Goal: Task Accomplishment & Management: Use online tool/utility

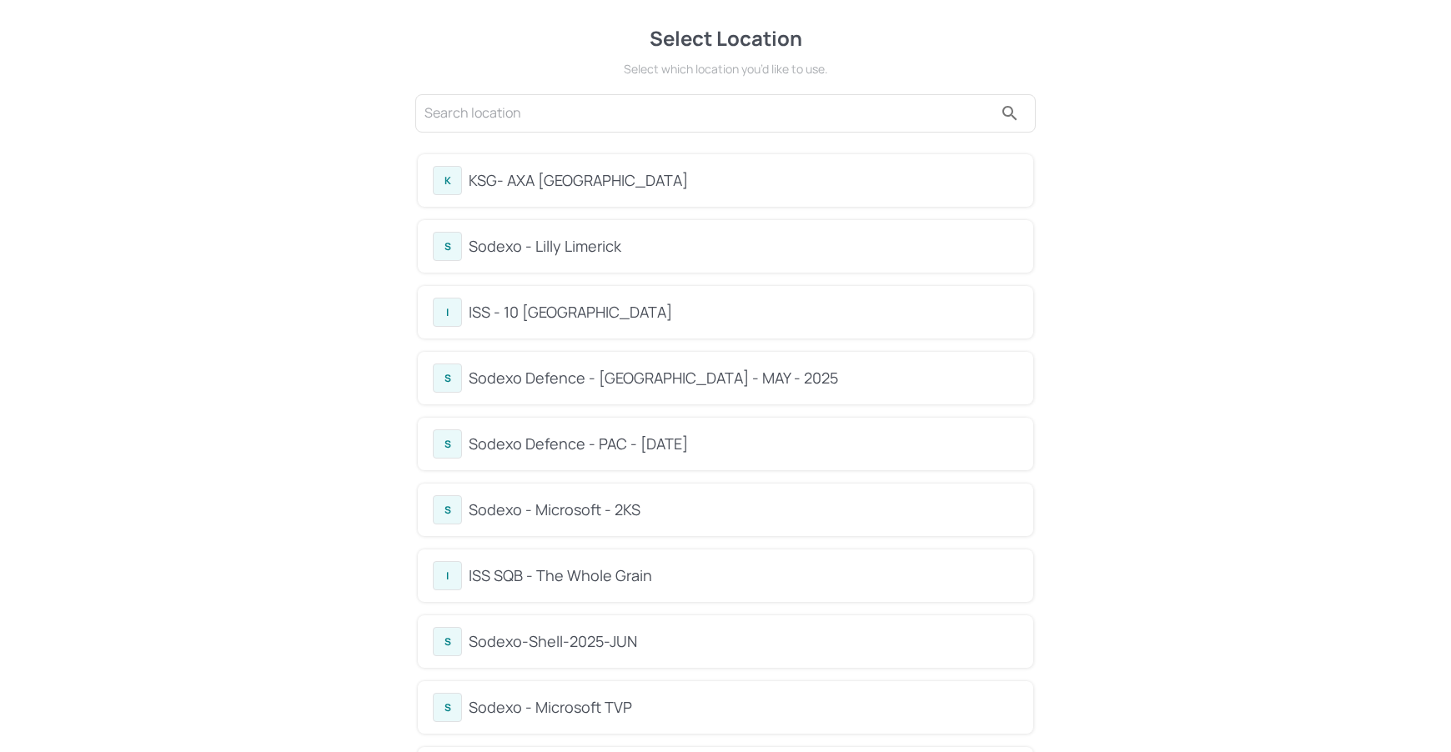
click at [563, 324] on div "I ISS - 10 South Collonade" at bounding box center [725, 312] width 585 height 29
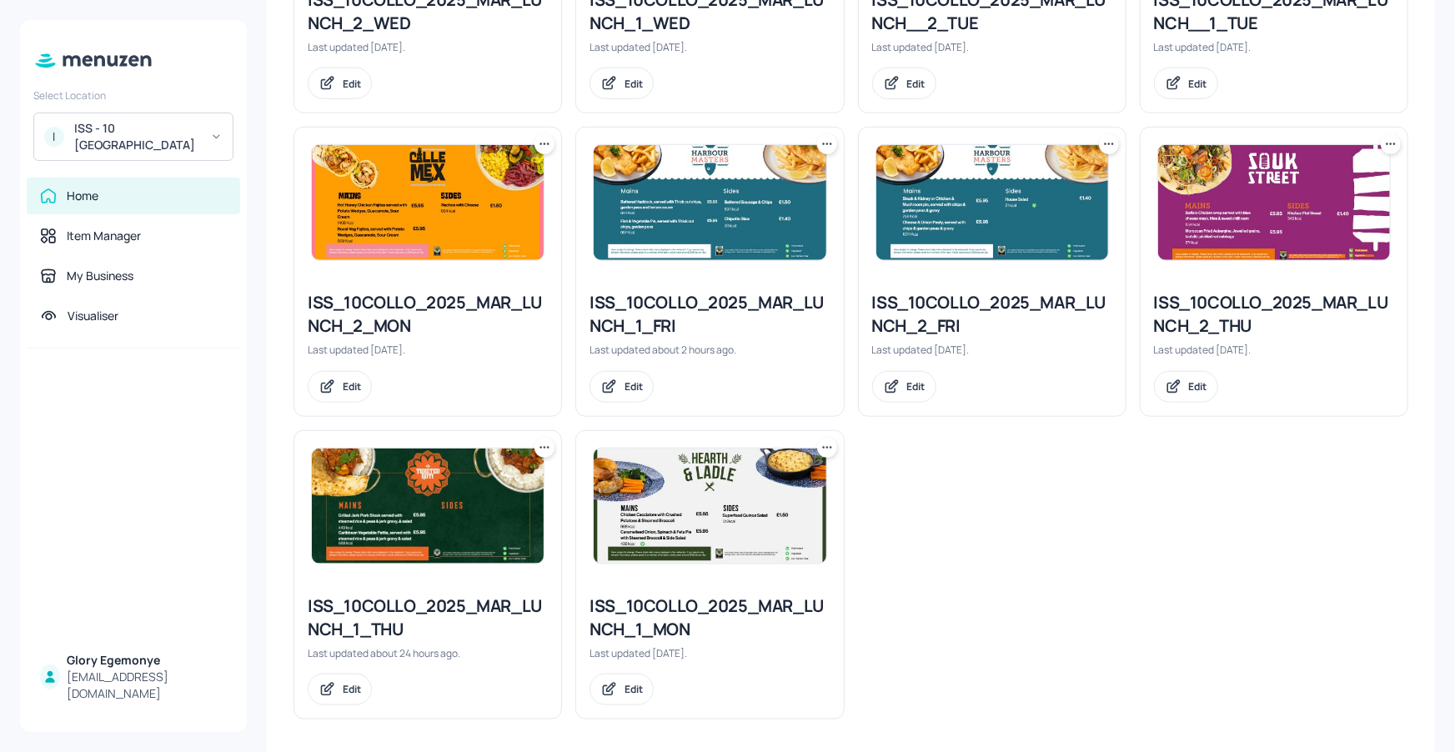
scroll to position [656, 0]
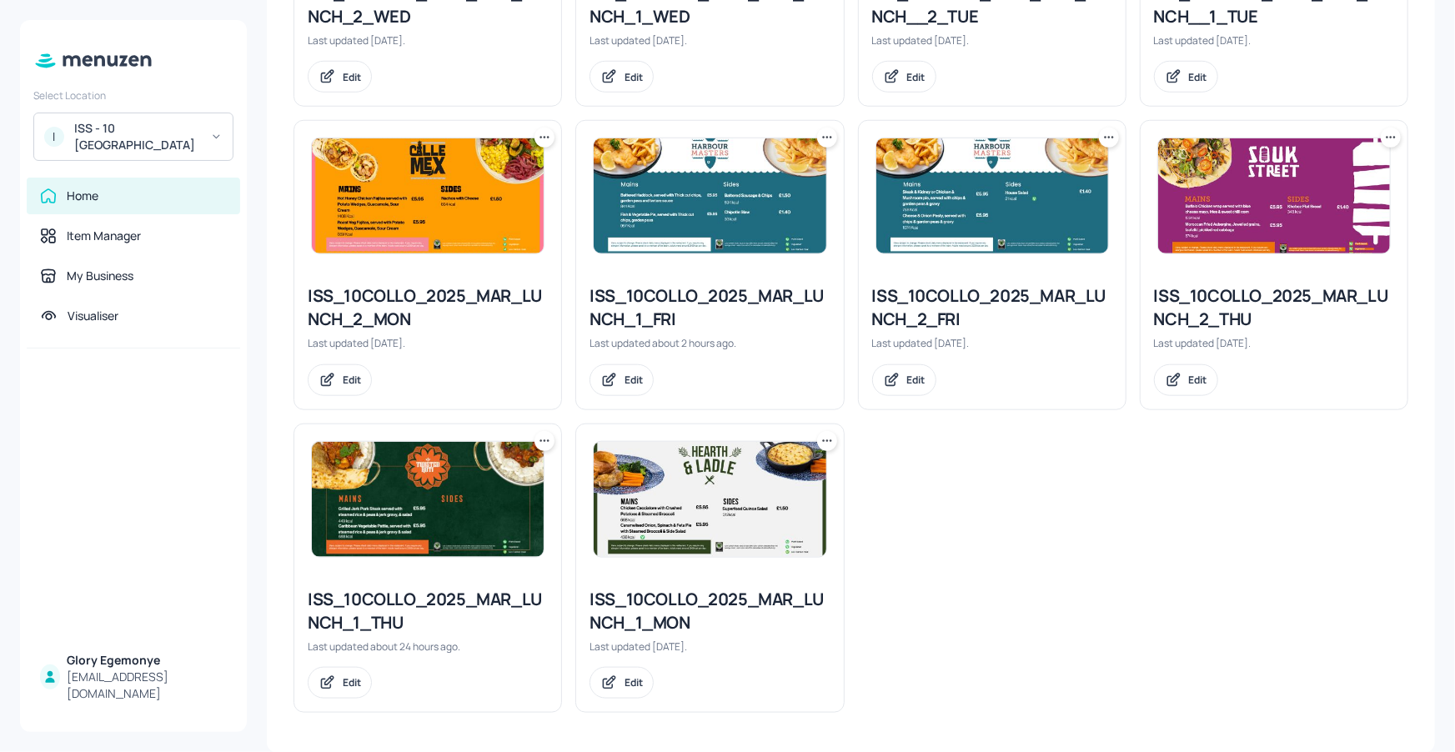
click at [722, 295] on div "ISS_10COLLO_2025_MAR_LUNCH_1_FRI" at bounding box center [710, 307] width 240 height 47
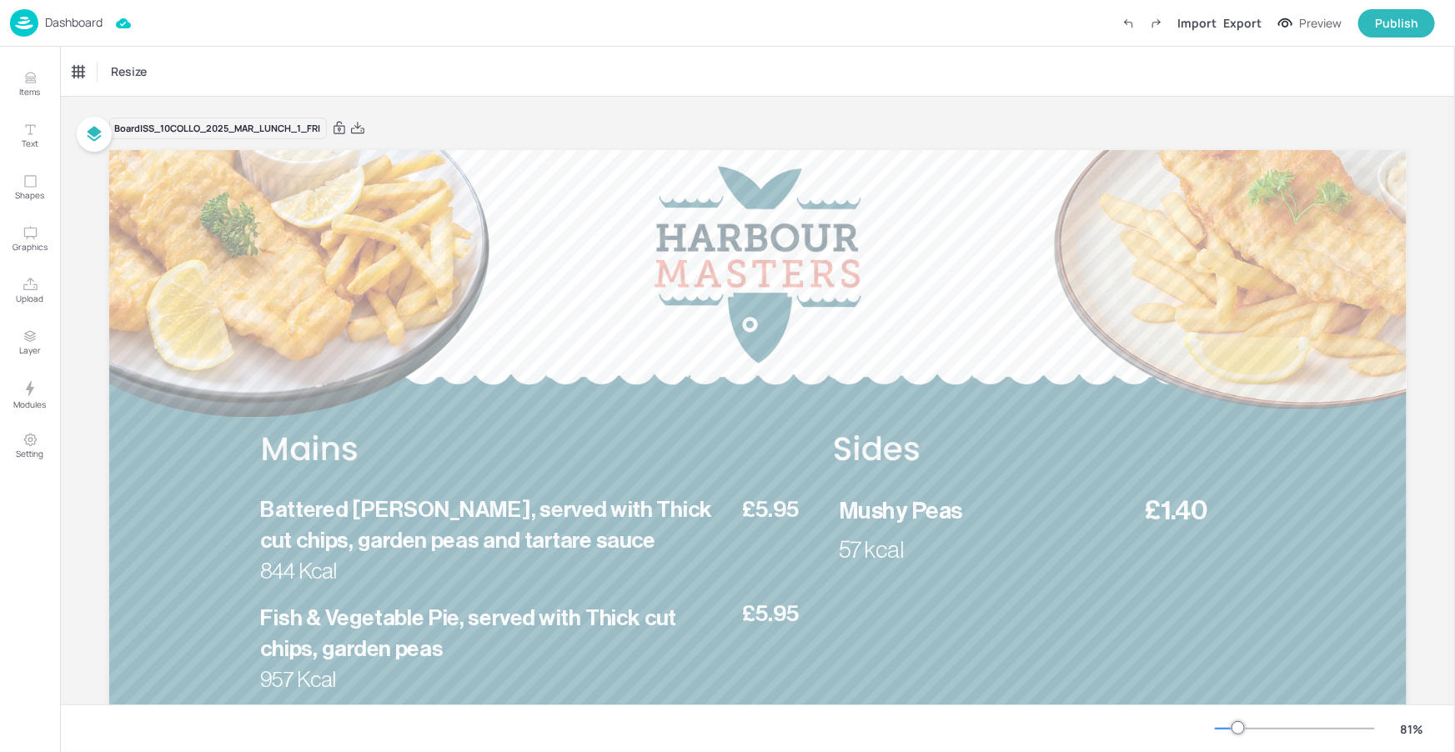
click at [86, 22] on p "Dashboard" at bounding box center [74, 23] width 58 height 12
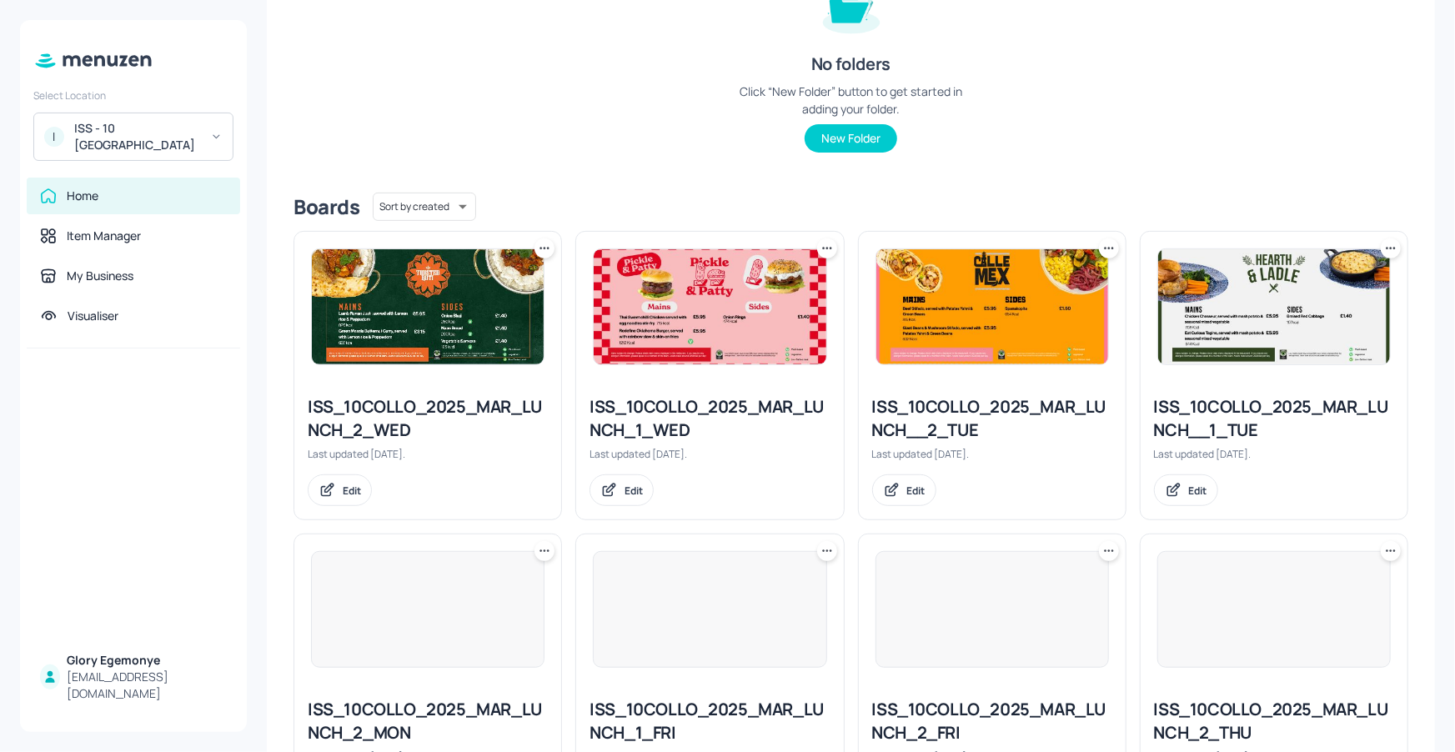
scroll to position [525, 0]
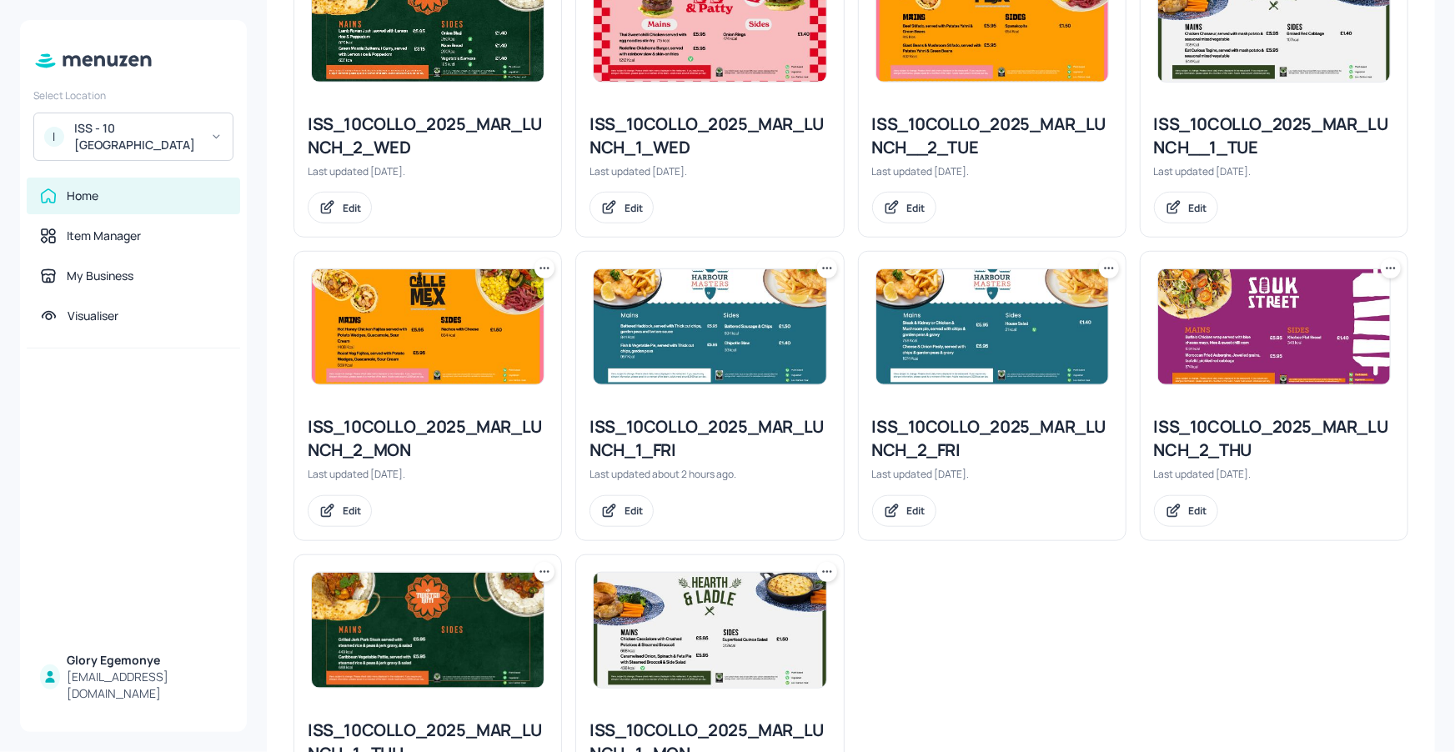
click at [940, 434] on div "ISS_10COLLO_2025_MAR_LUNCH_2_FRI" at bounding box center [992, 438] width 240 height 47
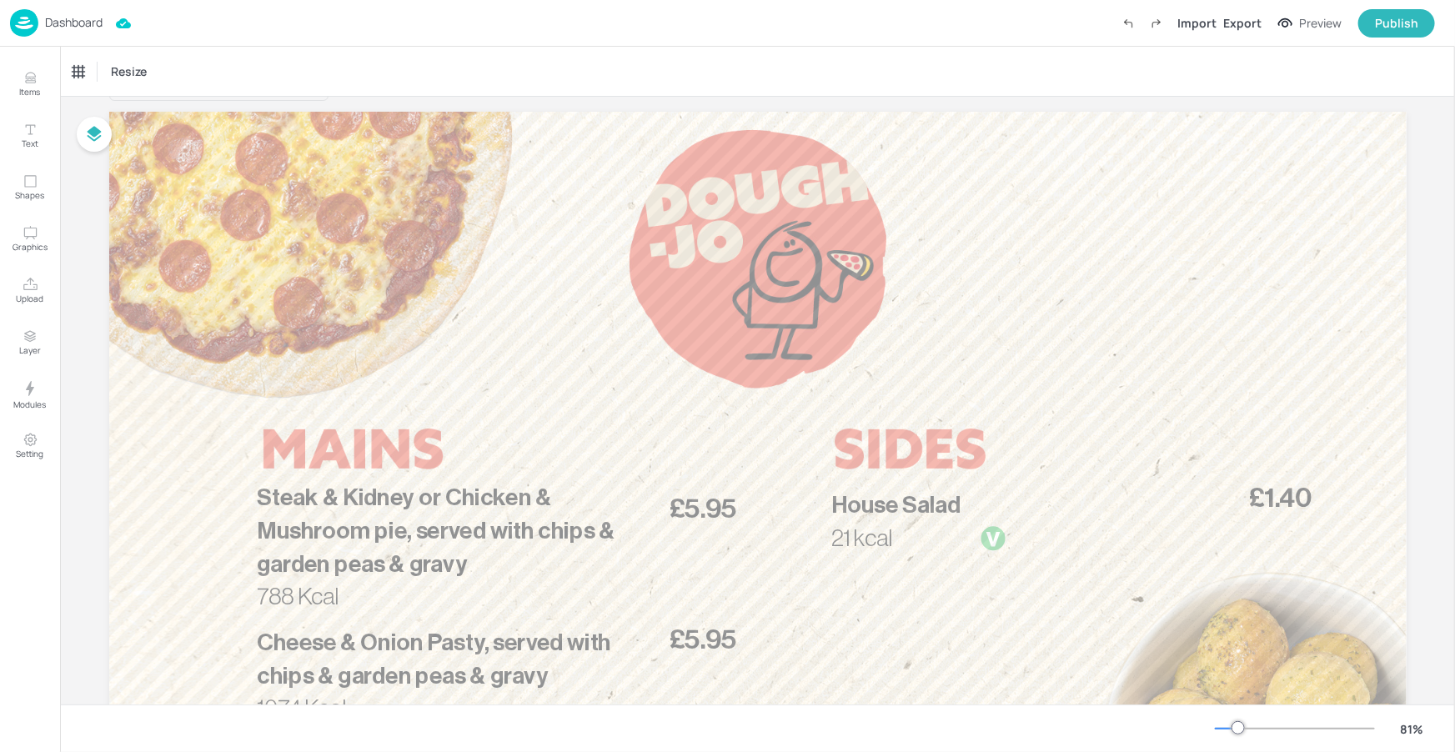
scroll to position [38, 0]
click at [93, 21] on p "Dashboard" at bounding box center [74, 23] width 58 height 12
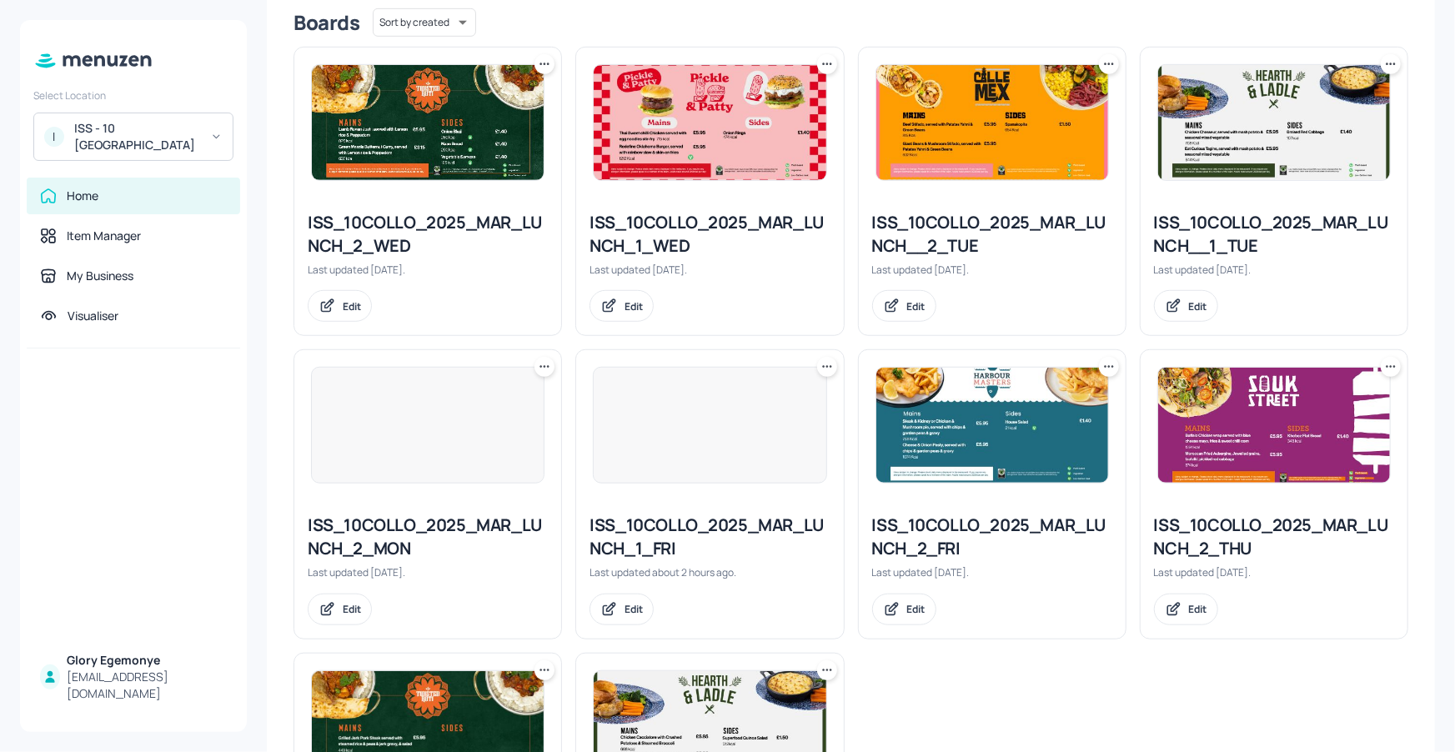
scroll to position [591, 0]
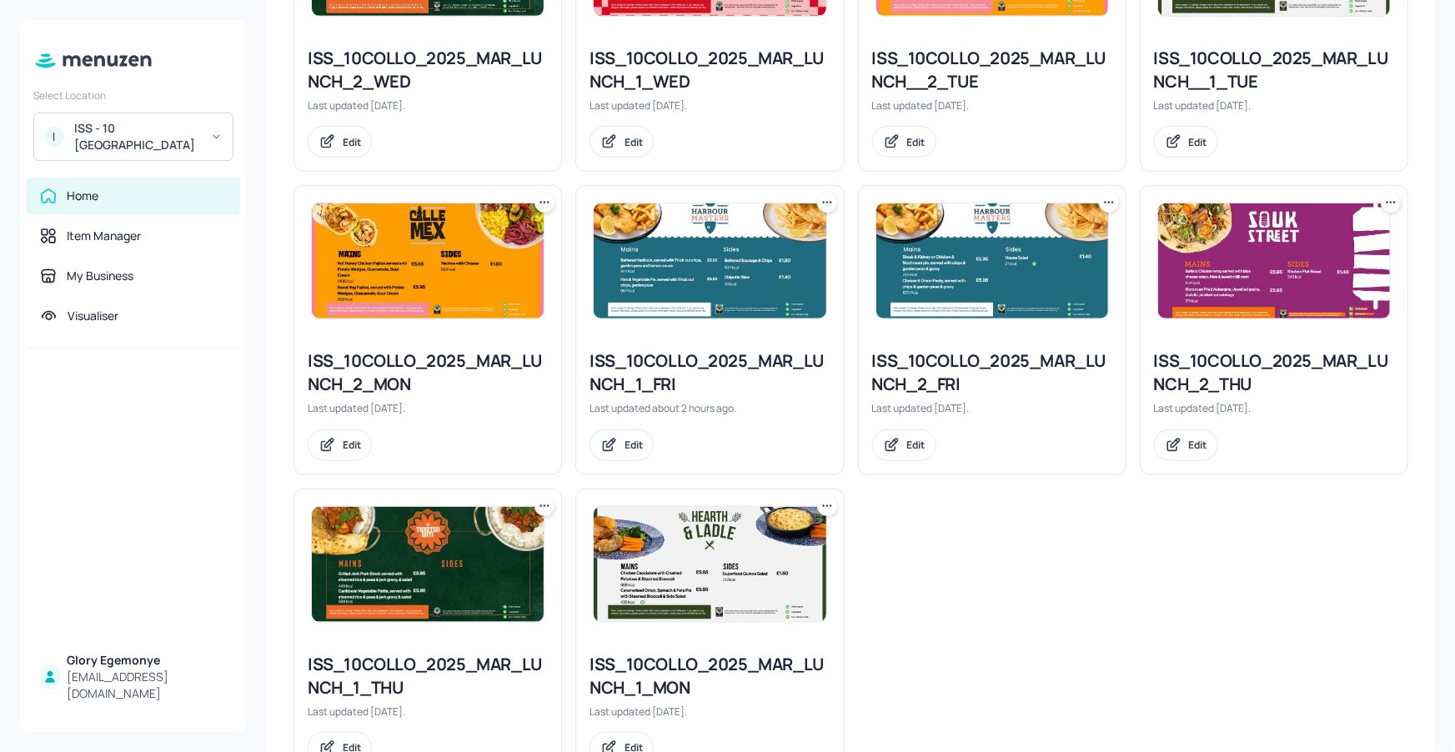
click at [760, 362] on div "ISS_10COLLO_2025_MAR_LUNCH_1_FRI" at bounding box center [710, 372] width 240 height 47
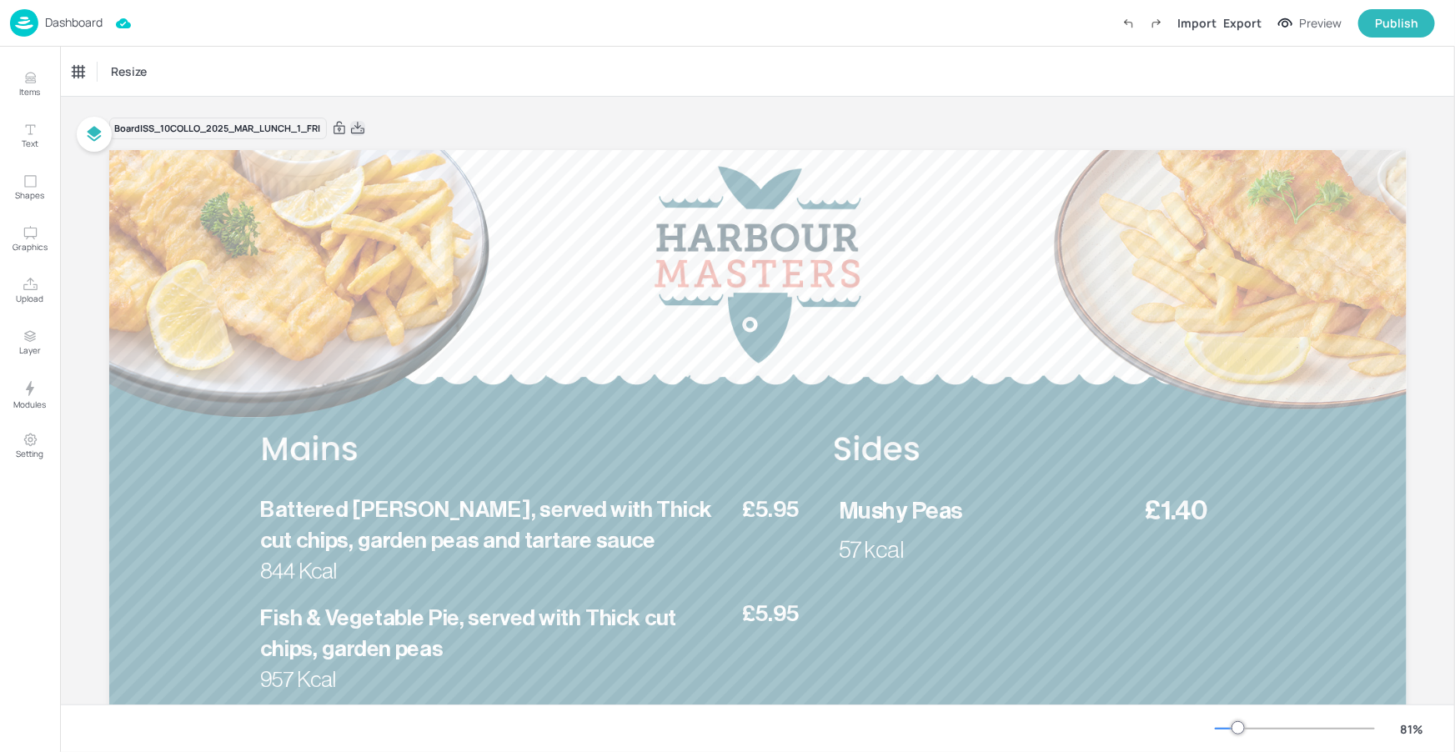
click at [359, 127] on icon at bounding box center [357, 128] width 13 height 12
click at [101, 28] on p "Dashboard" at bounding box center [74, 23] width 58 height 12
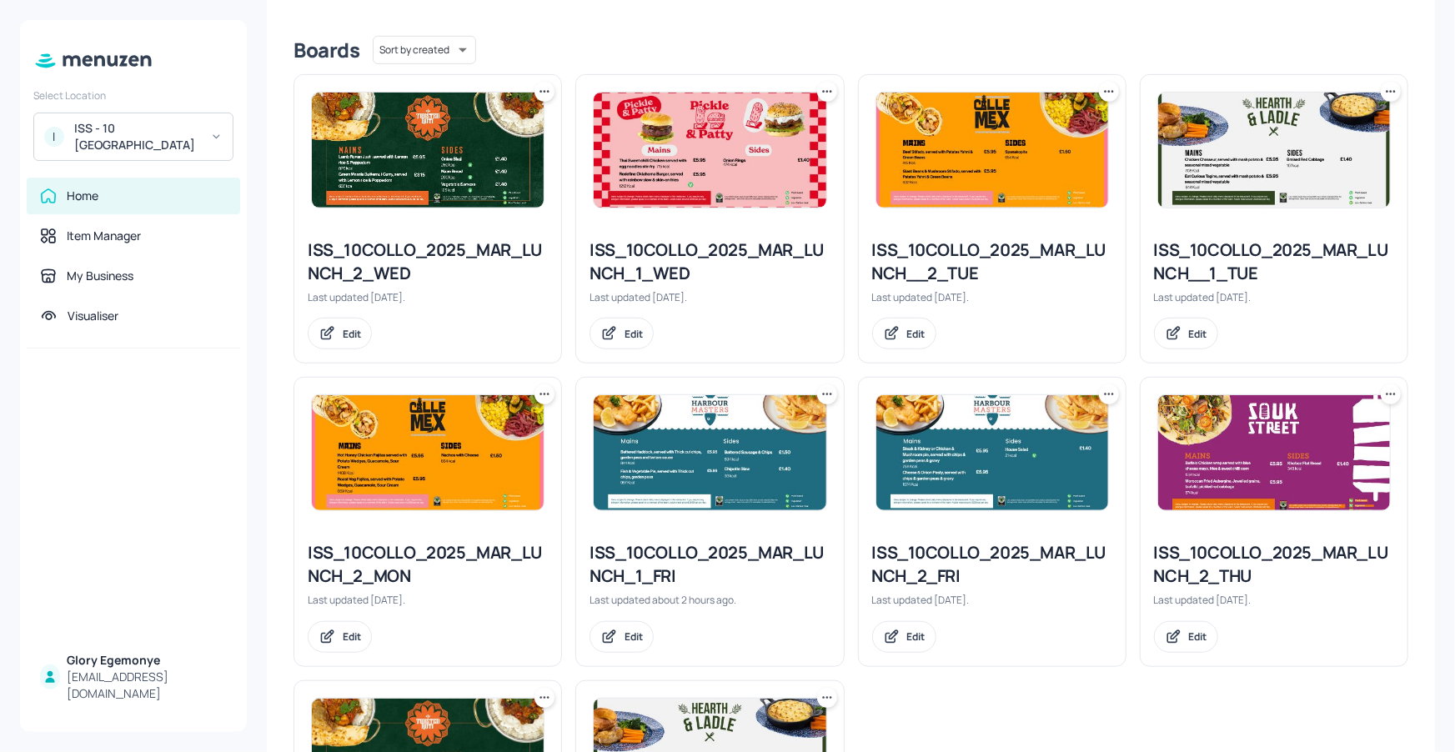
scroll to position [608, 0]
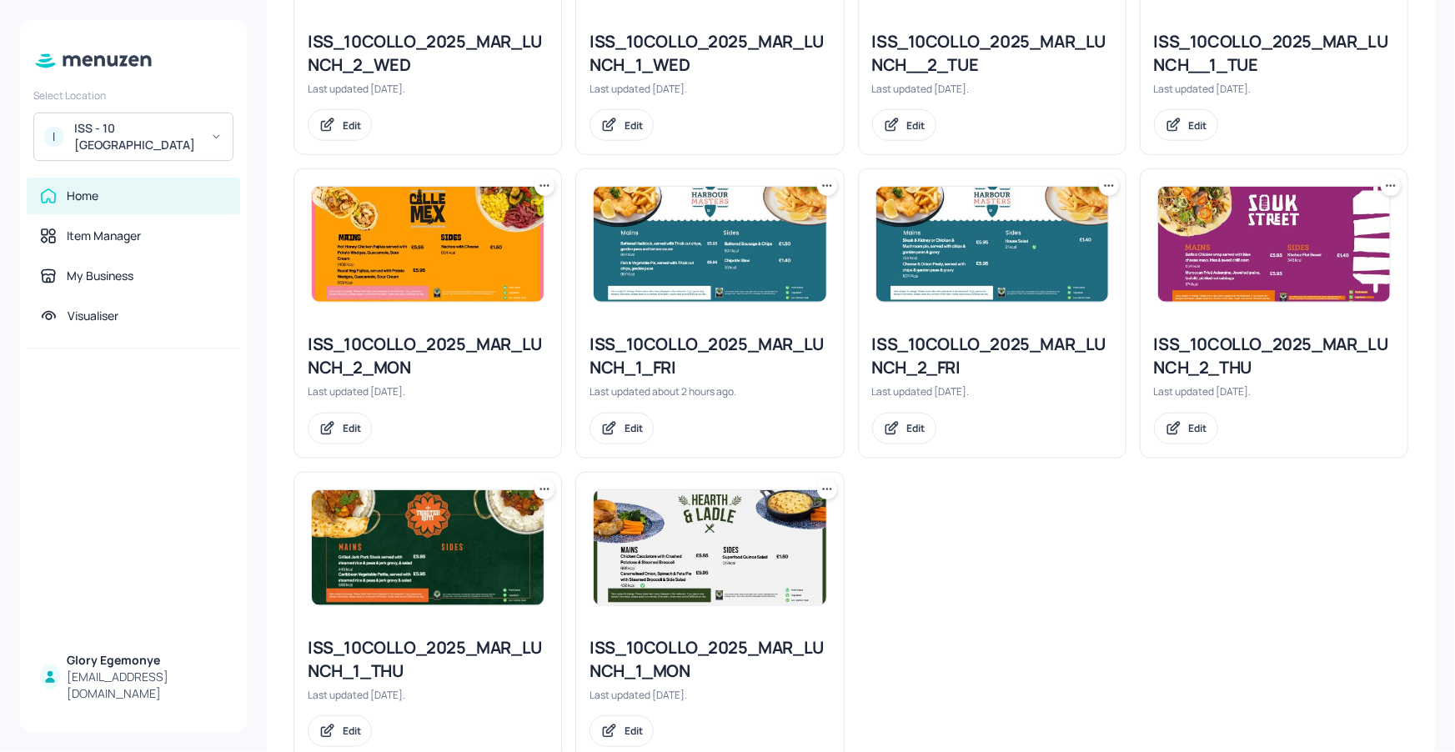
click at [937, 349] on div "ISS_10COLLO_2025_MAR_LUNCH_2_FRI" at bounding box center [992, 356] width 240 height 47
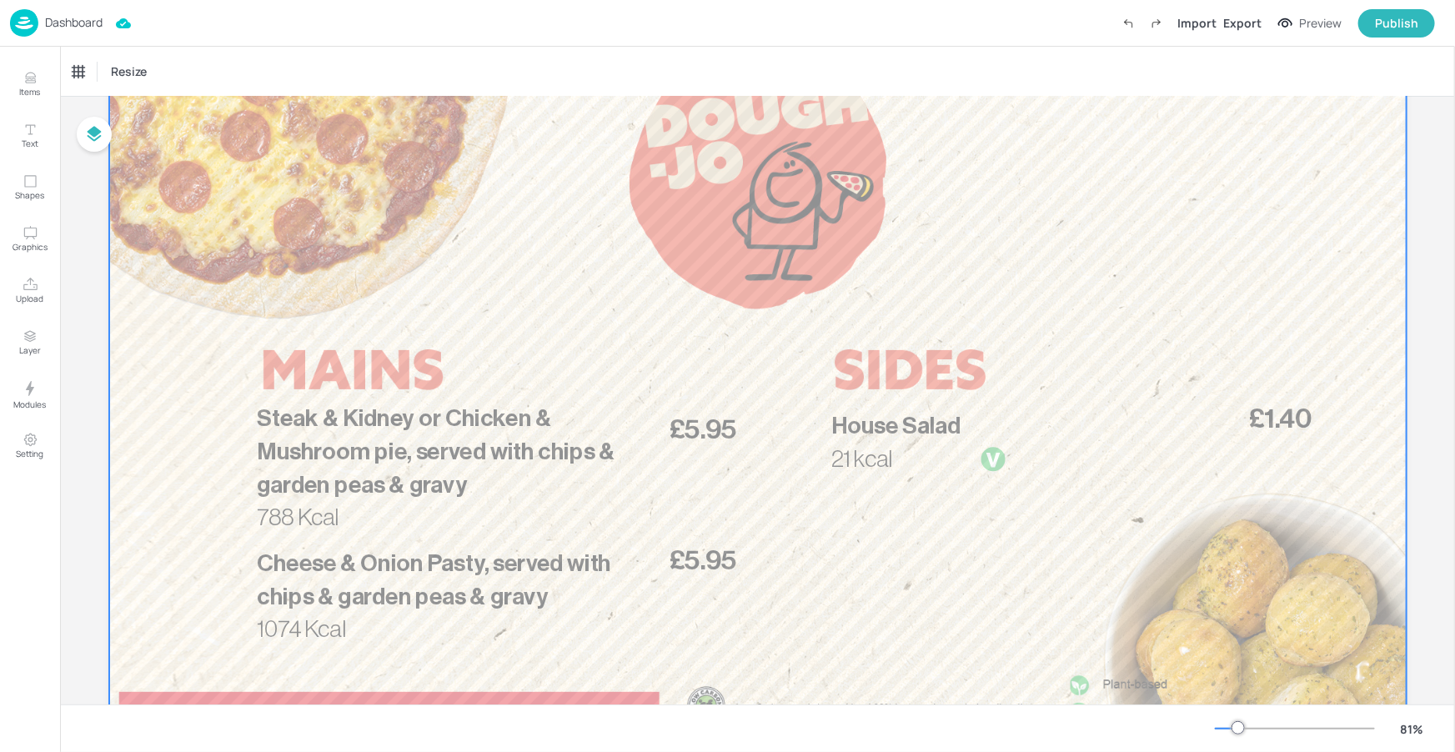
scroll to position [123, 0]
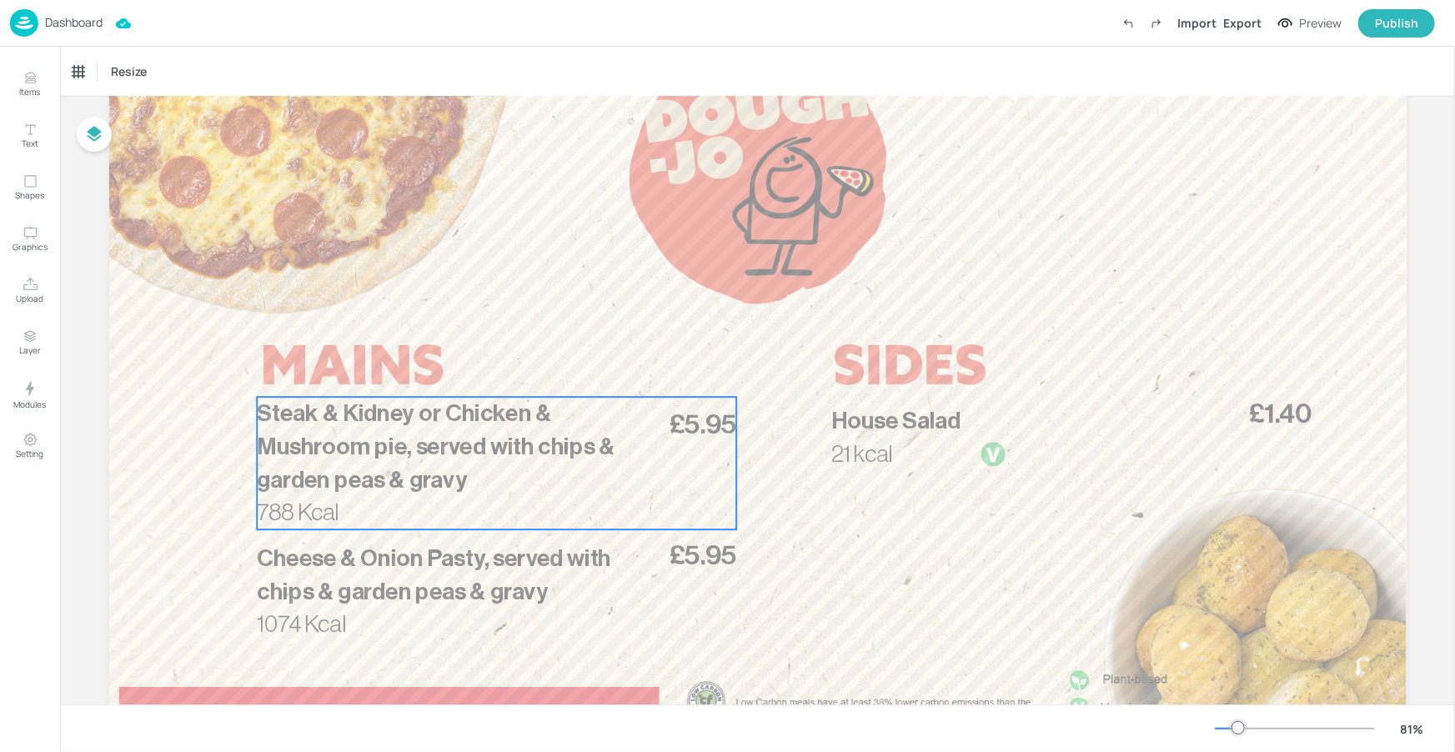
click at [405, 427] on p "Steak & Kidney or Chicken & Mushroom pie, served with chips & garden peas & gra…" at bounding box center [445, 446] width 377 height 99
click at [485, 364] on icon "Edit Item" at bounding box center [487, 367] width 7 height 7
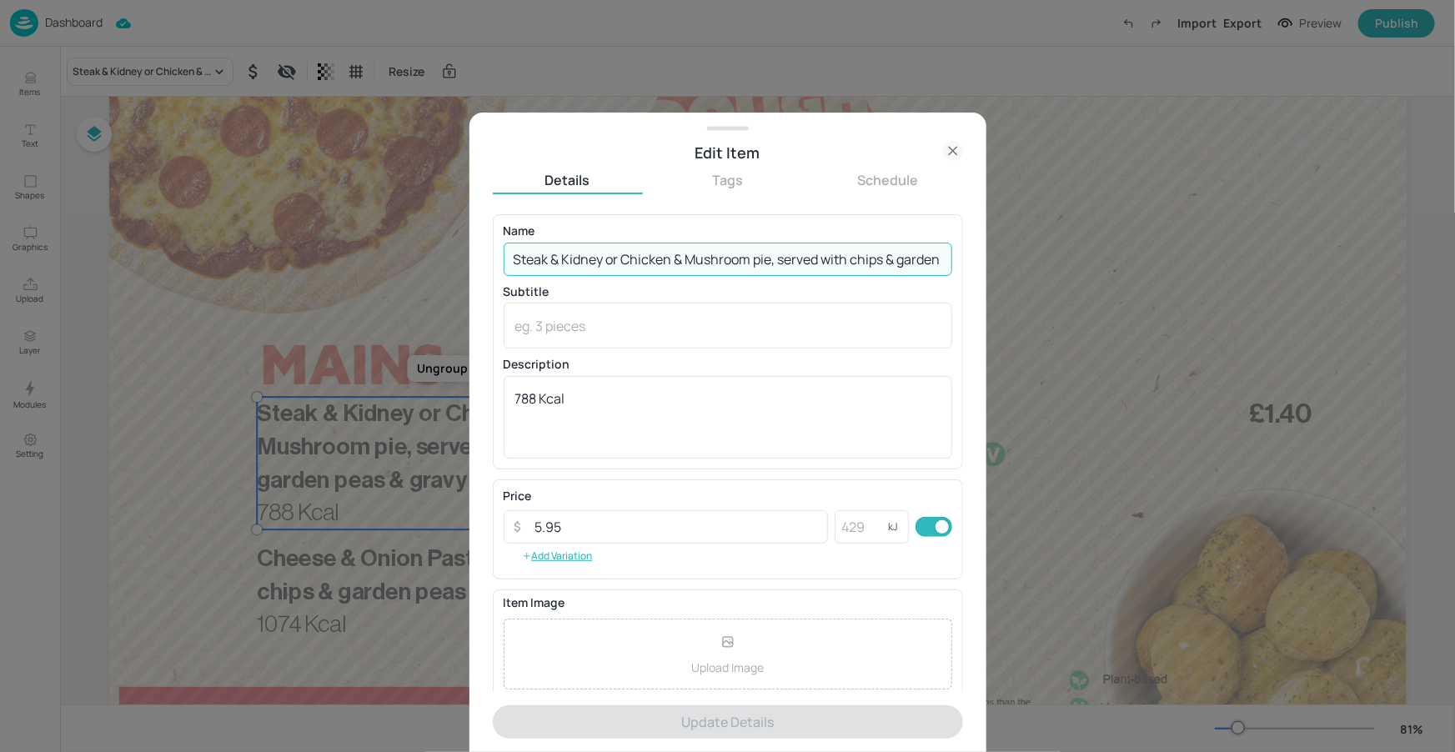
scroll to position [0, 88]
drag, startPoint x: 520, startPoint y: 261, endPoint x: 1022, endPoint y: 255, distance: 502.1
click at [979, 265] on div "Edit Item Details Tags Schedule Name Steak & Kidney or Chicken & Mushroom pie, …" at bounding box center [728, 433] width 517 height 640
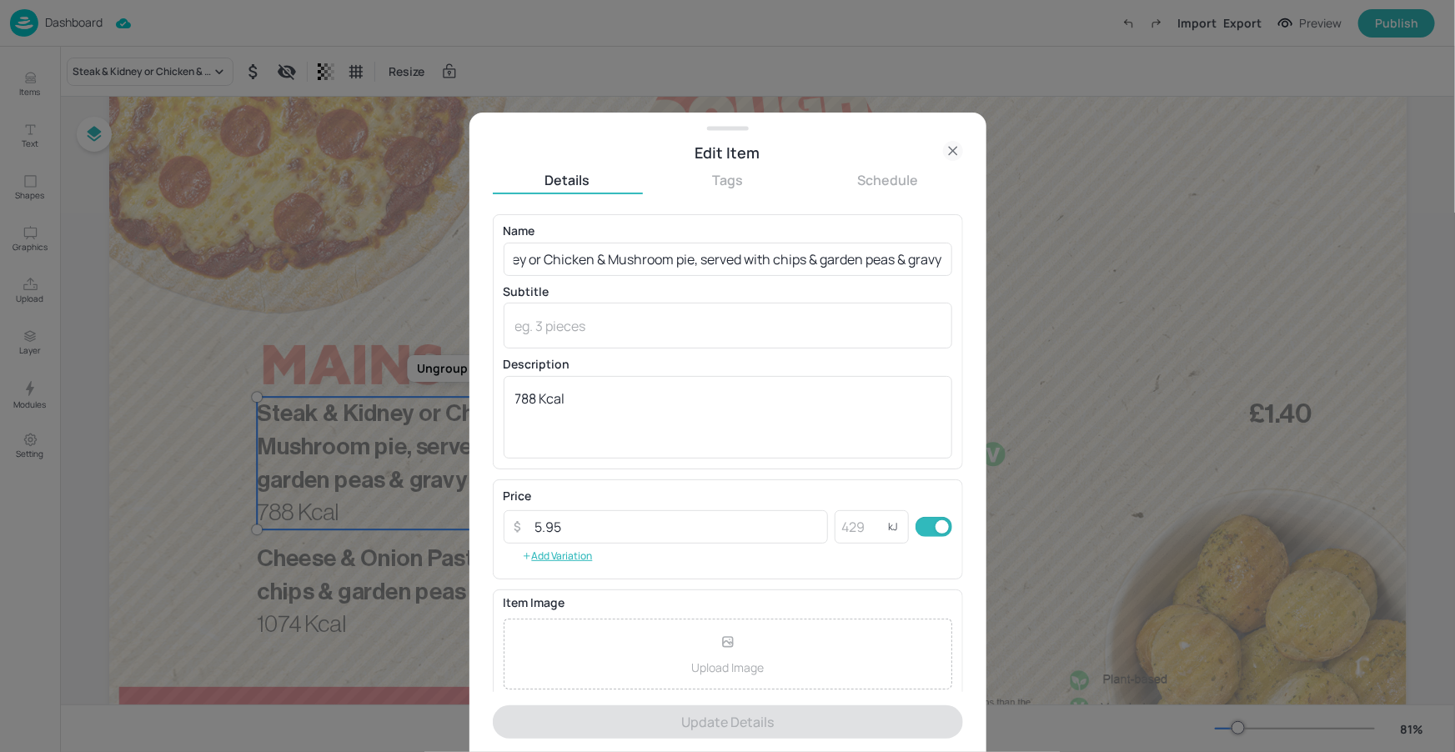
scroll to position [0, 0]
click at [953, 148] on icon at bounding box center [953, 151] width 20 height 20
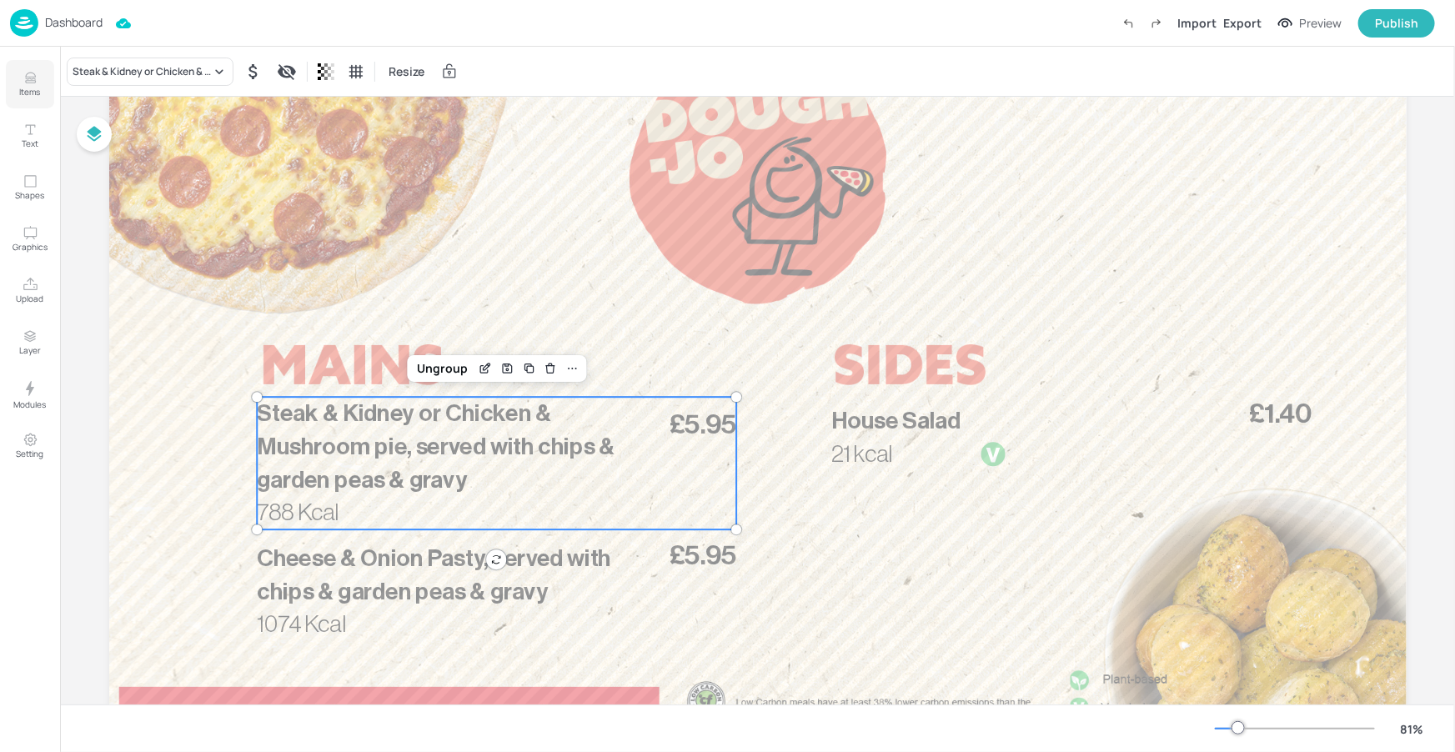
drag, startPoint x: 40, startPoint y: 78, endPoint x: 49, endPoint y: 78, distance: 9.2
click at [40, 78] on button "Items" at bounding box center [30, 84] width 48 height 48
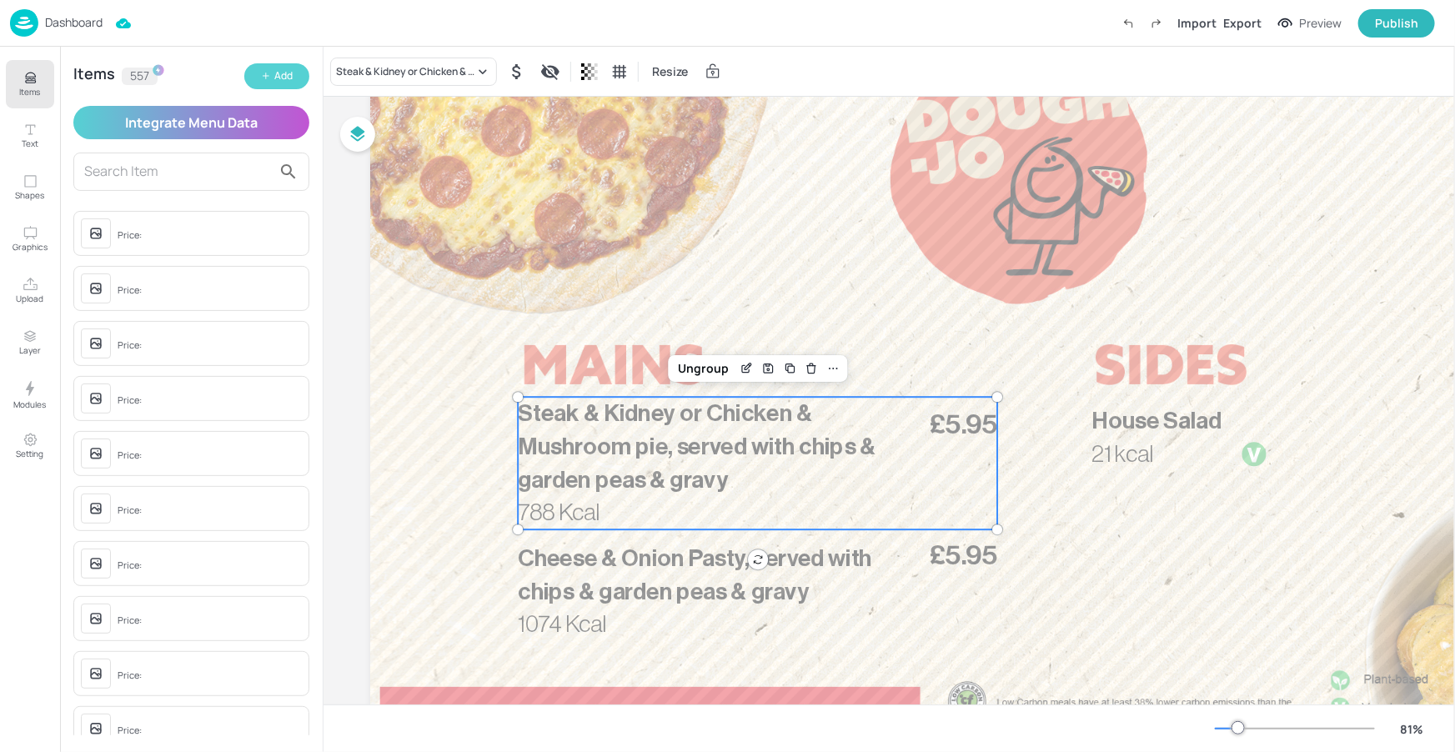
click at [273, 77] on button "Add" at bounding box center [276, 76] width 65 height 26
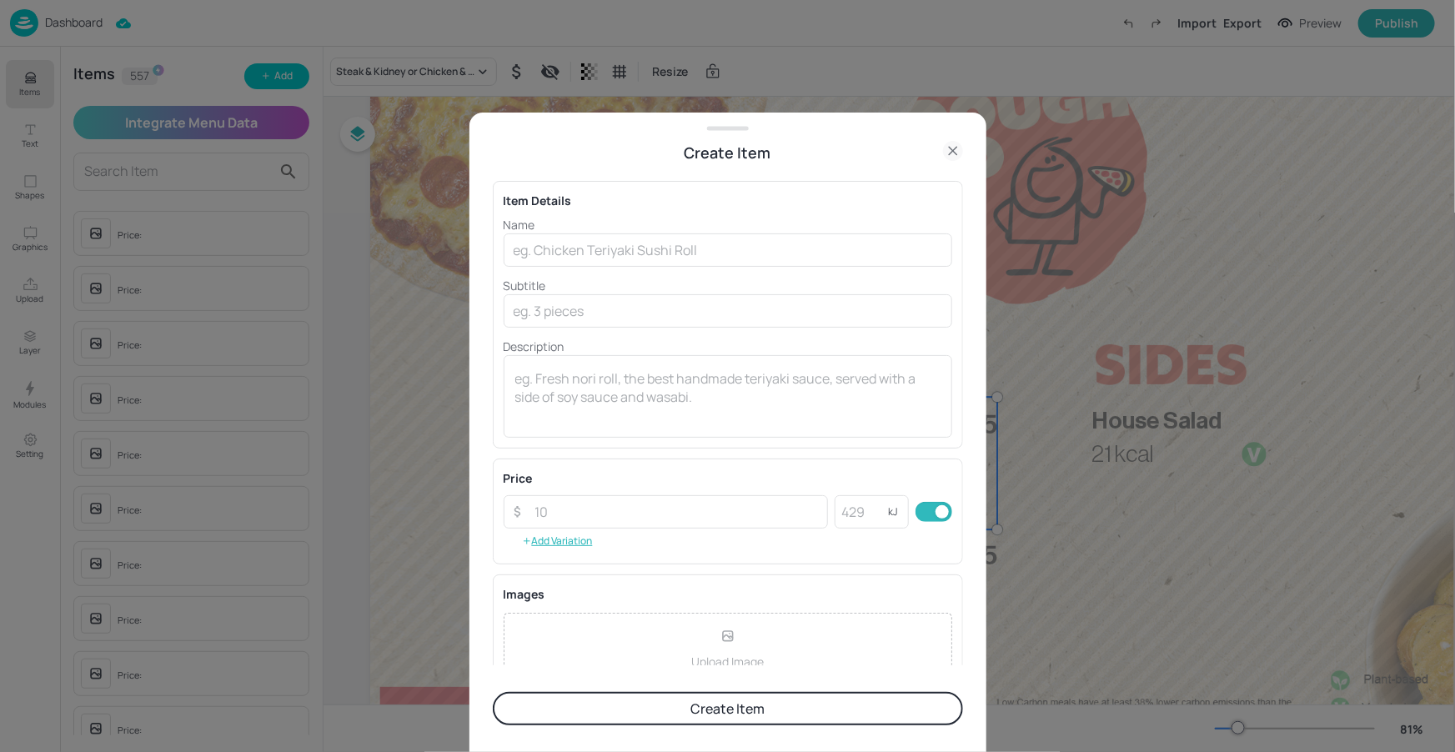
click at [669, 227] on p "Name" at bounding box center [728, 225] width 449 height 18
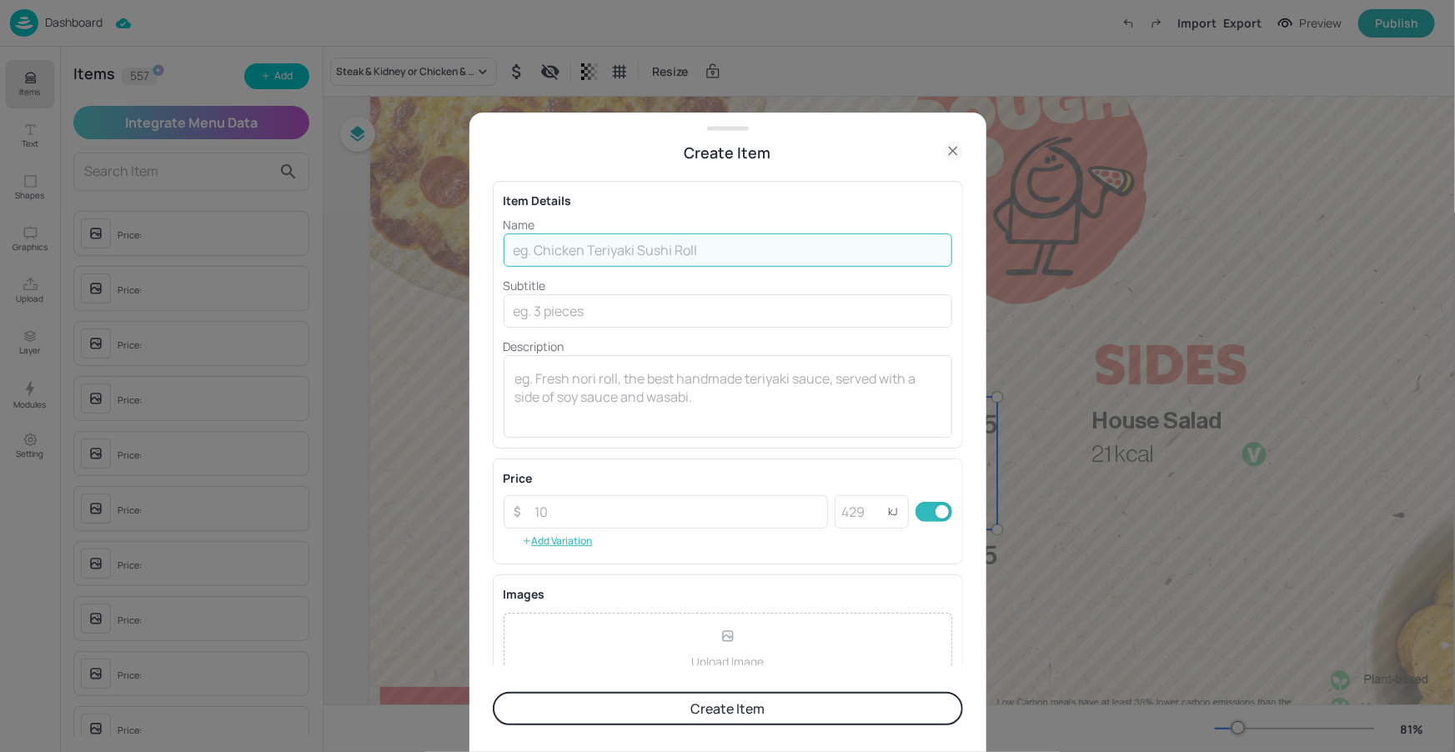
click at [684, 250] on input "text" at bounding box center [728, 250] width 449 height 33
type input "Stone Bake Hot & Spicy Pizza"
click at [493, 692] on button "Create Item" at bounding box center [728, 708] width 470 height 33
drag, startPoint x: 700, startPoint y: 233, endPoint x: 703, endPoint y: 247, distance: 14.6
click at [700, 233] on p "Name" at bounding box center [728, 225] width 449 height 18
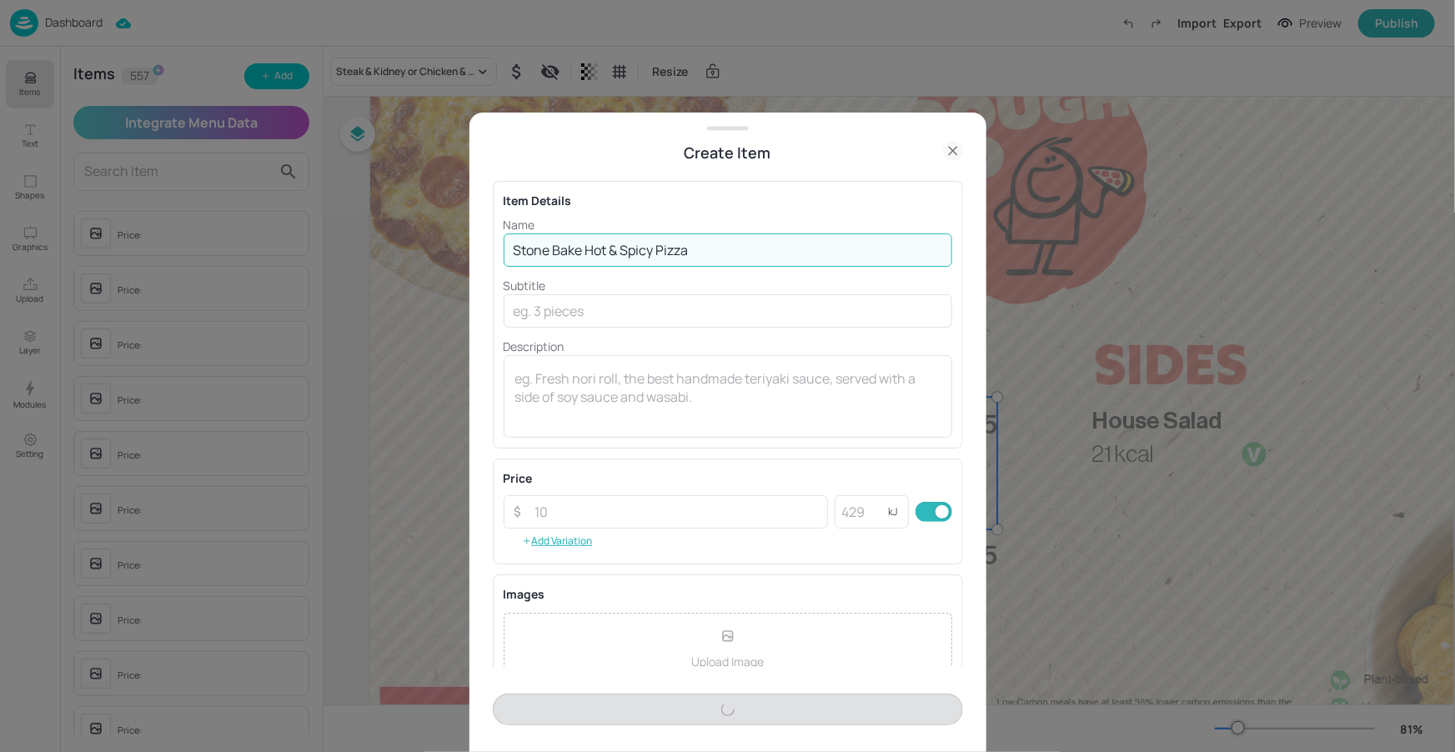
click at [706, 251] on input "Stone Bake Hot & Spicy Pizza" at bounding box center [728, 250] width 449 height 33
click at [702, 254] on input "Stone Bake Hot & Spicy Pizza" at bounding box center [728, 250] width 449 height 33
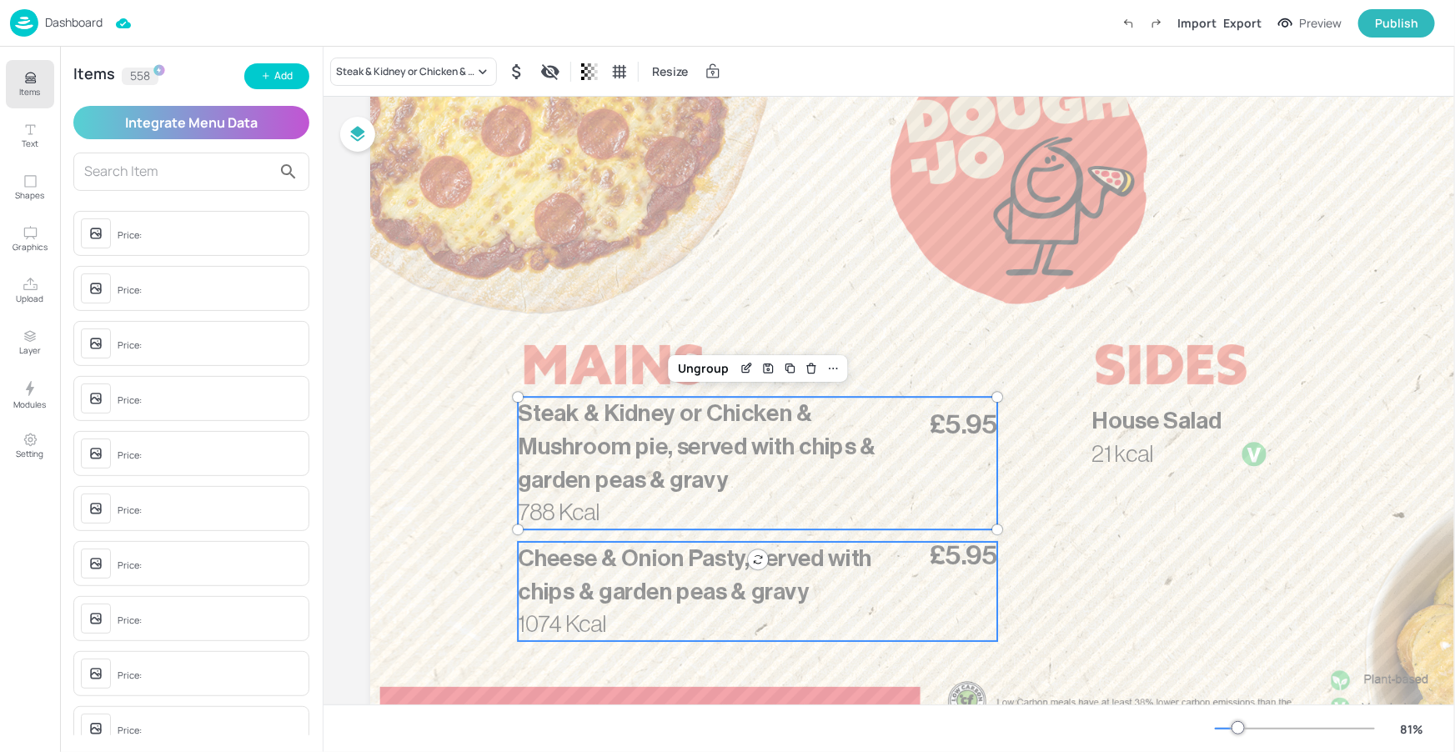
click at [691, 576] on p "Cheese & Onion Pasty, served with chips & garden peas & gravy" at bounding box center [706, 575] width 377 height 66
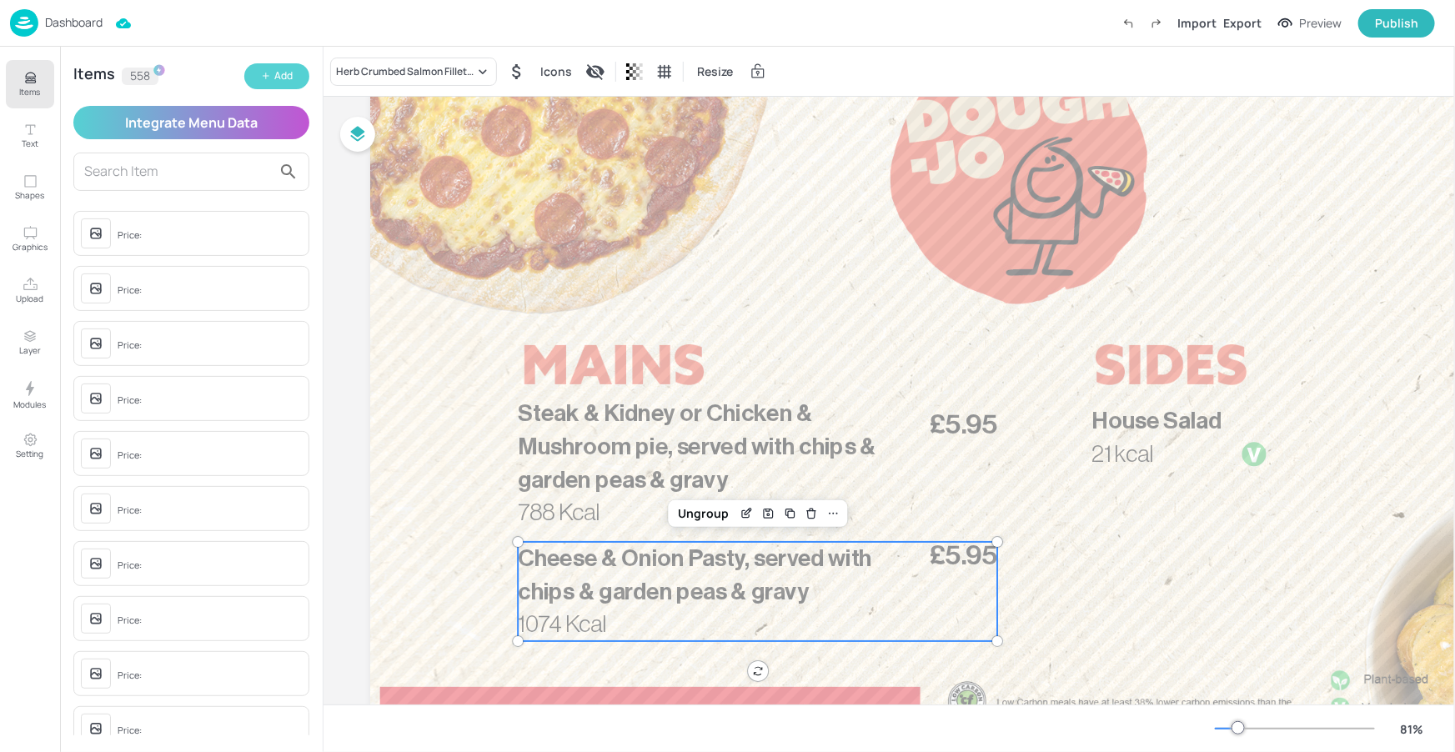
click at [286, 65] on button "Add" at bounding box center [276, 76] width 65 height 26
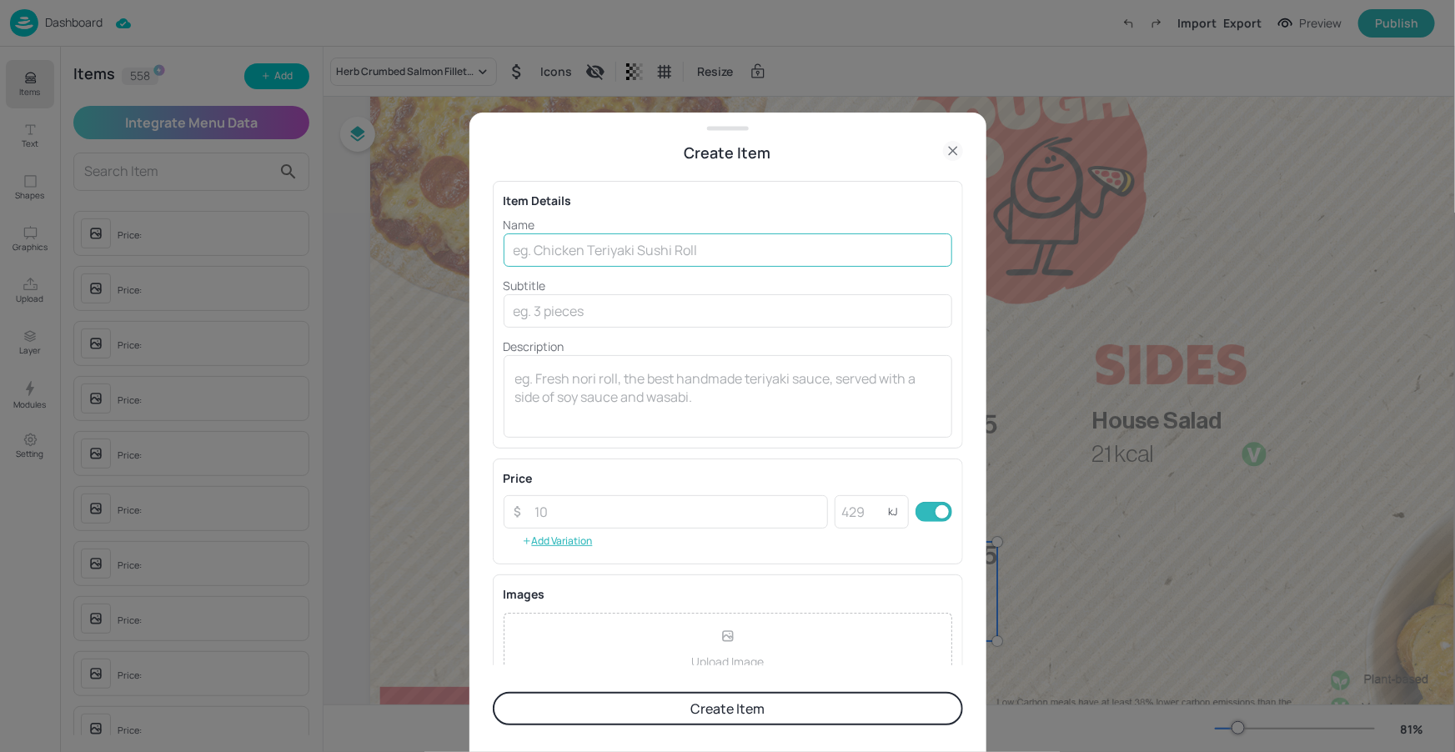
click at [565, 236] on input "text" at bounding box center [728, 250] width 449 height 33
type input "Stone Bake Veggie Supreme"
click at [623, 318] on input "text" at bounding box center [728, 310] width 449 height 33
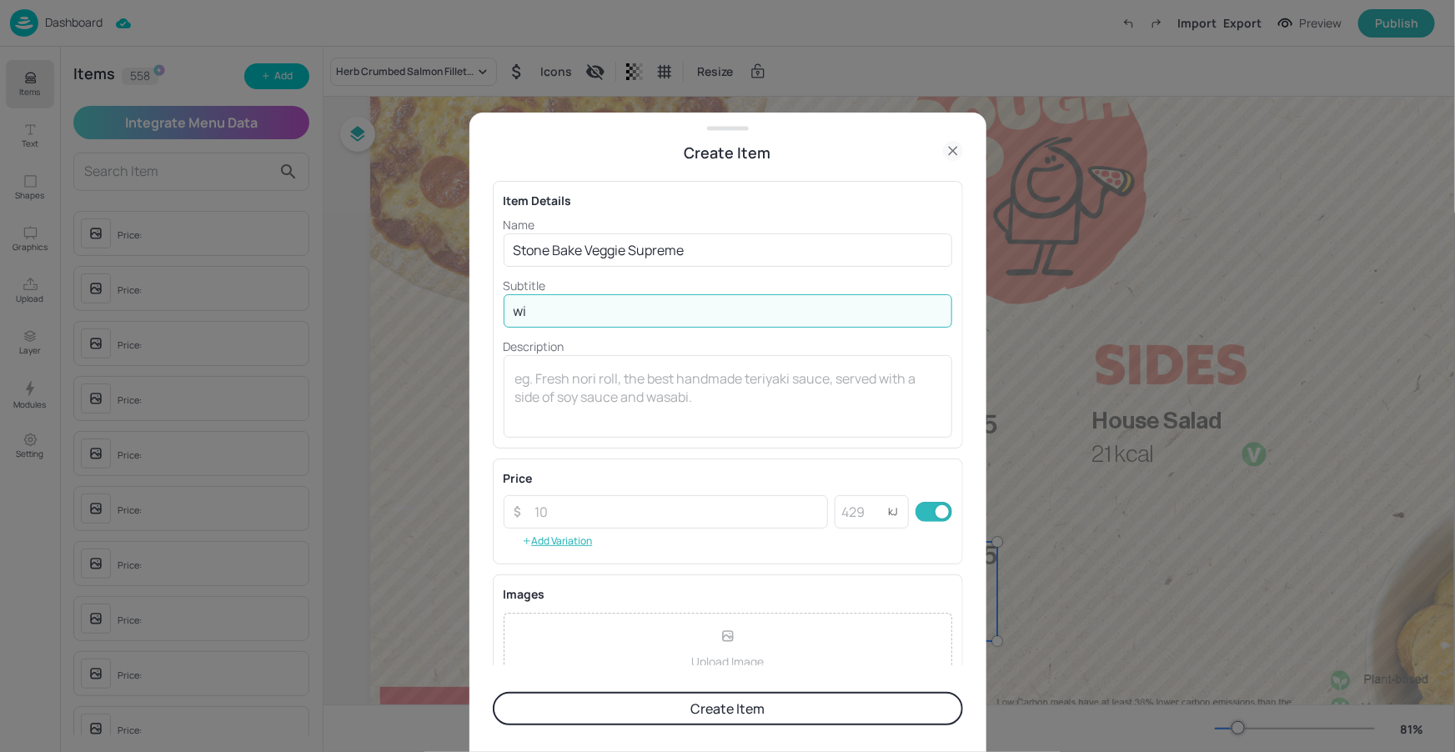
type input "w"
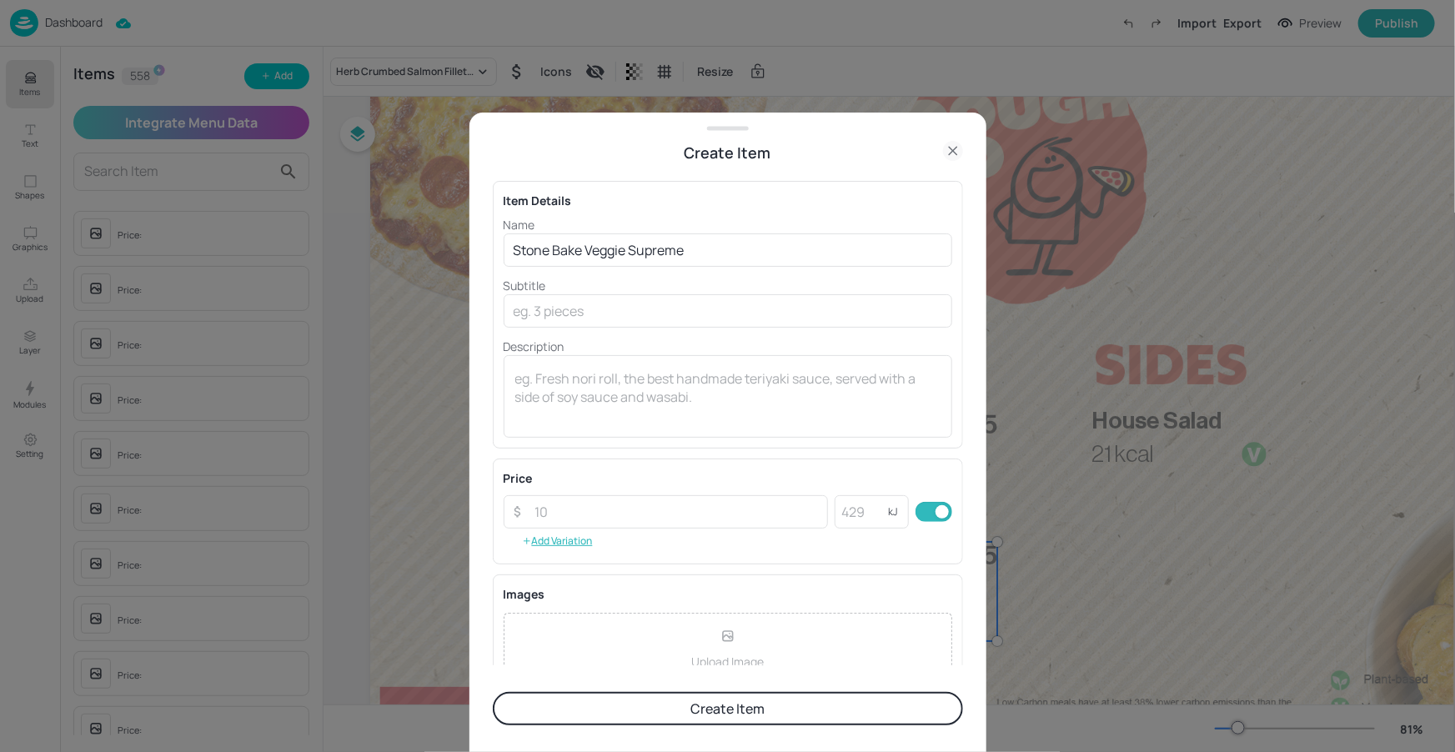
click at [767, 711] on button "Create Item" at bounding box center [728, 708] width 470 height 33
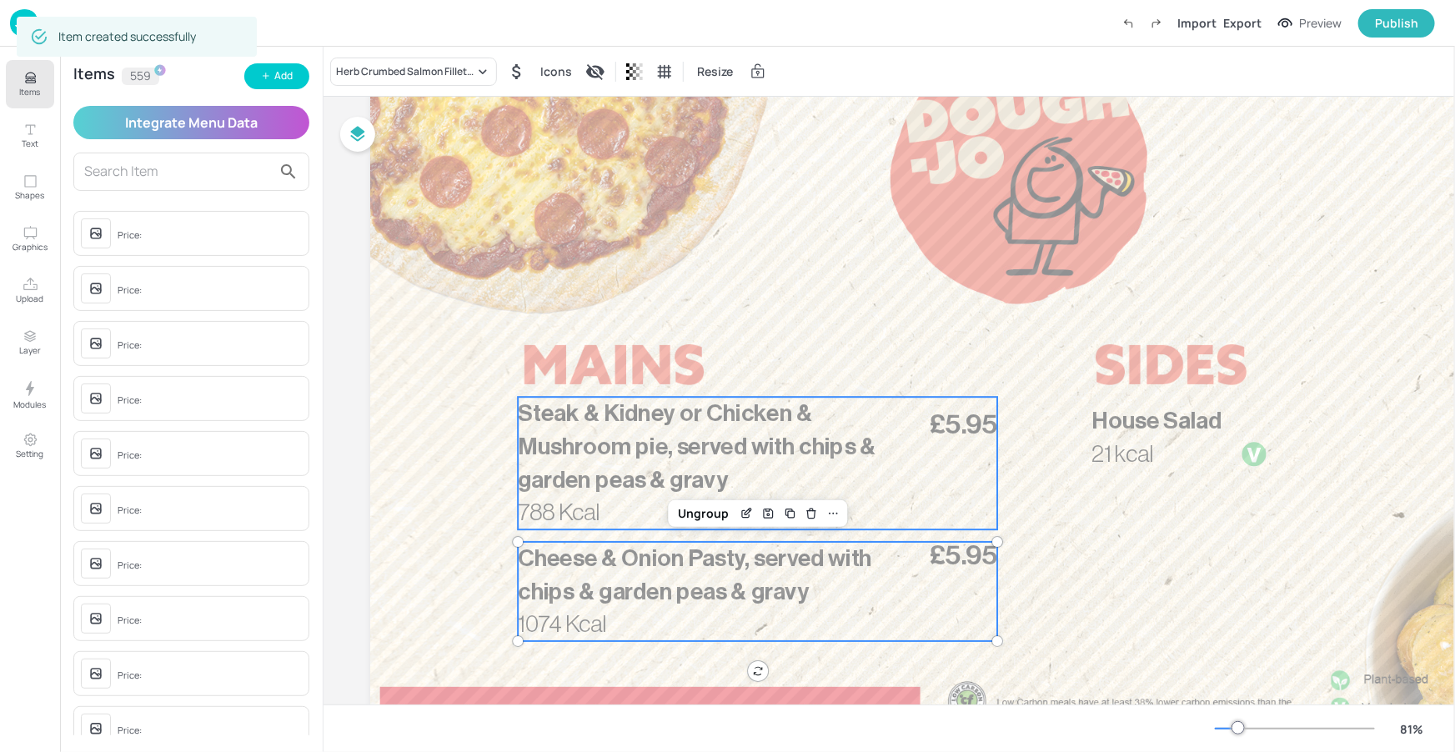
click at [718, 474] on span "Steak & Kidney or Chicken & Mushroom pie, served with chips & garden peas & gra…" at bounding box center [697, 447] width 359 height 90
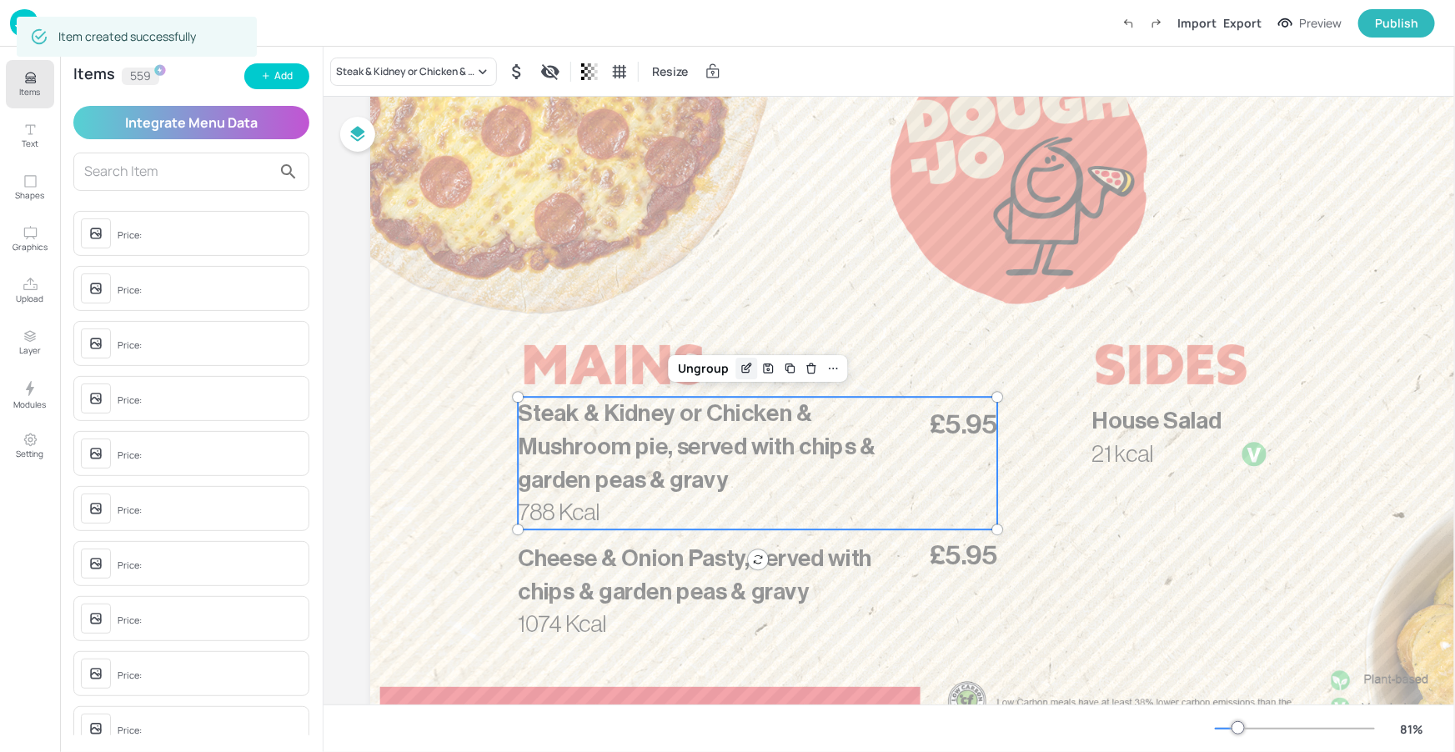
click at [745, 367] on icon "Edit Item" at bounding box center [748, 367] width 7 height 7
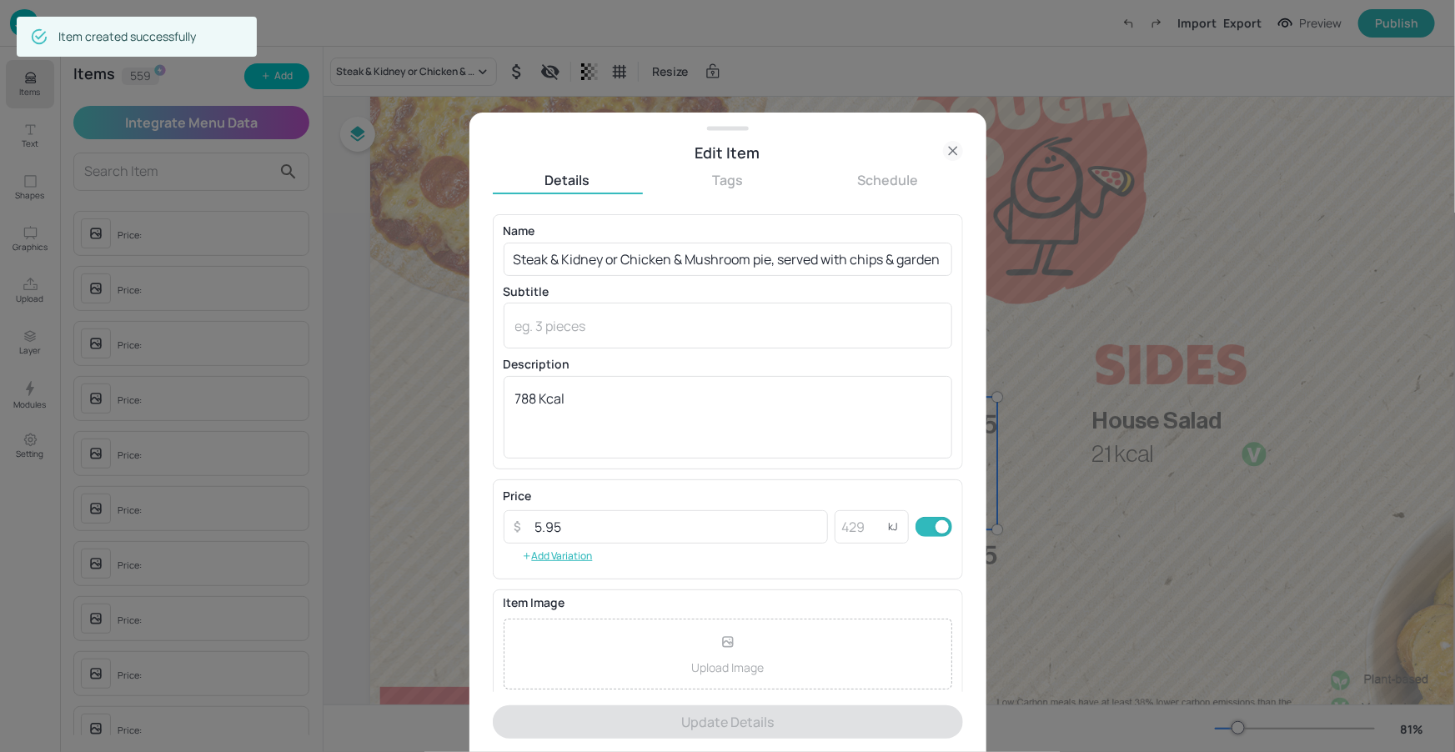
click at [956, 150] on icon at bounding box center [953, 151] width 20 height 20
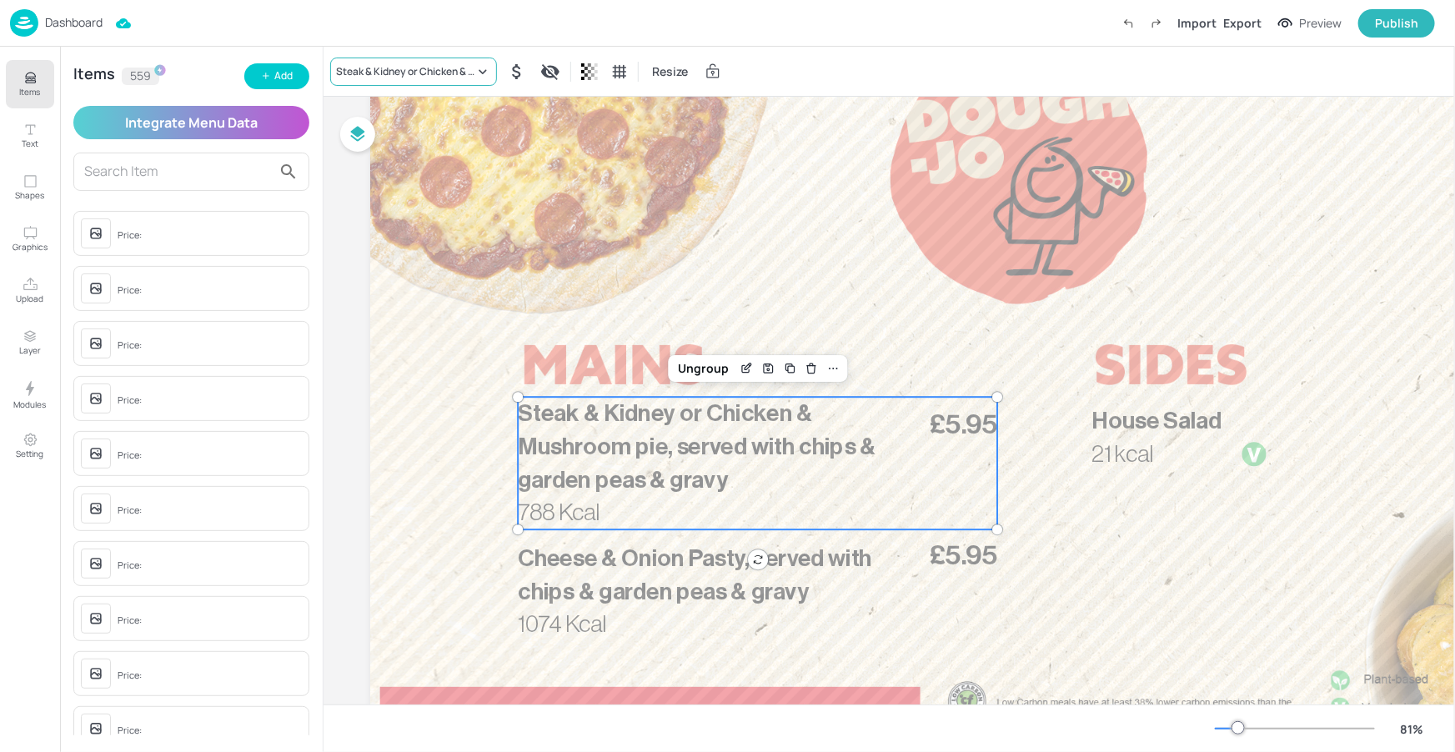
click at [362, 77] on div "Steak & Kidney or Chicken & Mushroom pie, served with chips & garden peas & gra…" at bounding box center [405, 71] width 138 height 15
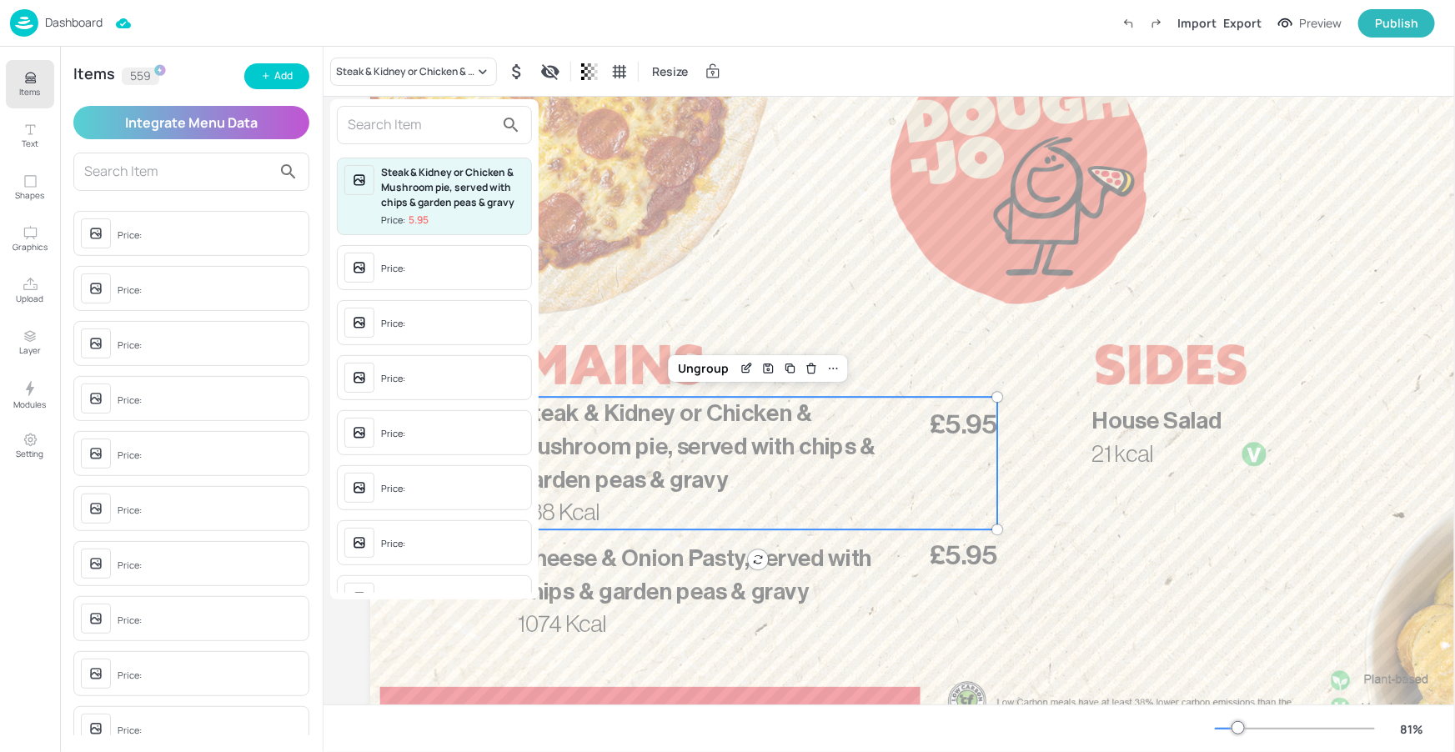
click at [400, 132] on input "text" at bounding box center [421, 125] width 147 height 27
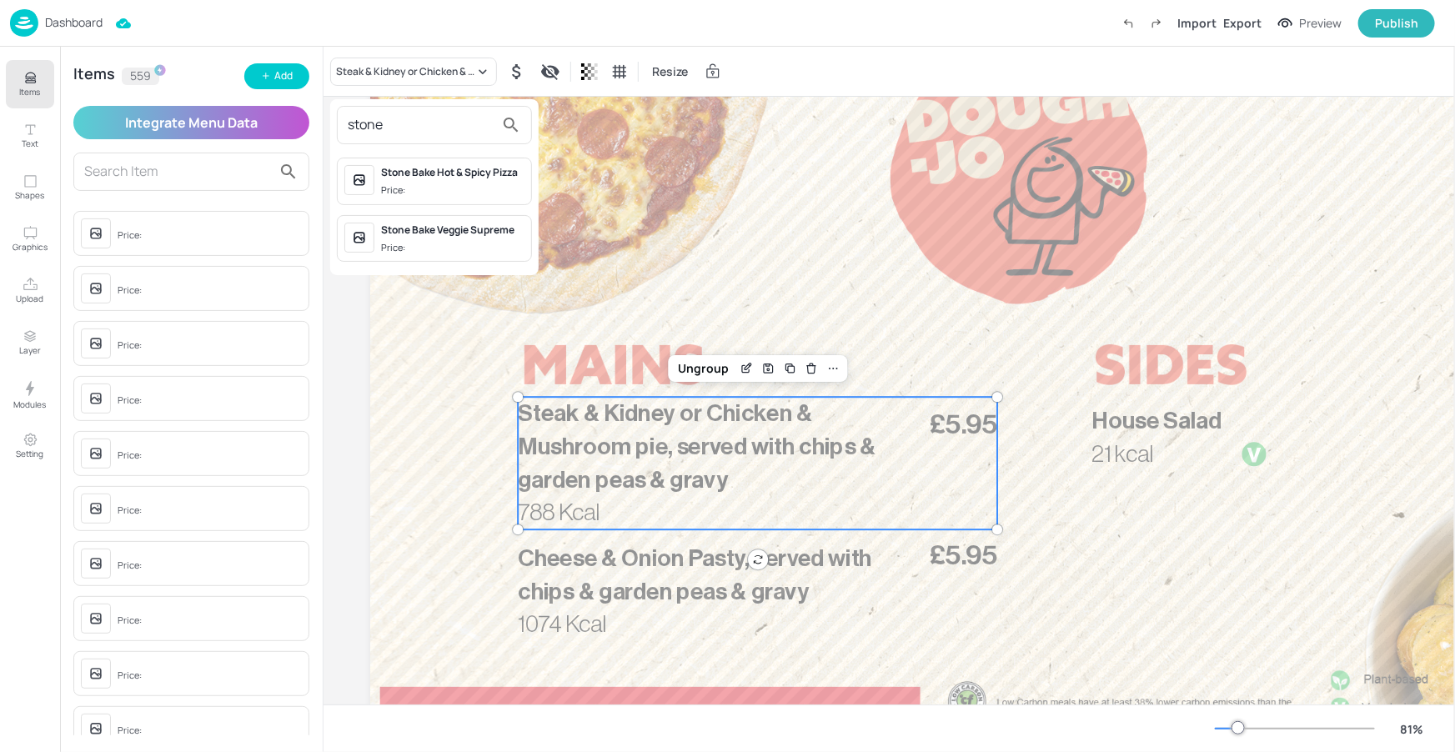
type input "stone"
click at [514, 177] on div "Stone Bake Hot & Spicy Pizza" at bounding box center [452, 172] width 143 height 15
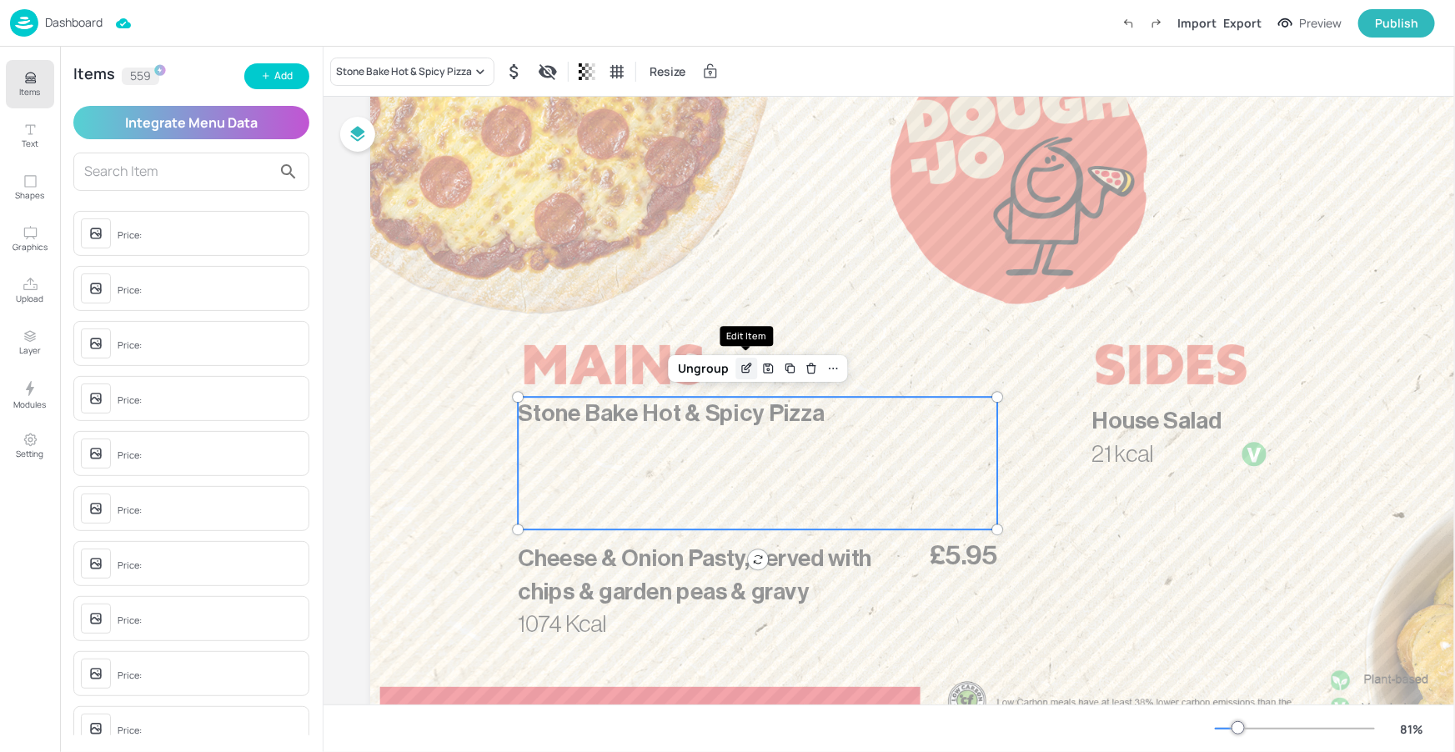
click at [744, 364] on icon "Edit Item" at bounding box center [747, 368] width 14 height 13
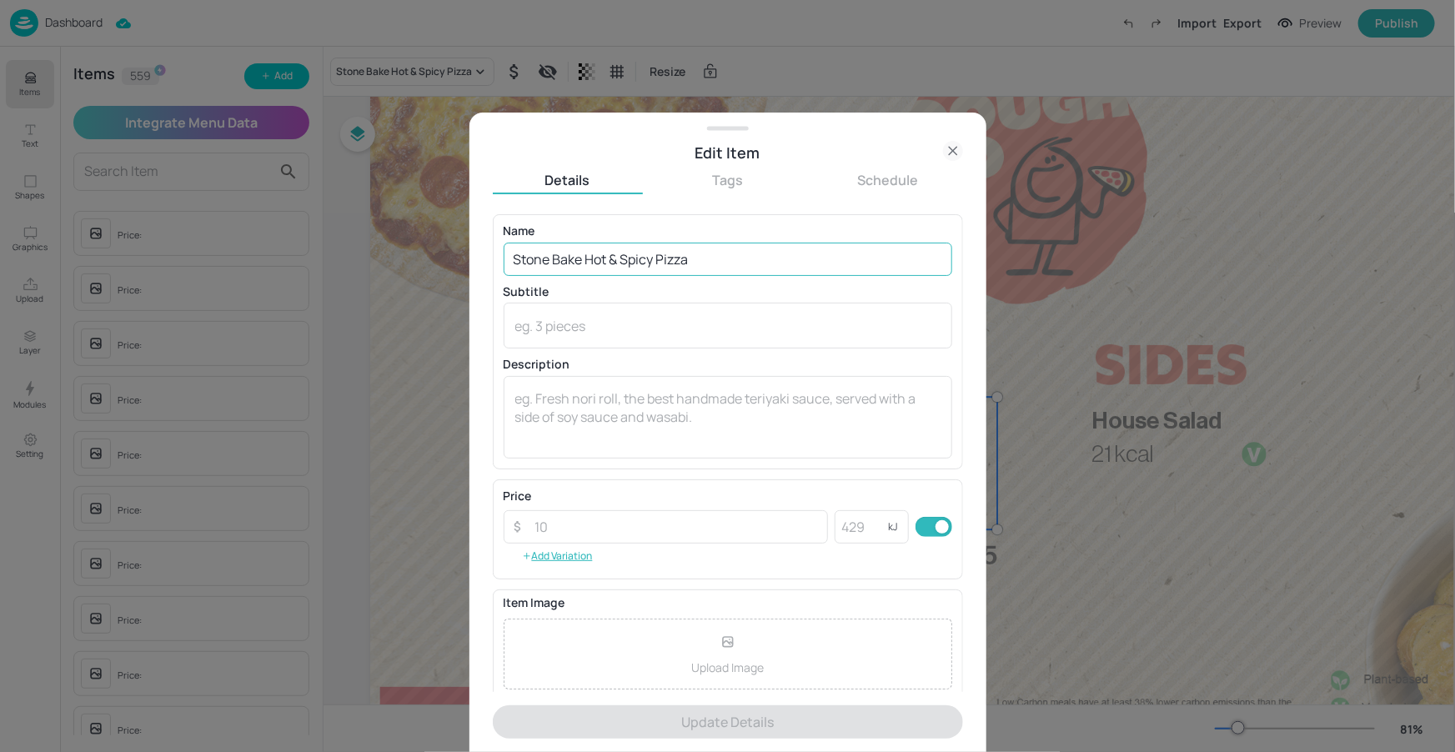
click at [769, 264] on input "Stone Bake Hot & Spicy Pizza" at bounding box center [728, 259] width 449 height 33
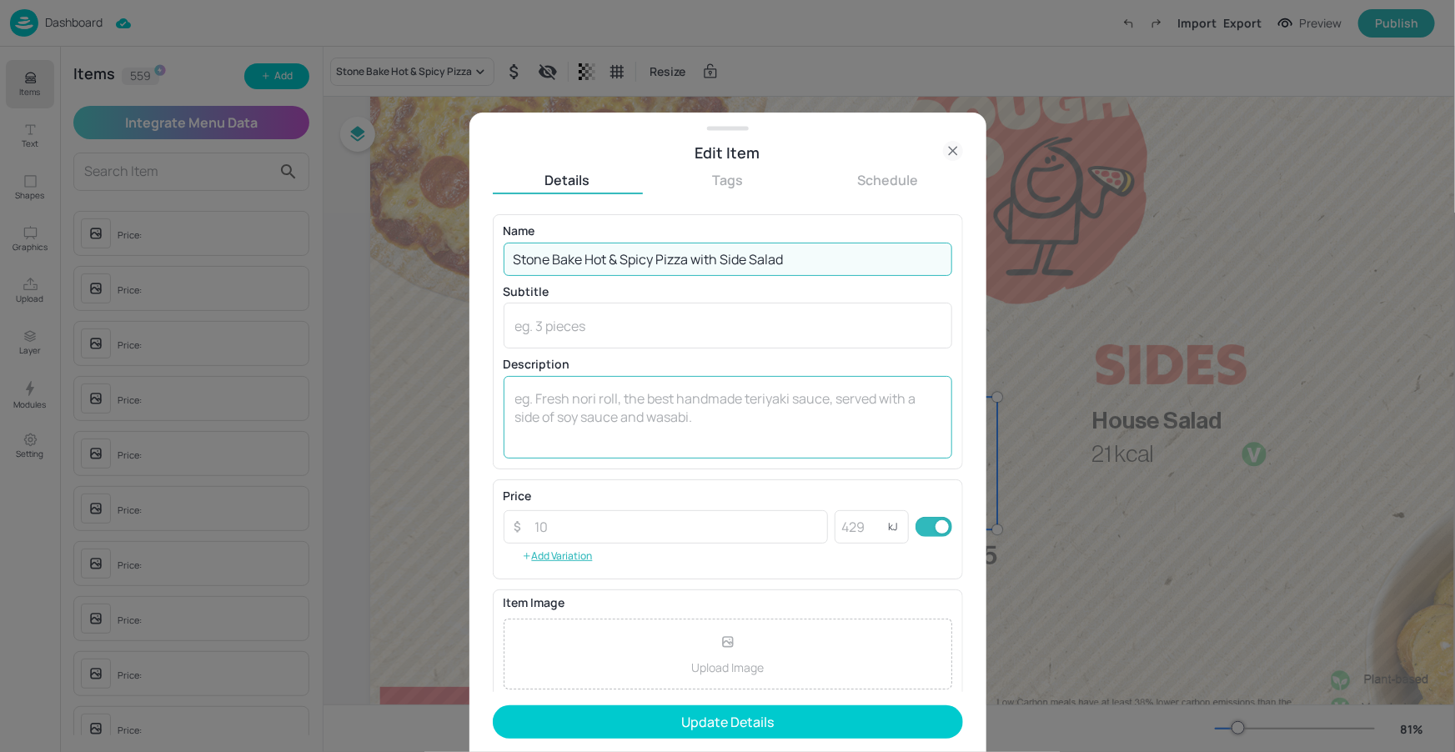
type input "Stone Bake Hot & Spicy Pizza with Side Salad"
click at [673, 389] on textarea at bounding box center [727, 416] width 425 height 55
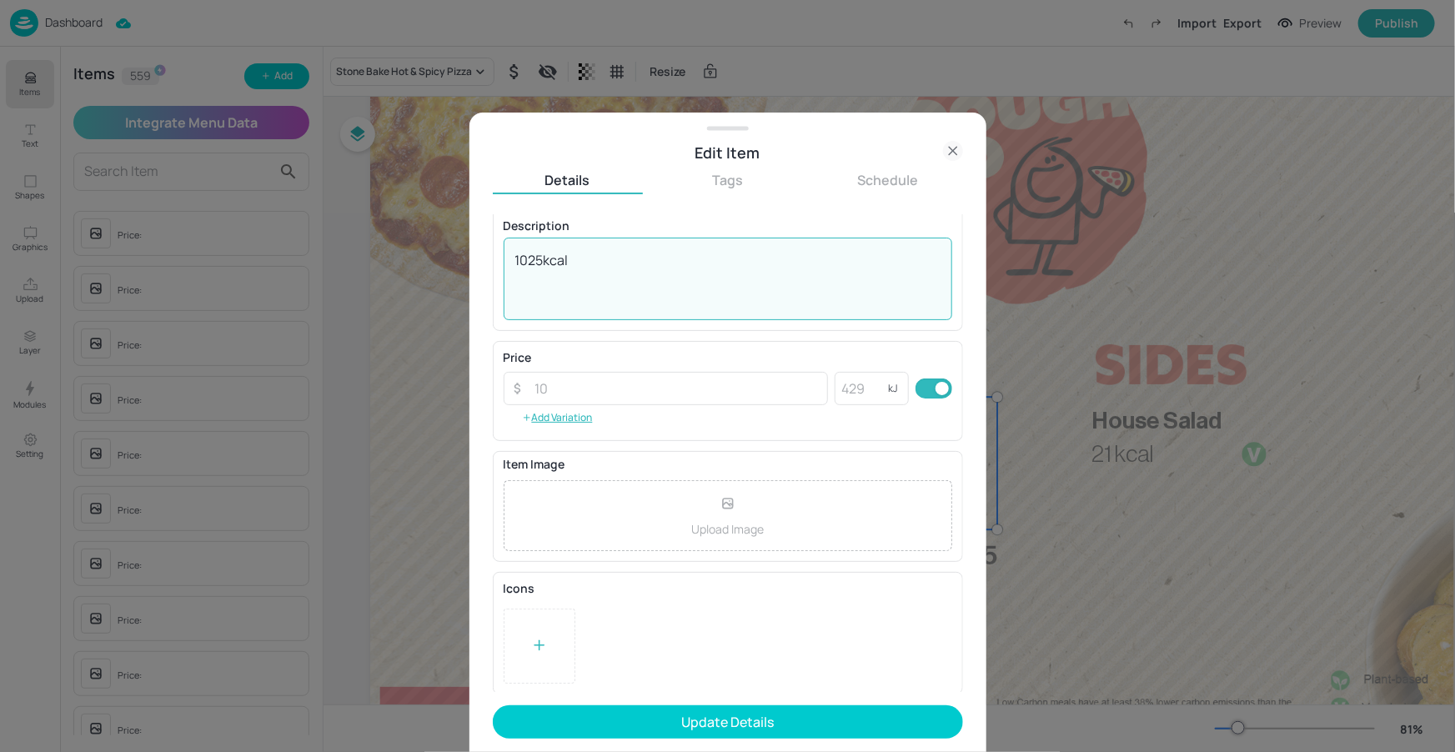
scroll to position [139, 0]
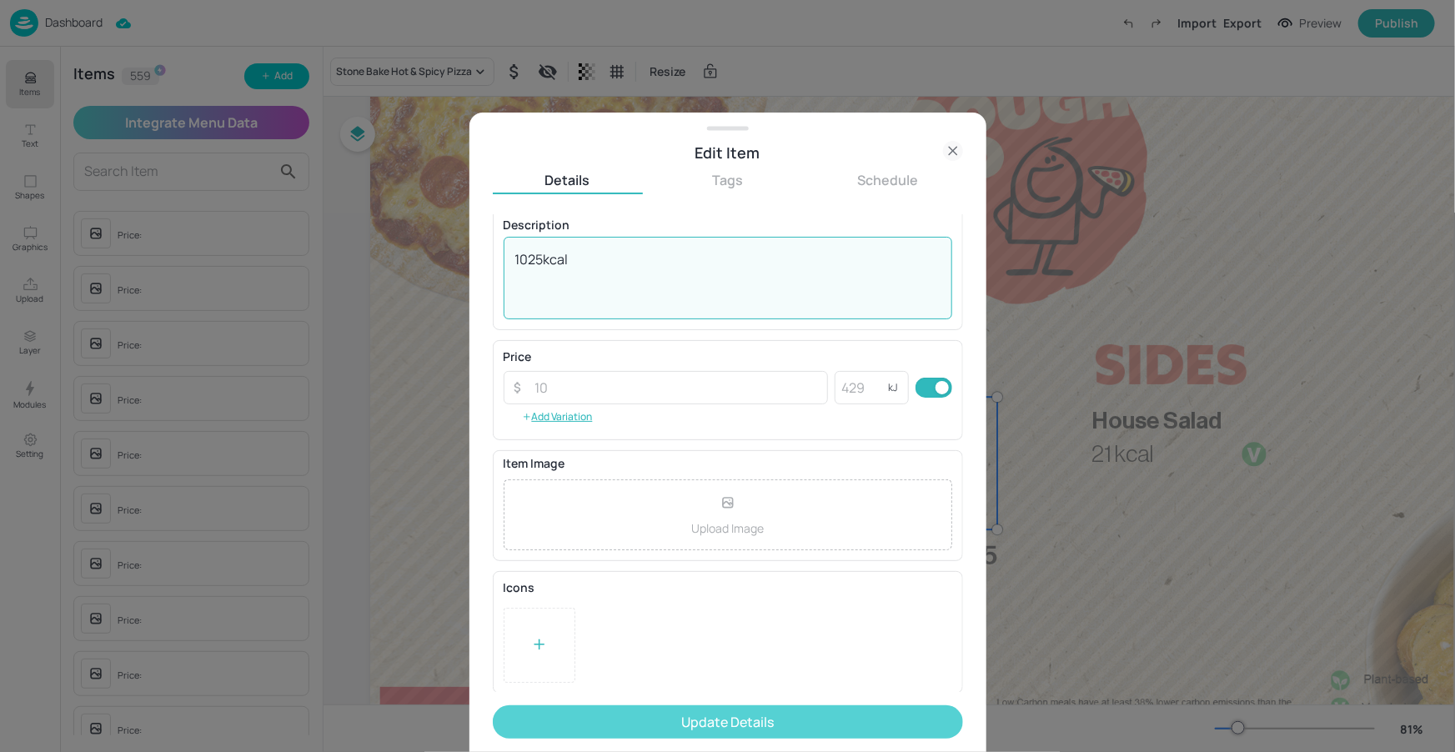
type textarea "1025kcal"
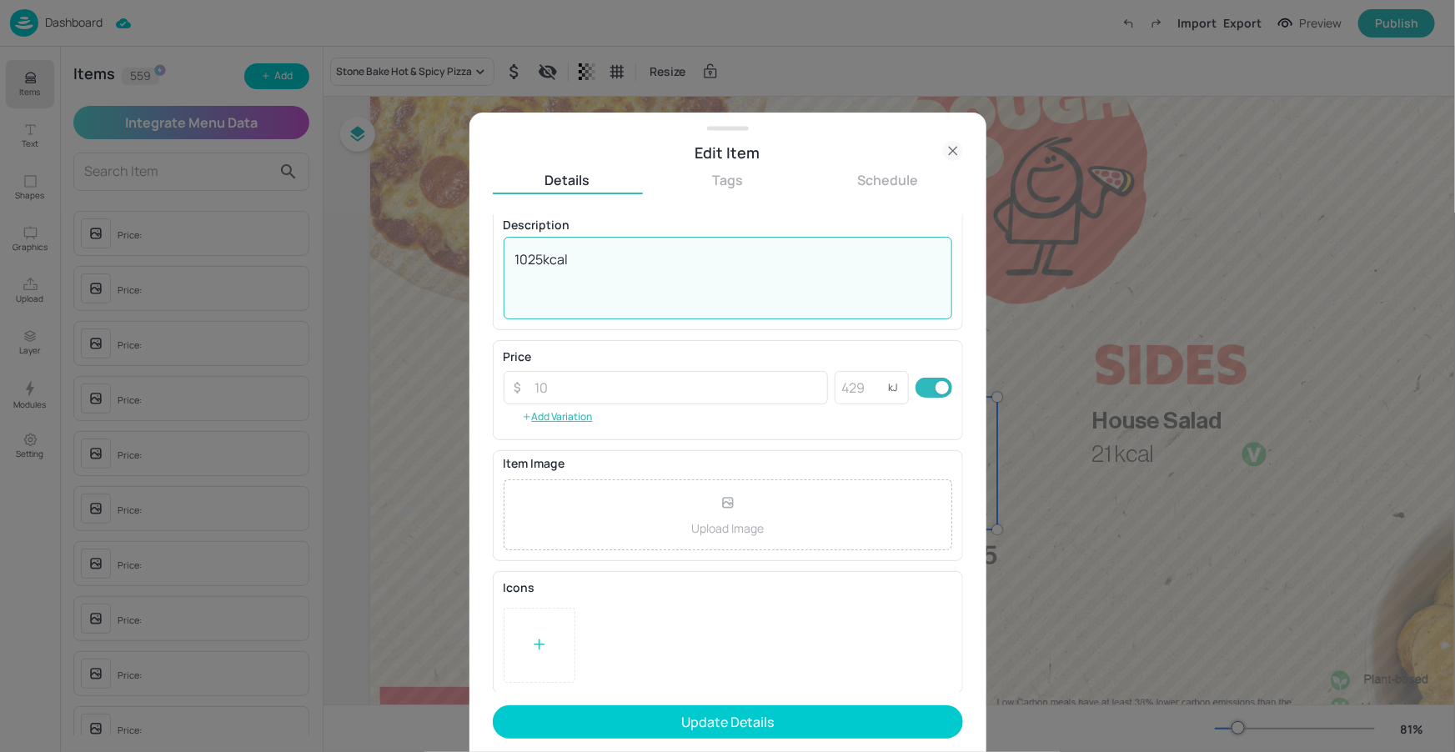
click at [690, 712] on button "Update Details" at bounding box center [728, 722] width 470 height 33
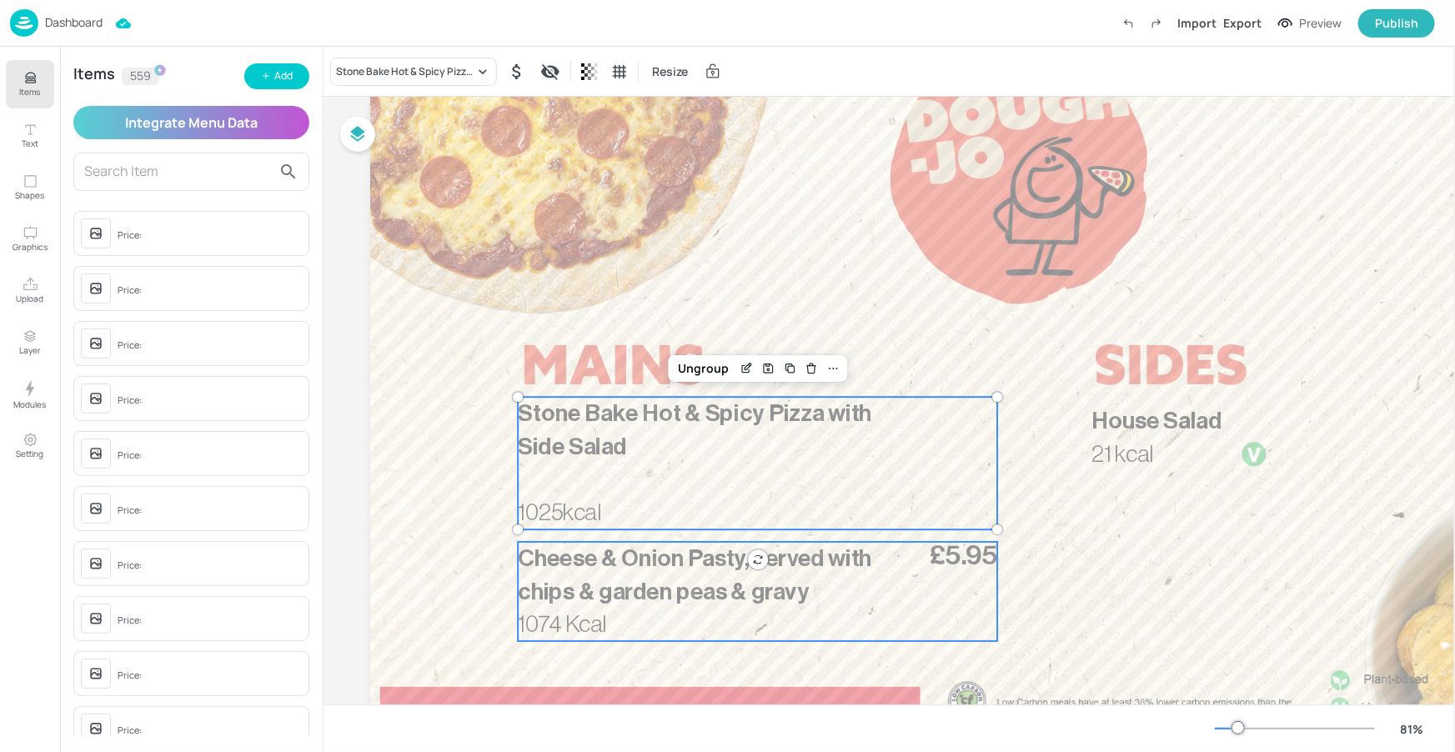
click at [671, 579] on span "Cheese & Onion Pasty, served with chips & garden peas & gravy" at bounding box center [695, 575] width 354 height 57
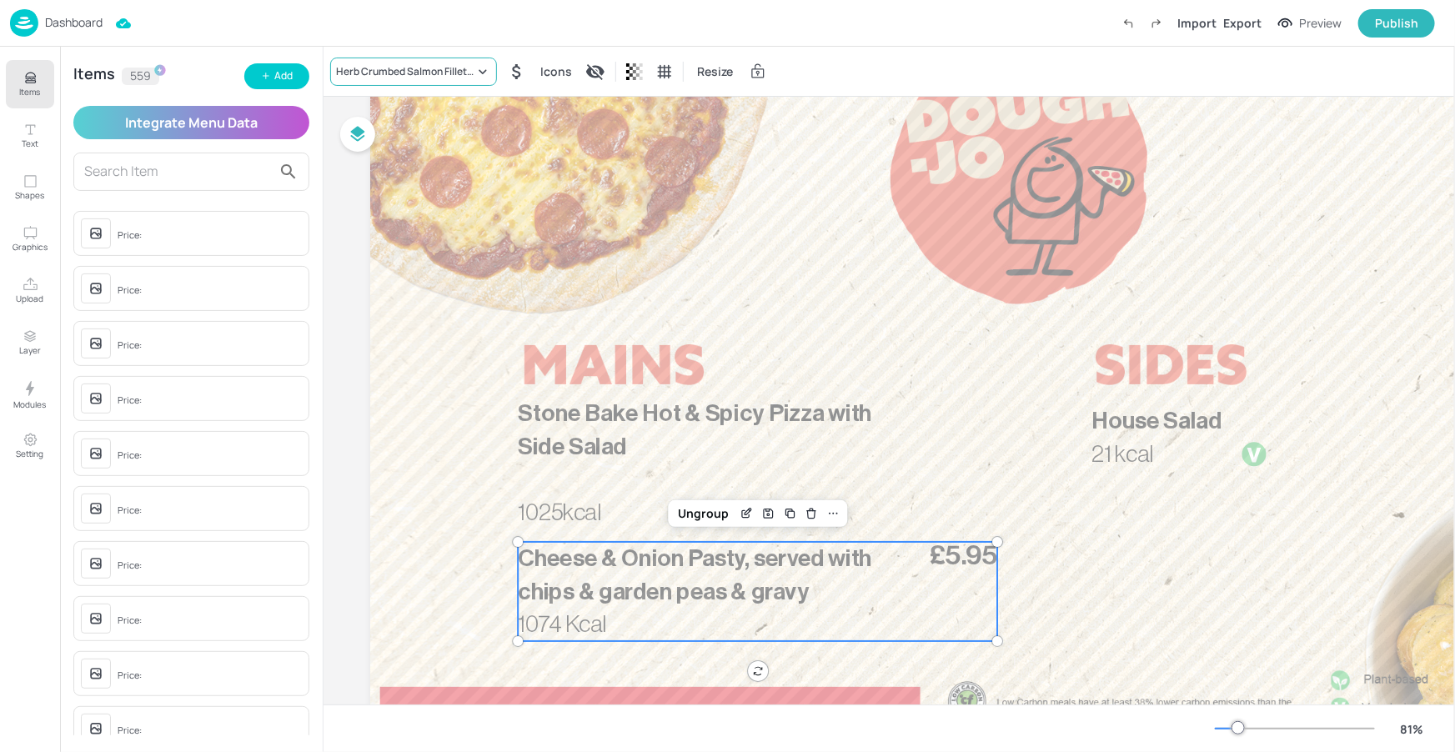
click at [488, 74] on icon at bounding box center [483, 71] width 17 height 17
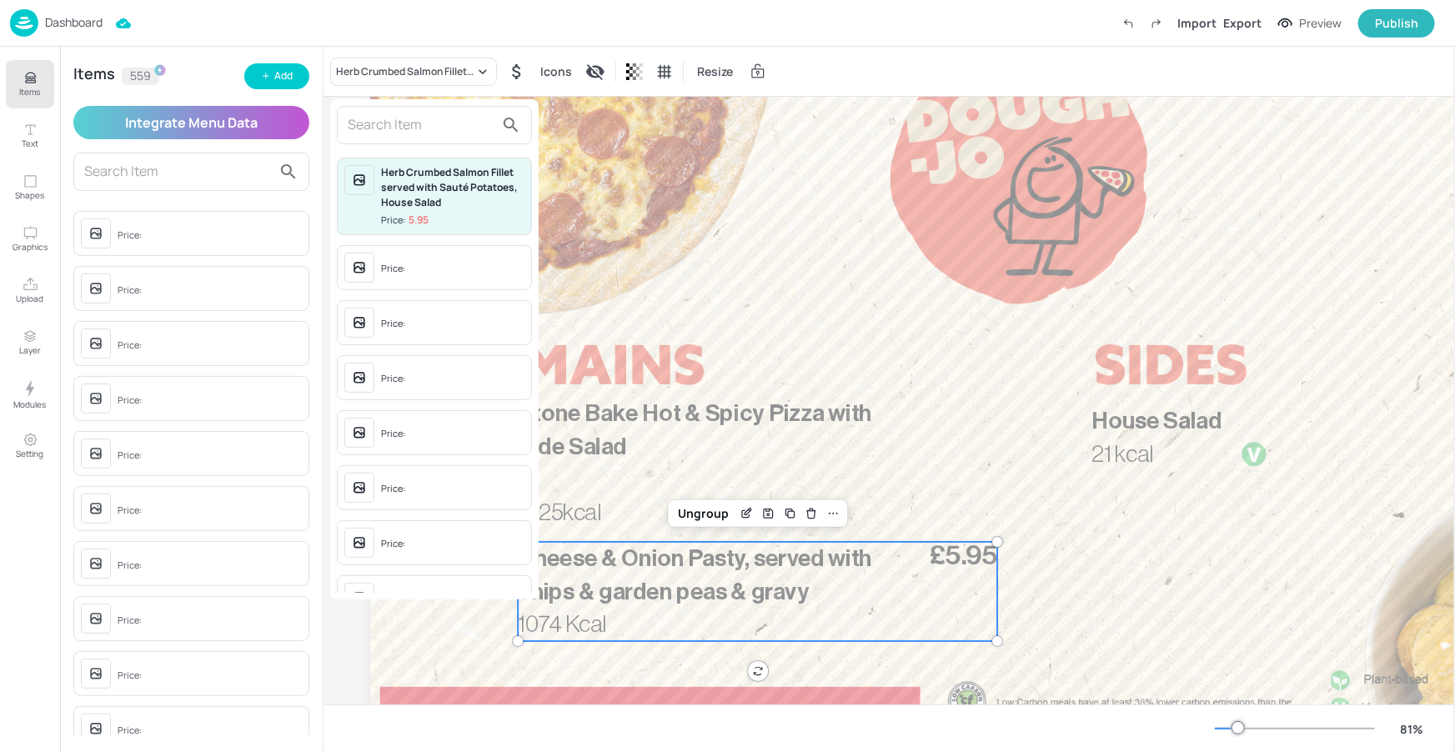
drag, startPoint x: 436, startPoint y: 110, endPoint x: 447, endPoint y: 113, distance: 11.1
click at [436, 110] on div at bounding box center [434, 125] width 195 height 38
drag, startPoint x: 394, startPoint y: 120, endPoint x: 407, endPoint y: 123, distance: 12.9
click at [395, 120] on input "text" at bounding box center [421, 125] width 147 height 27
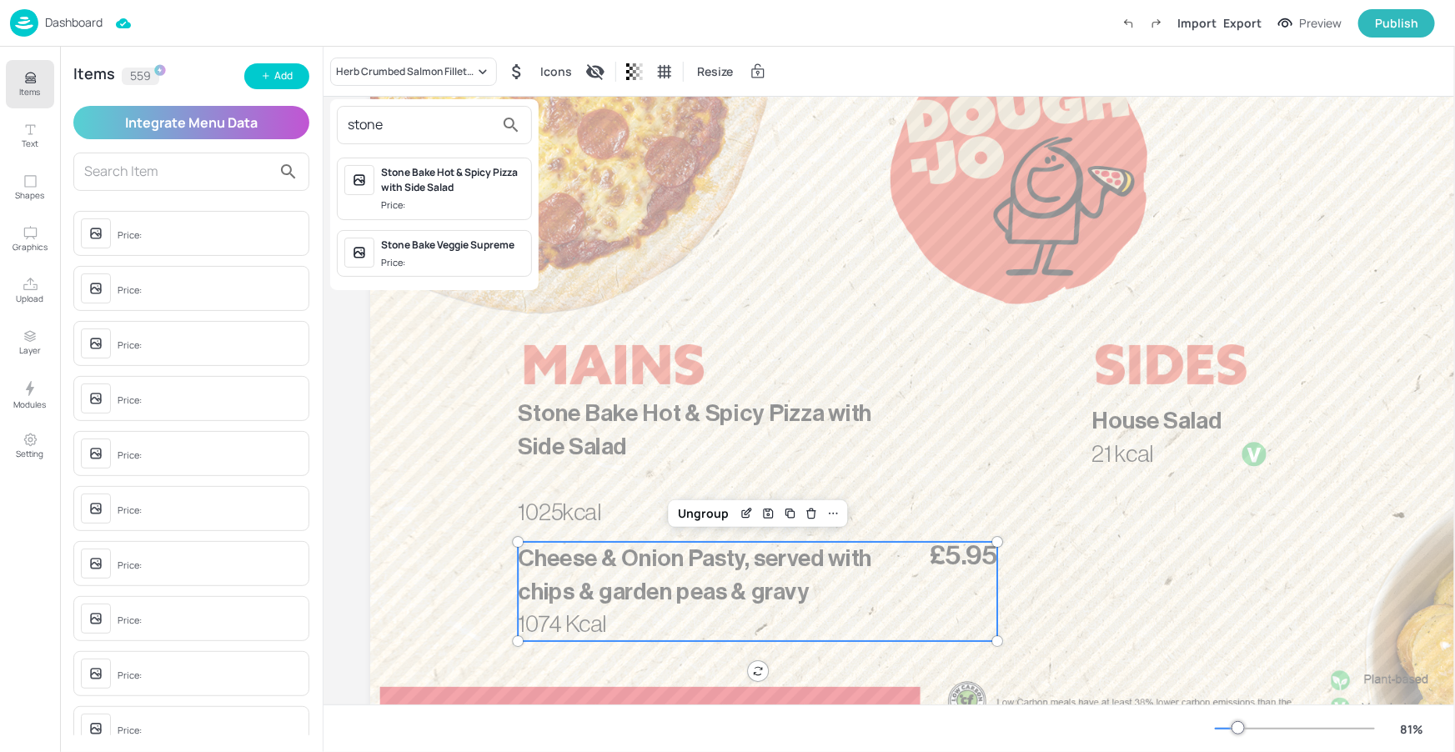
type input "stone"
click at [480, 245] on div "Stone Bake Veggie Supreme" at bounding box center [452, 245] width 143 height 15
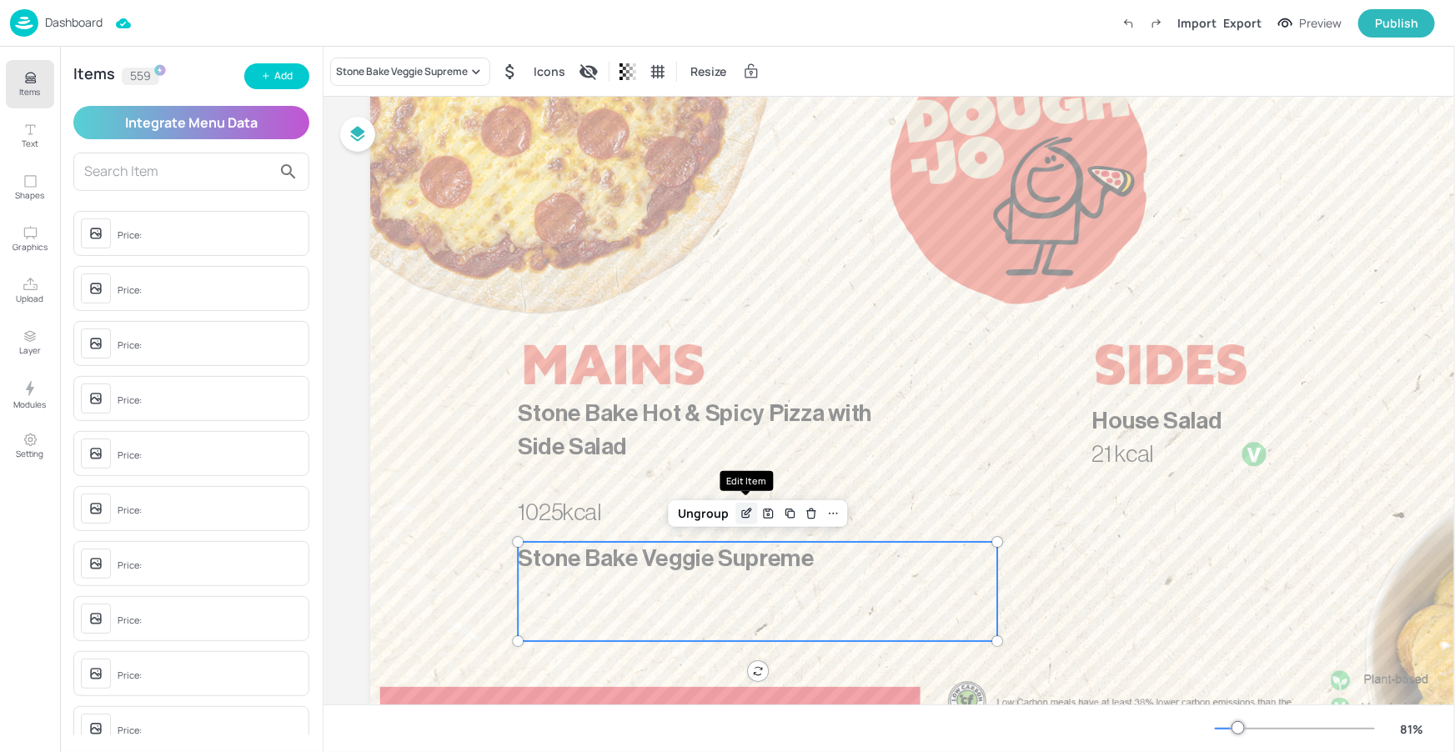
click at [752, 515] on icon "Edit Item" at bounding box center [747, 513] width 14 height 13
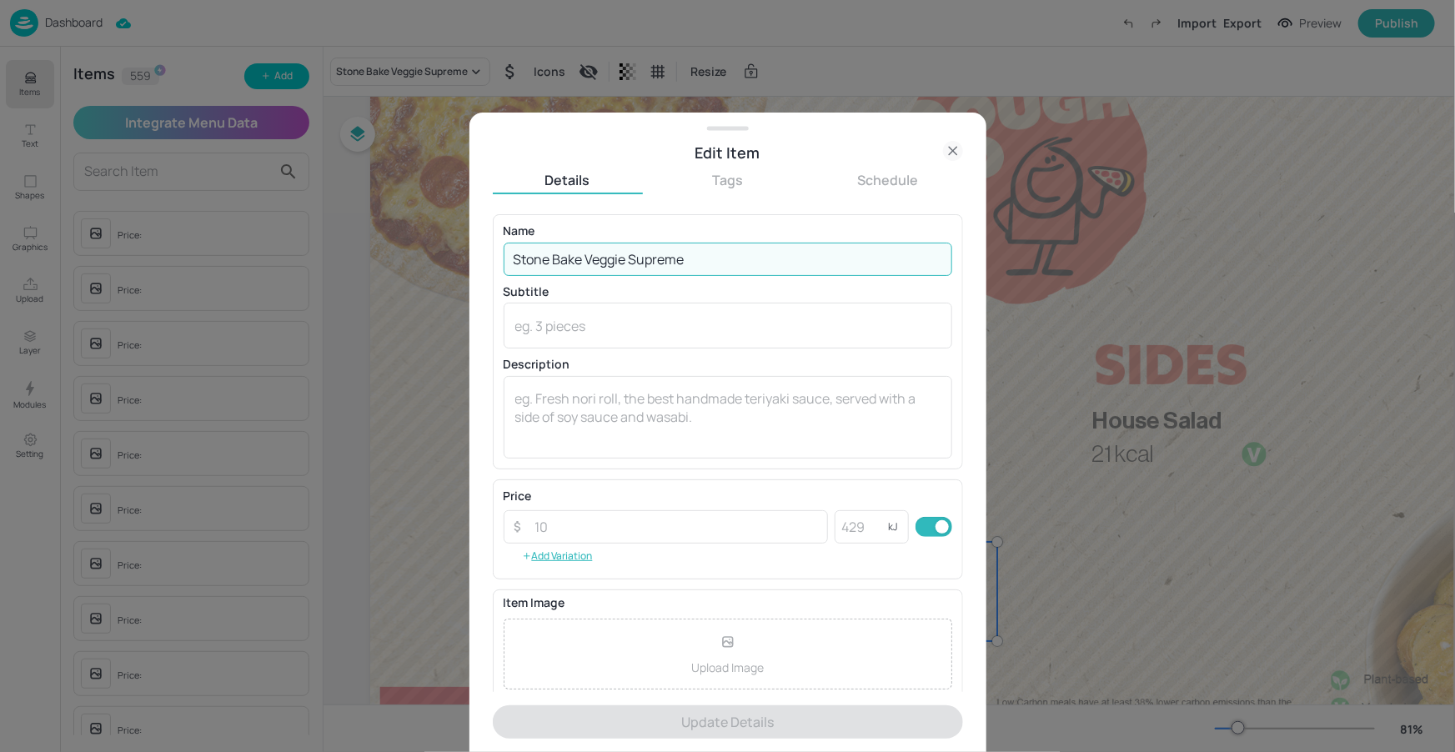
click at [761, 254] on input "Stone Bake Veggie Supreme" at bounding box center [728, 259] width 449 height 33
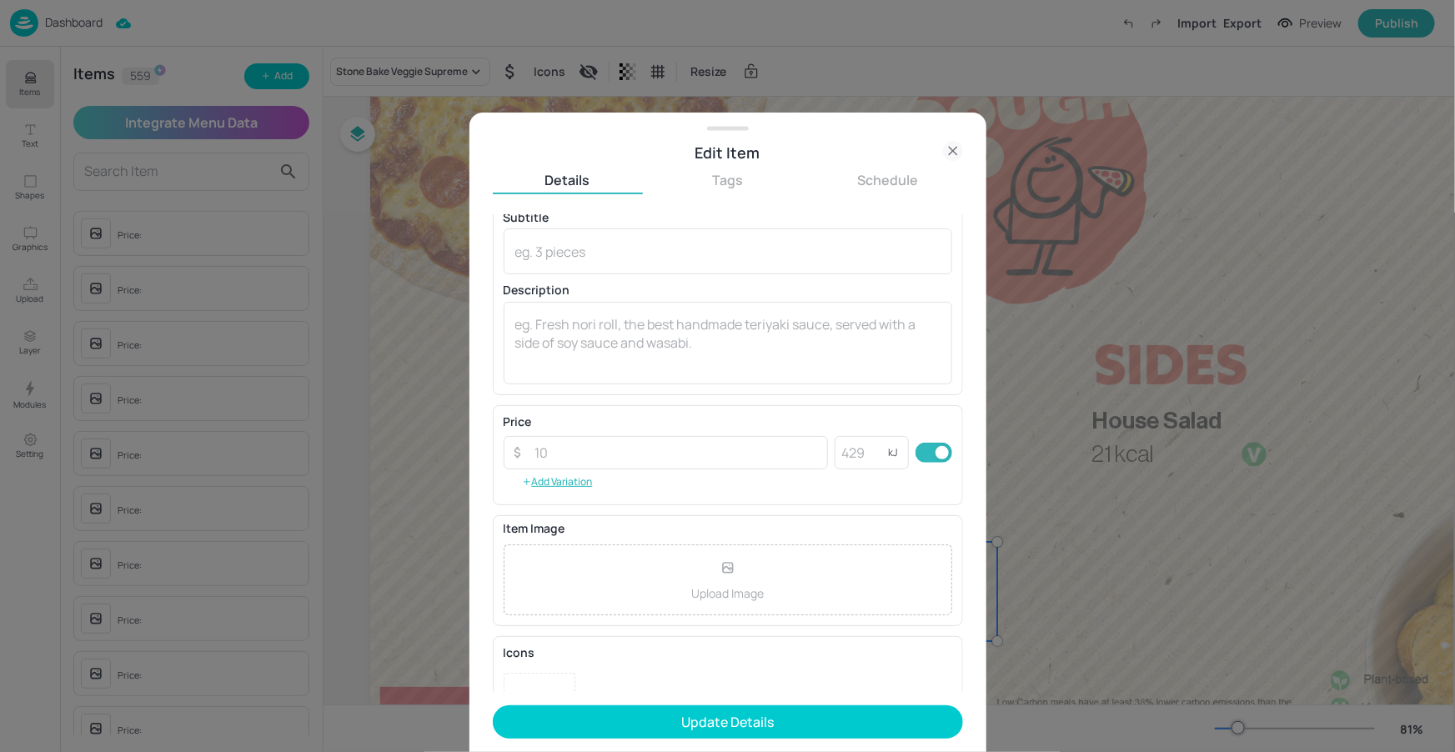
scroll to position [139, 0]
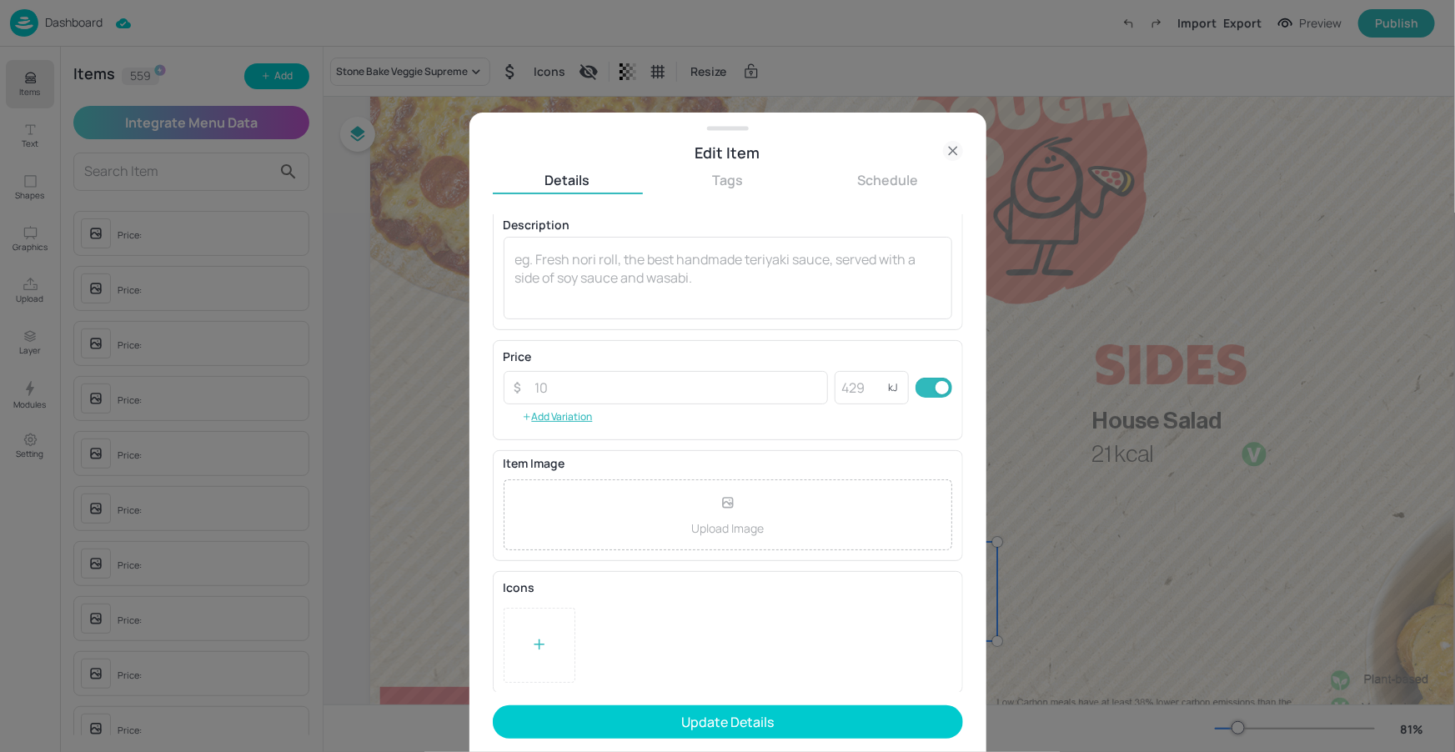
type input "Stone Bake Veggie Supreme with Side Salad"
click at [545, 637] on icon at bounding box center [539, 644] width 17 height 17
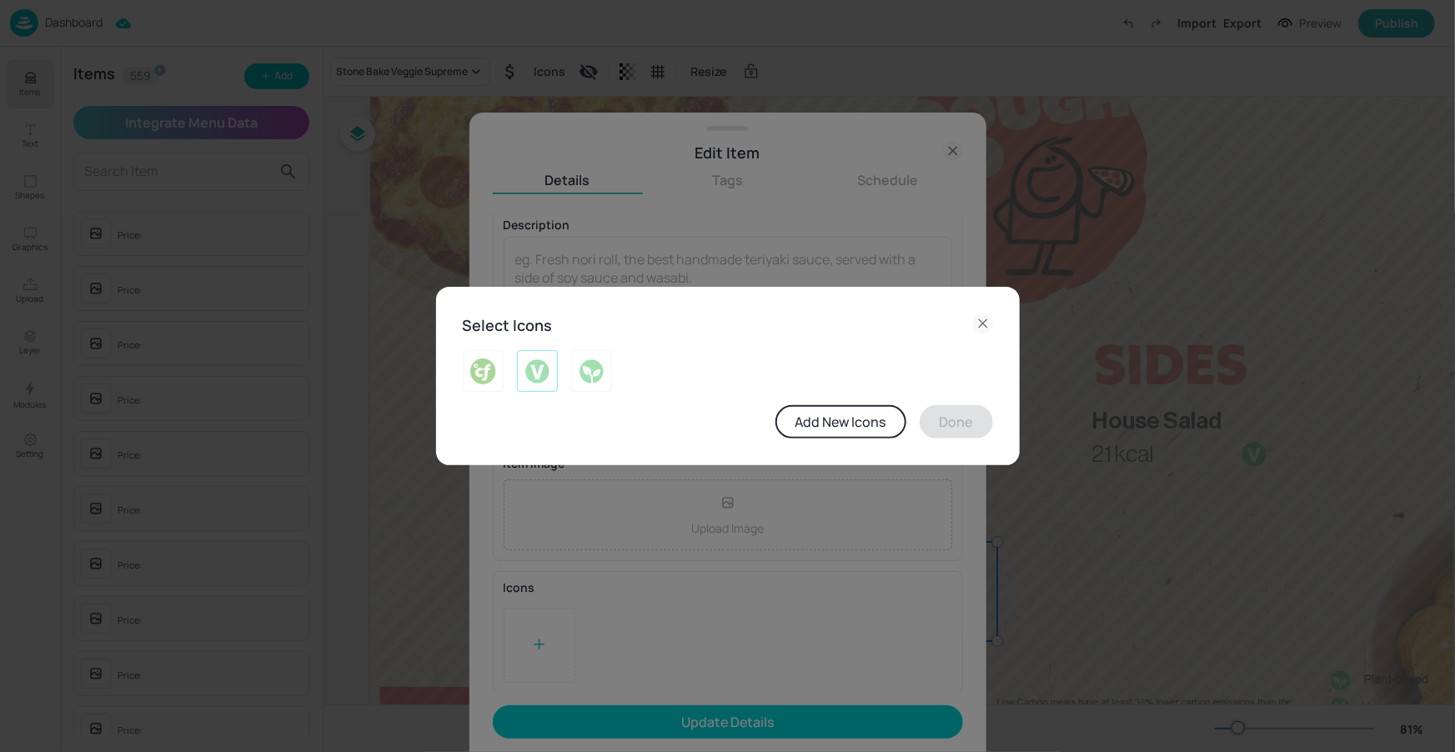
click at [550, 359] on img at bounding box center [538, 371] width 26 height 27
click at [952, 412] on button "Done" at bounding box center [956, 421] width 73 height 33
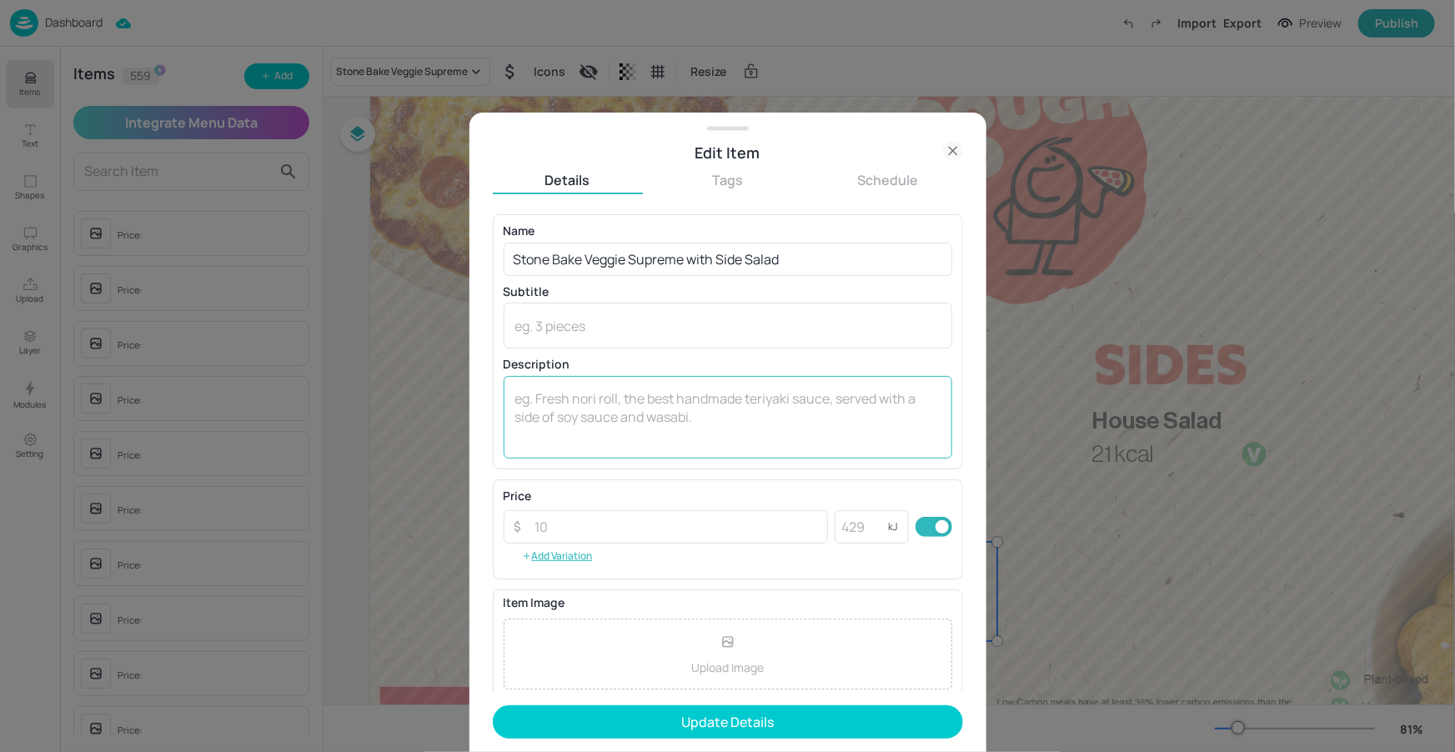
scroll to position [0, 0]
drag, startPoint x: 718, startPoint y: 423, endPoint x: 734, endPoint y: 424, distance: 15.9
click at [719, 423] on textarea at bounding box center [727, 416] width 425 height 55
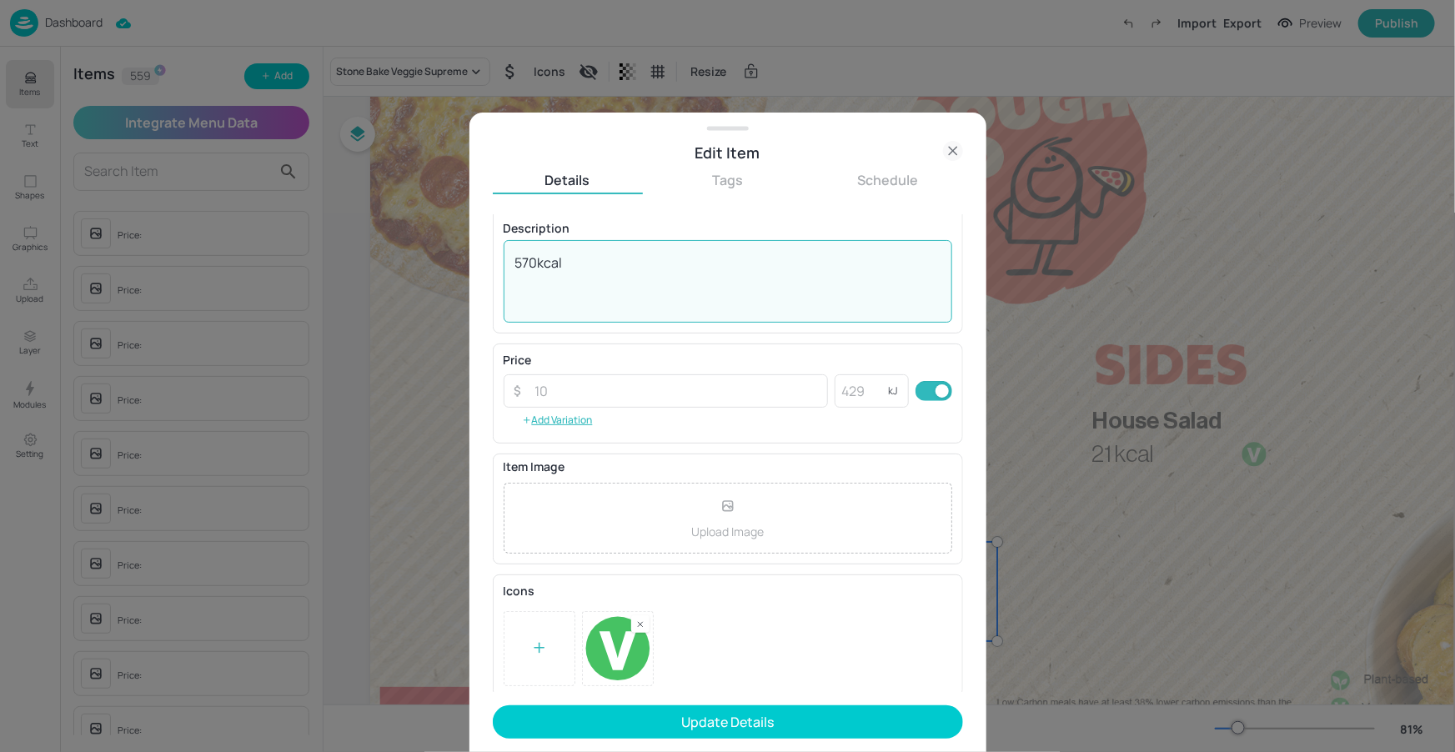
scroll to position [139, 0]
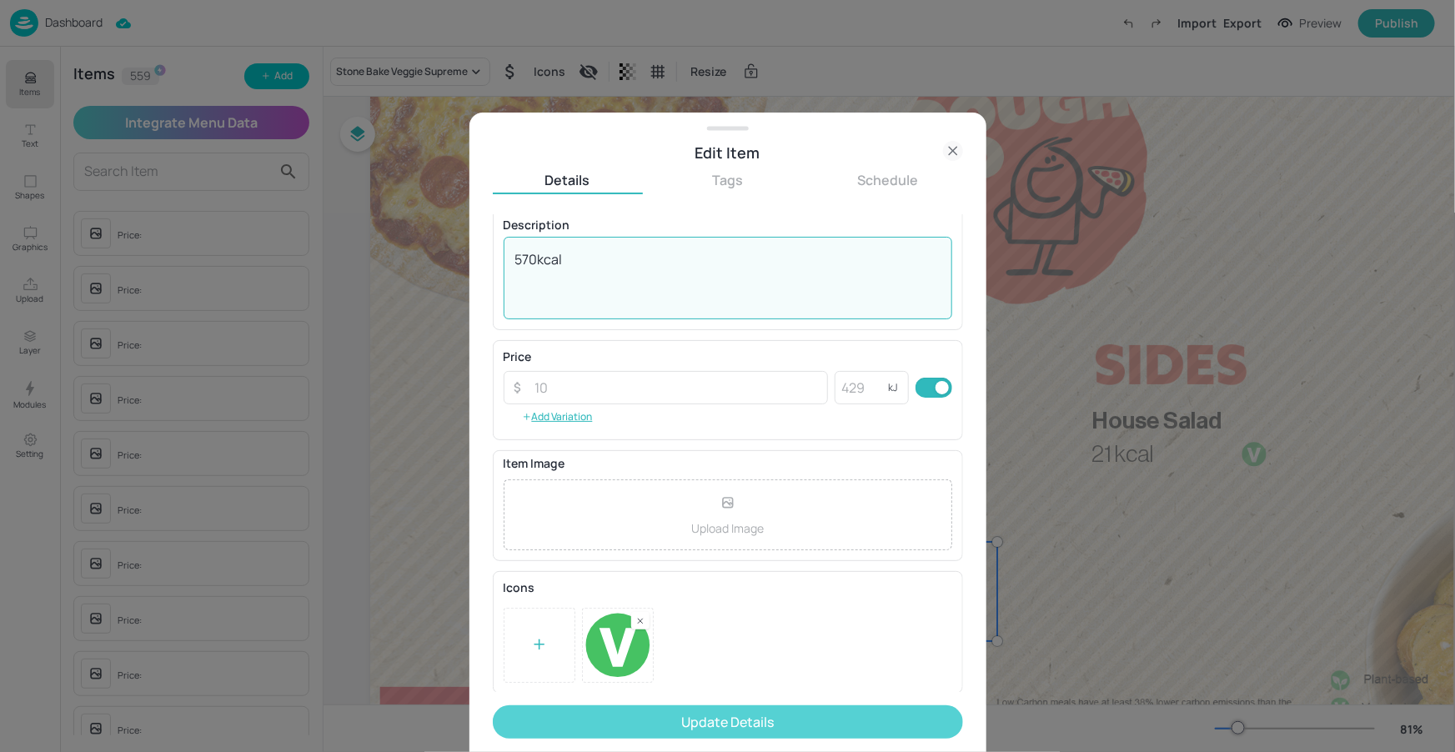
type textarea "570kcal"
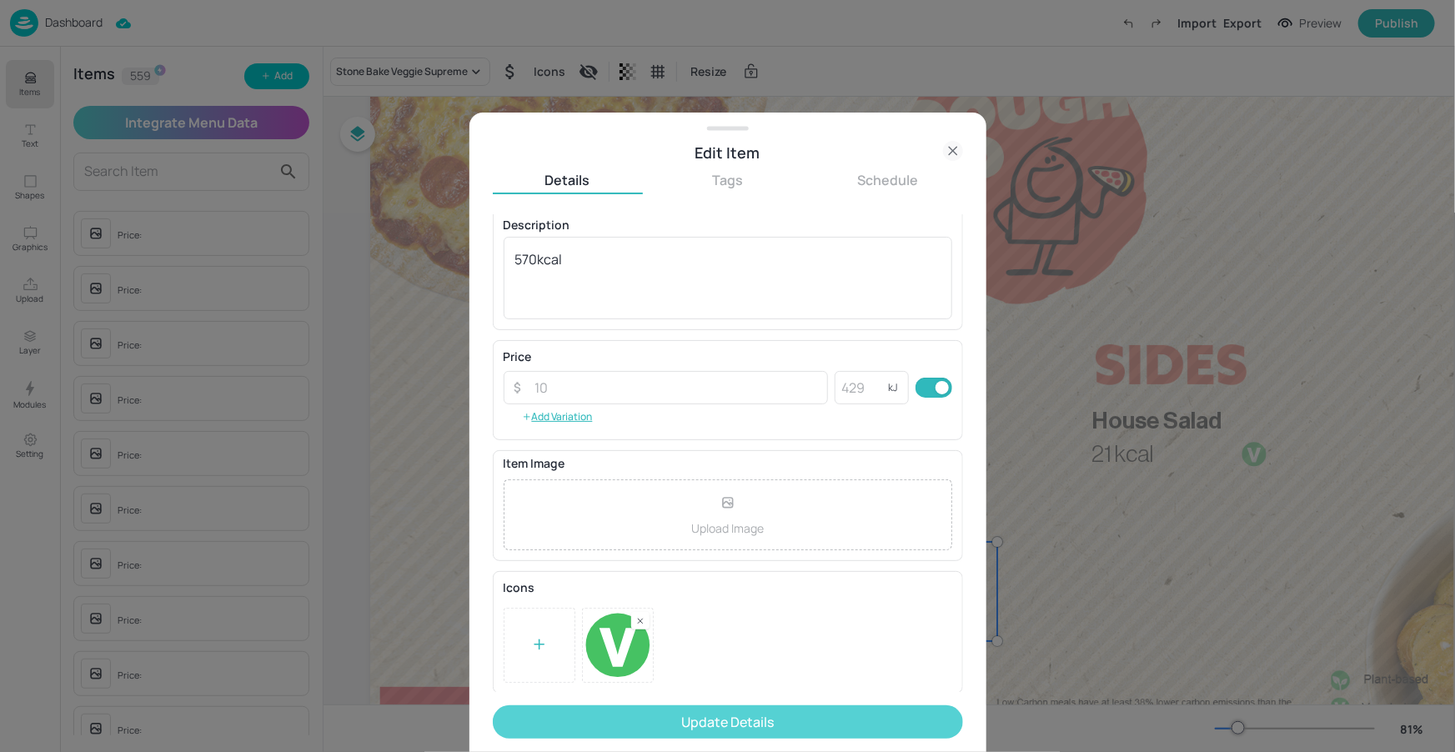
click at [708, 706] on button "Update Details" at bounding box center [728, 722] width 470 height 33
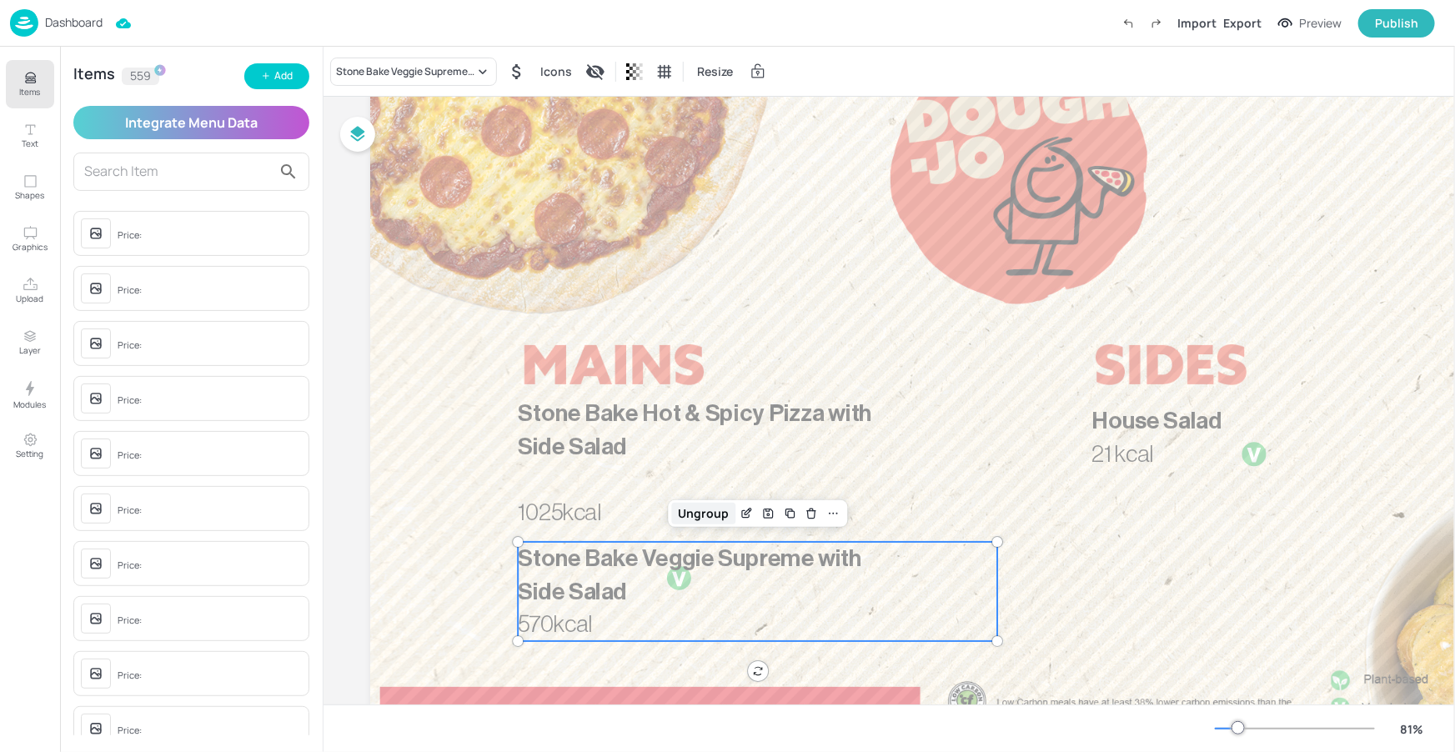
click at [723, 510] on div "Ungroup" at bounding box center [704, 514] width 64 height 22
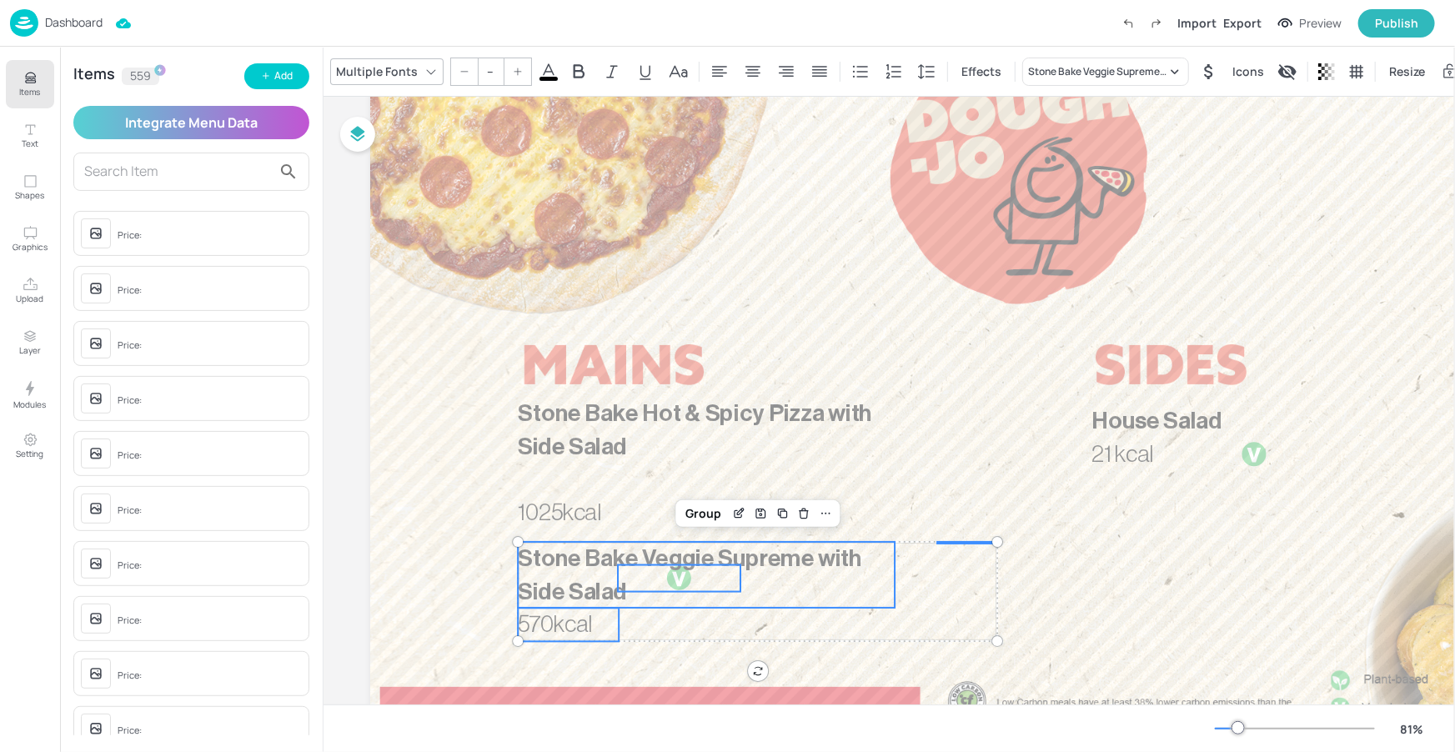
click at [682, 569] on span "Stone Bake Veggie Supreme with Side Salad" at bounding box center [690, 575] width 344 height 57
type input "35"
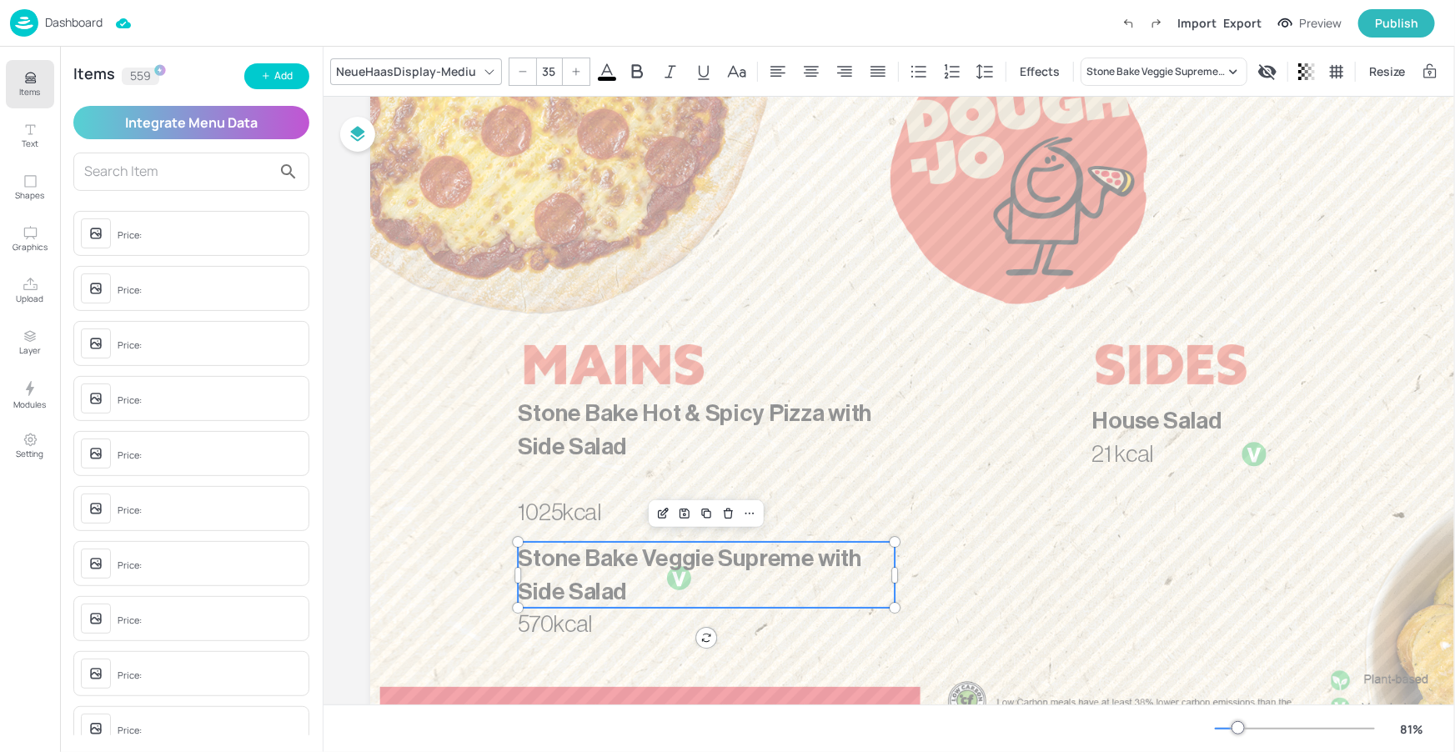
click at [681, 573] on p "Stone Bake Veggie Supreme with Side Salad" at bounding box center [706, 575] width 377 height 66
click at [676, 585] on p "Stone Bake Veggie Supreme with Side Salad" at bounding box center [706, 575] width 377 height 66
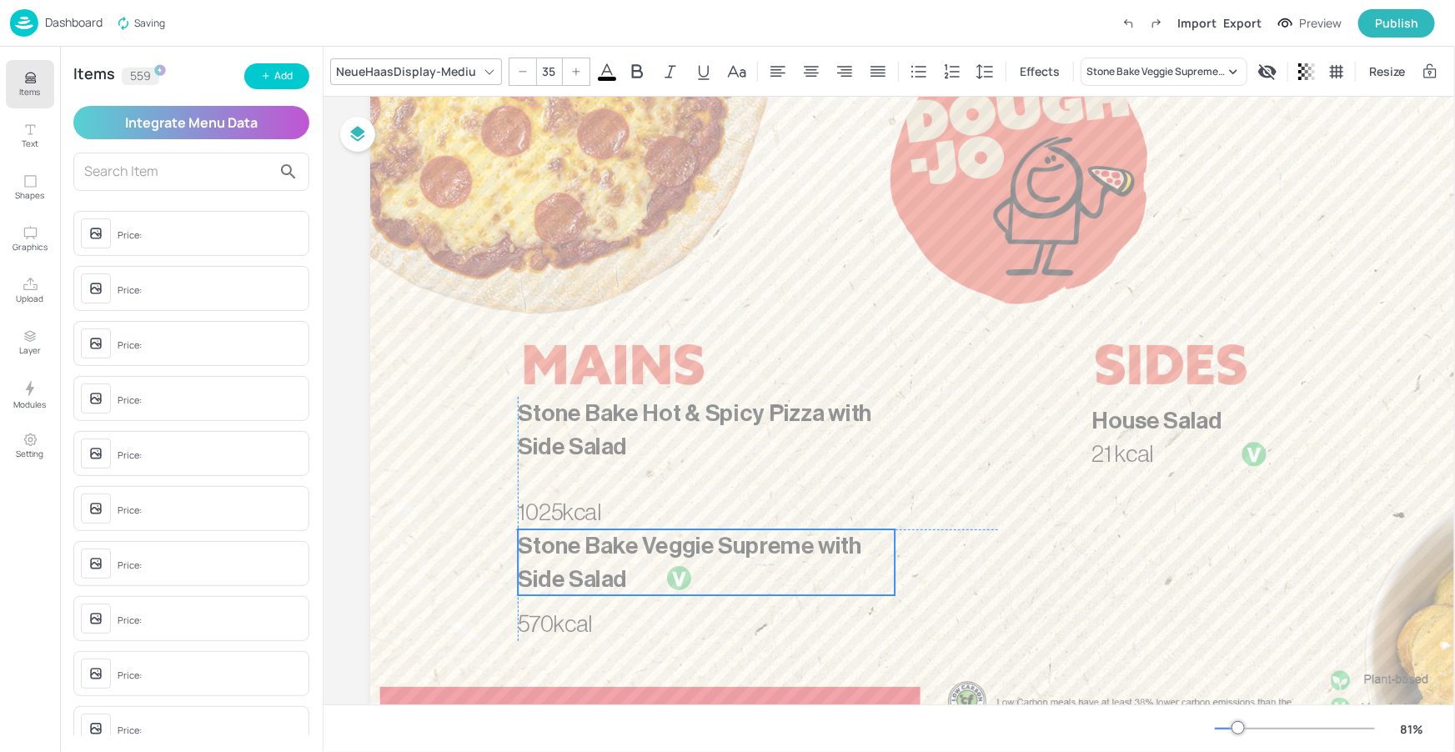
drag, startPoint x: 707, startPoint y: 555, endPoint x: 706, endPoint y: 540, distance: 14.3
click at [706, 540] on span "Stone Bake Veggie Supreme with Side Salad" at bounding box center [690, 563] width 344 height 57
drag, startPoint x: 716, startPoint y: 565, endPoint x: 711, endPoint y: 549, distance: 16.9
click at [711, 549] on p "Stone Bake Veggie Supreme with Side Salad" at bounding box center [706, 563] width 377 height 66
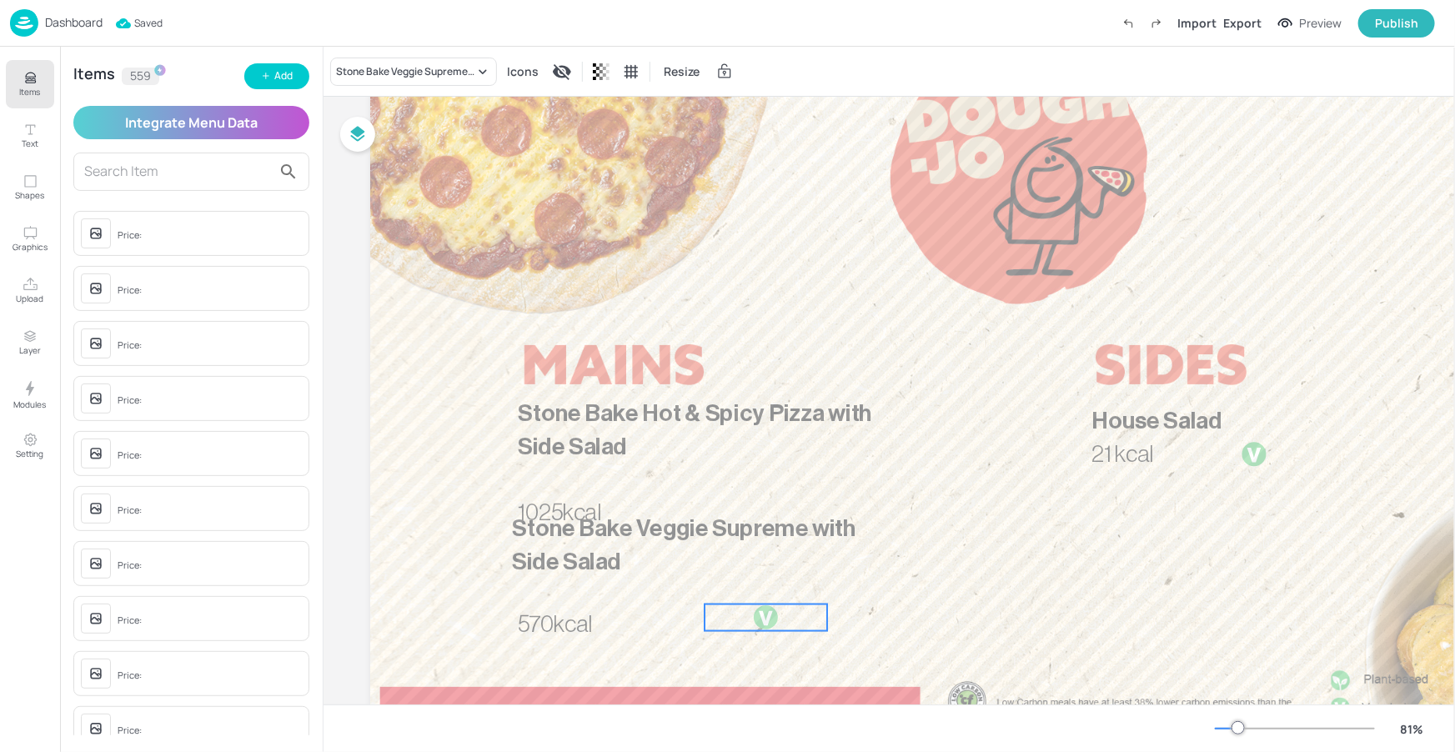
drag, startPoint x: 679, startPoint y: 585, endPoint x: 826, endPoint y: 606, distance: 148.4
click at [780, 615] on div at bounding box center [766, 618] width 27 height 27
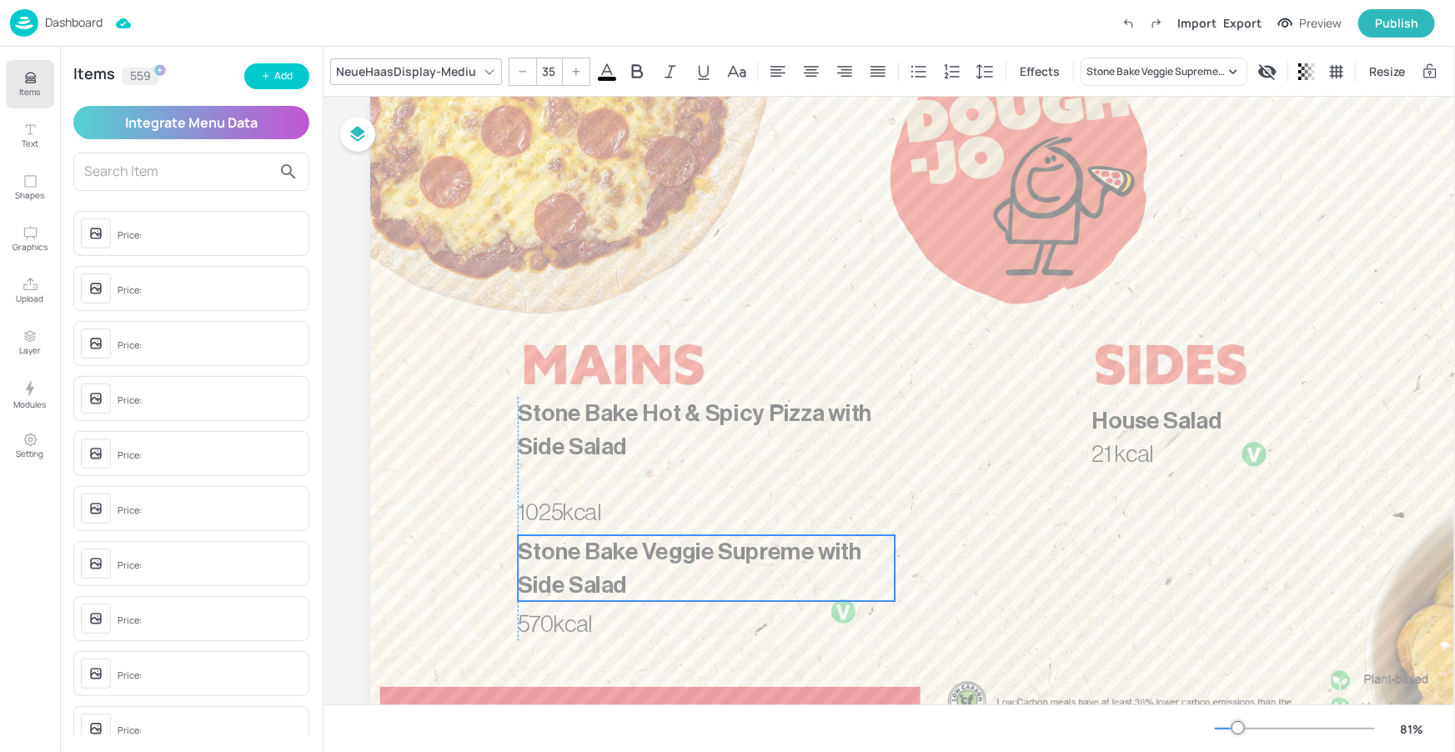
drag, startPoint x: 661, startPoint y: 565, endPoint x: 665, endPoint y: 585, distance: 20.4
click at [665, 585] on p "Stone Bake Veggie Supreme with Side Salad" at bounding box center [706, 568] width 377 height 66
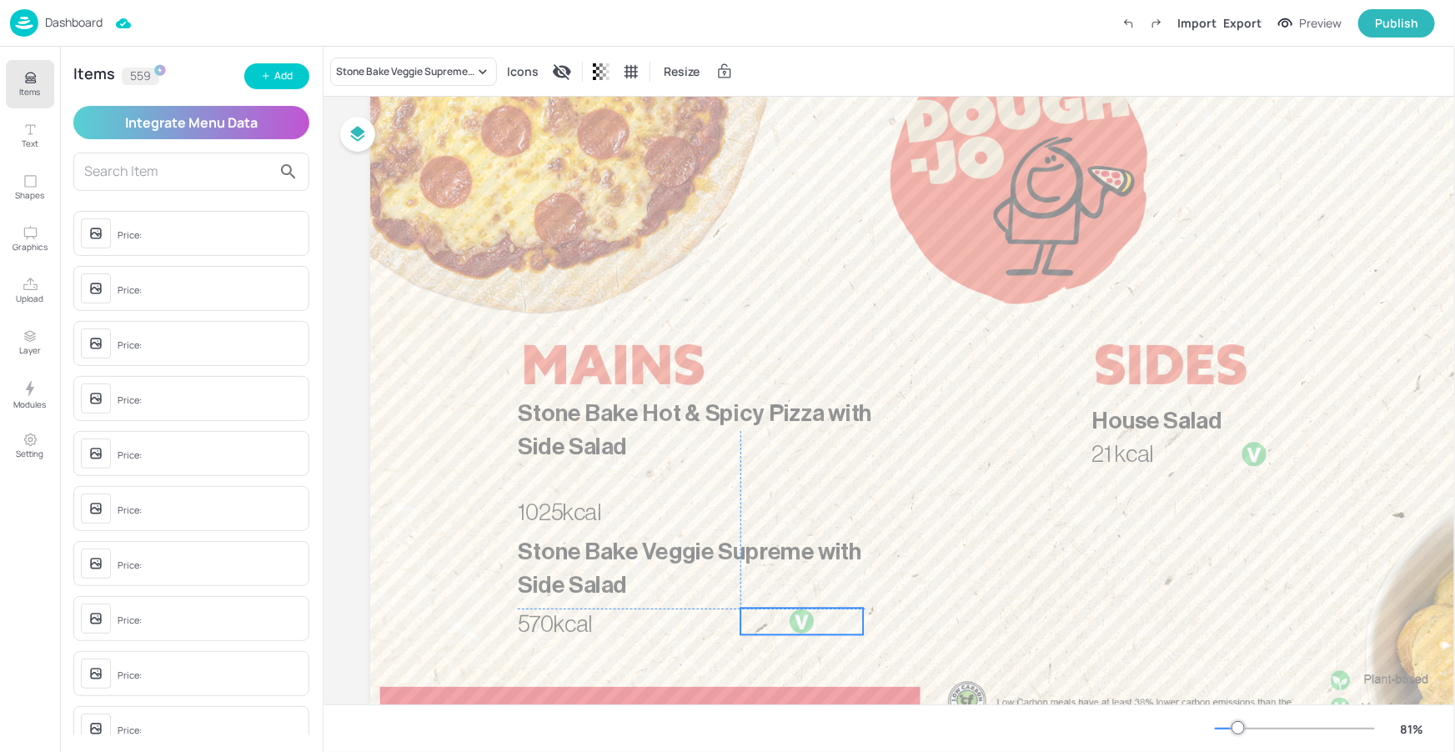
drag, startPoint x: 839, startPoint y: 610, endPoint x: 800, endPoint y: 620, distance: 40.5
click at [800, 620] on div at bounding box center [802, 622] width 27 height 27
drag, startPoint x: 861, startPoint y: 619, endPoint x: 788, endPoint y: 615, distance: 72.7
click at [788, 615] on div at bounding box center [793, 622] width 13 height 27
drag, startPoint x: 767, startPoint y: 621, endPoint x: 836, endPoint y: 620, distance: 68.4
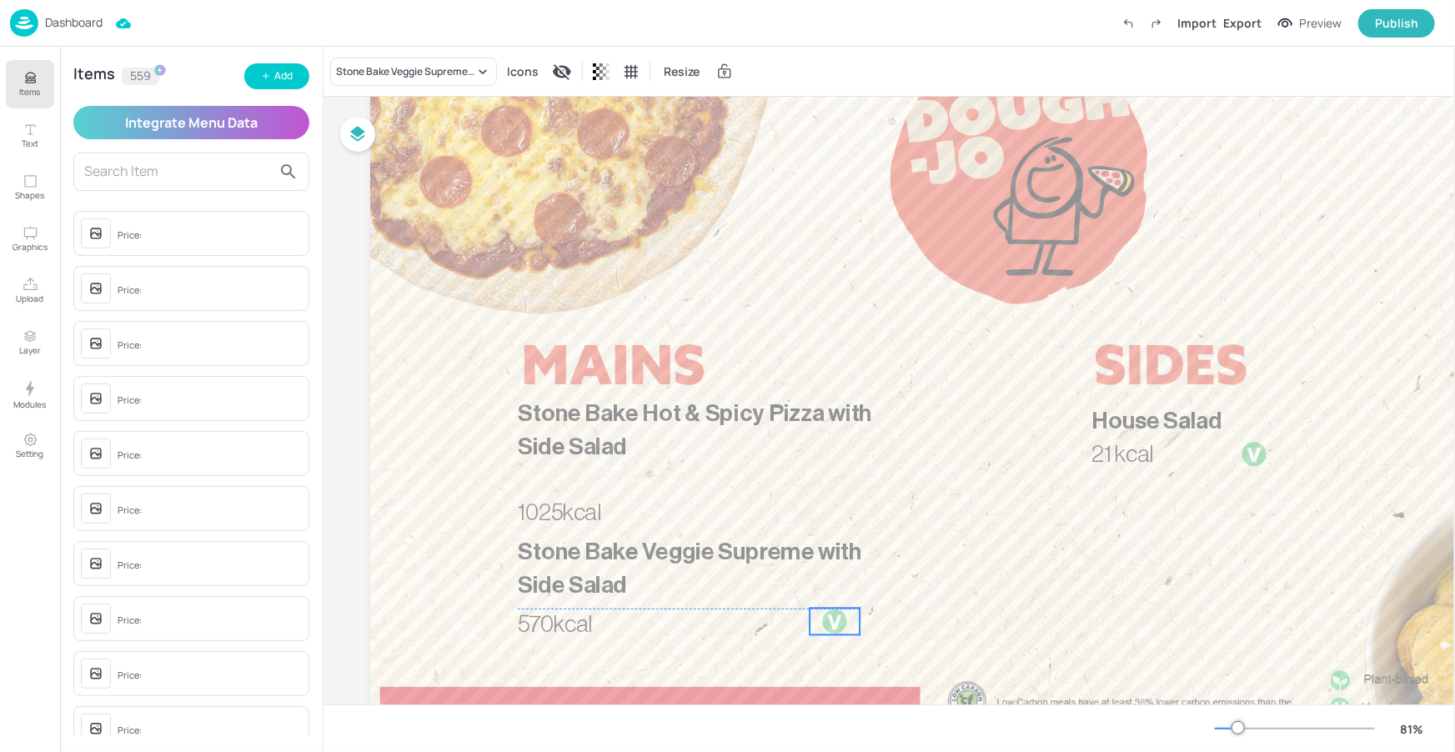
click at [836, 620] on div at bounding box center [835, 622] width 27 height 27
click at [569, 620] on span "570kcal" at bounding box center [555, 624] width 74 height 23
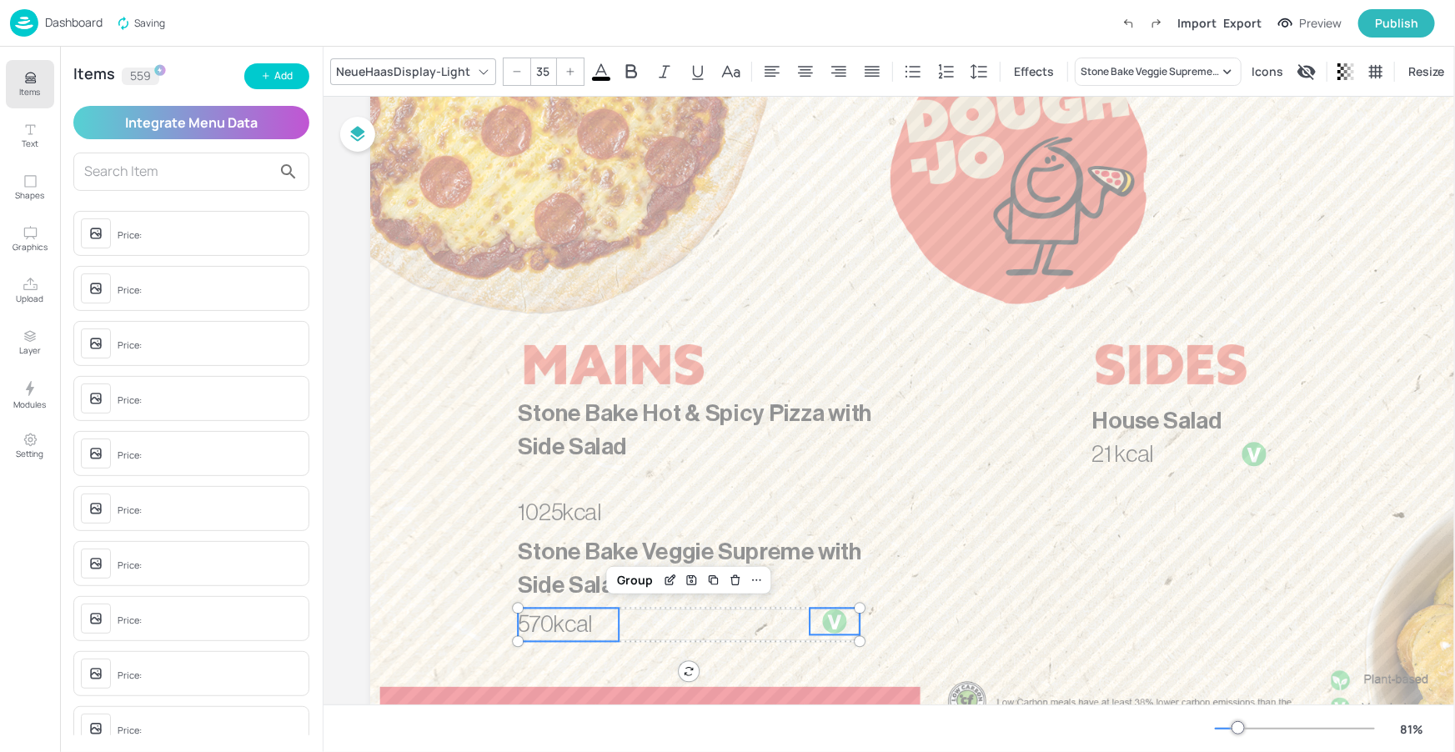
click at [822, 610] on div at bounding box center [835, 622] width 27 height 27
click at [804, 560] on span "Stone Bake Veggie Supreme with Side Salad" at bounding box center [690, 568] width 344 height 57
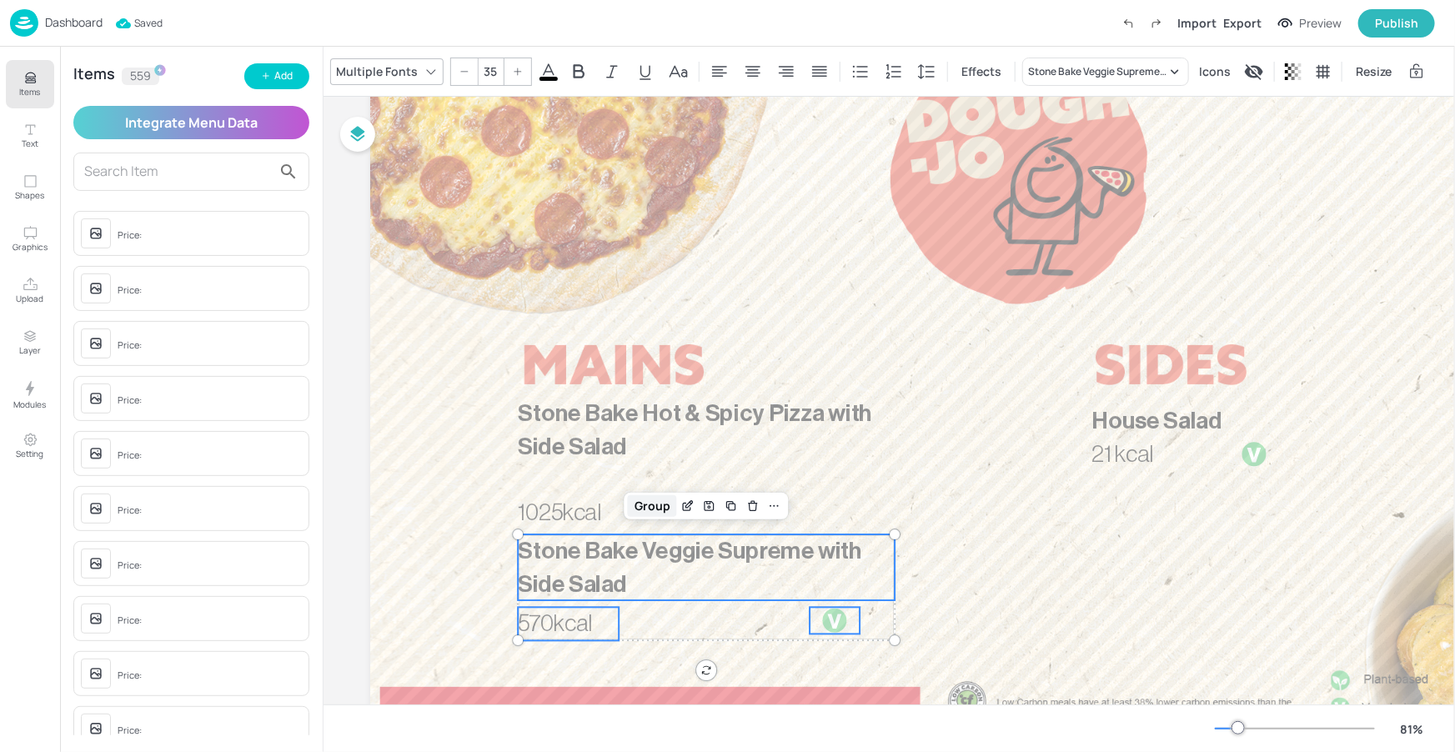
click at [652, 497] on div "Group" at bounding box center [652, 506] width 49 height 22
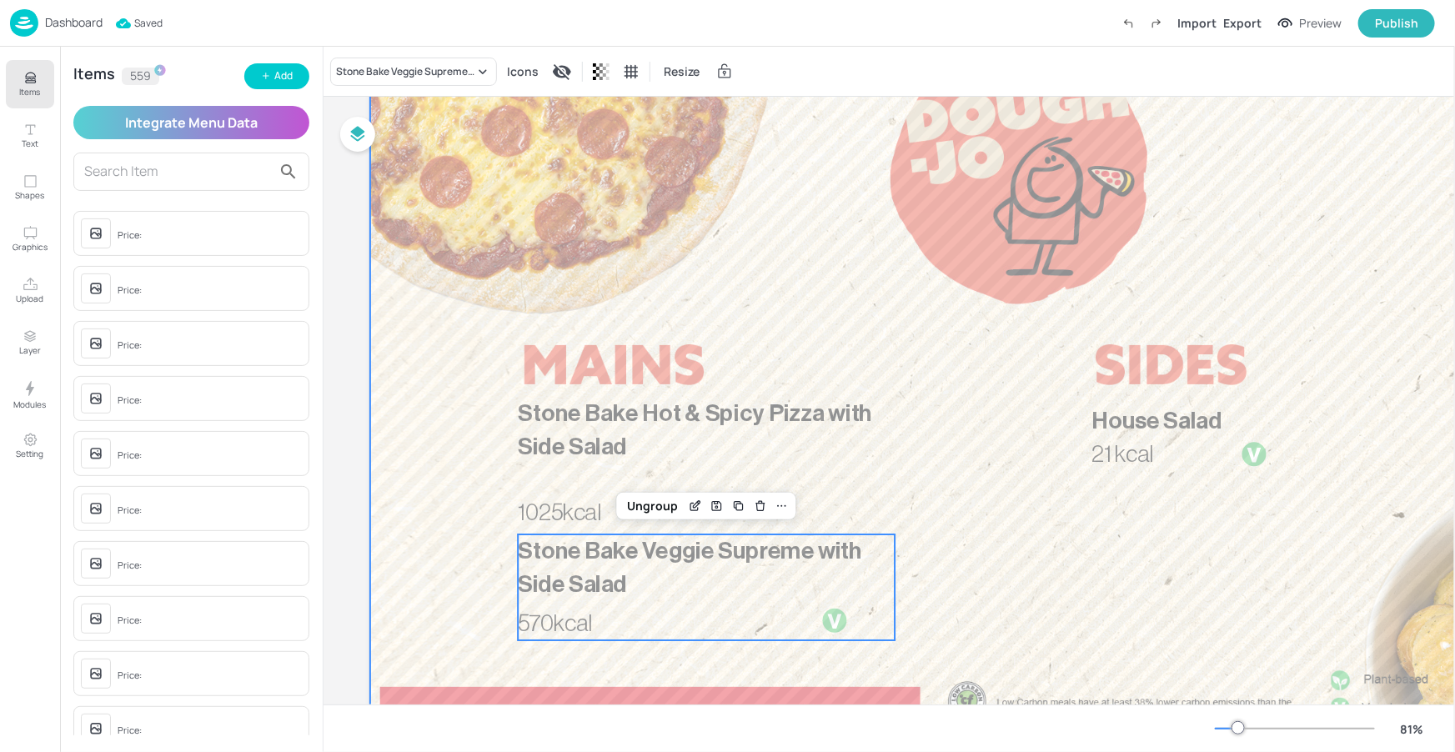
click at [1076, 566] on div at bounding box center [1019, 393] width 1298 height 730
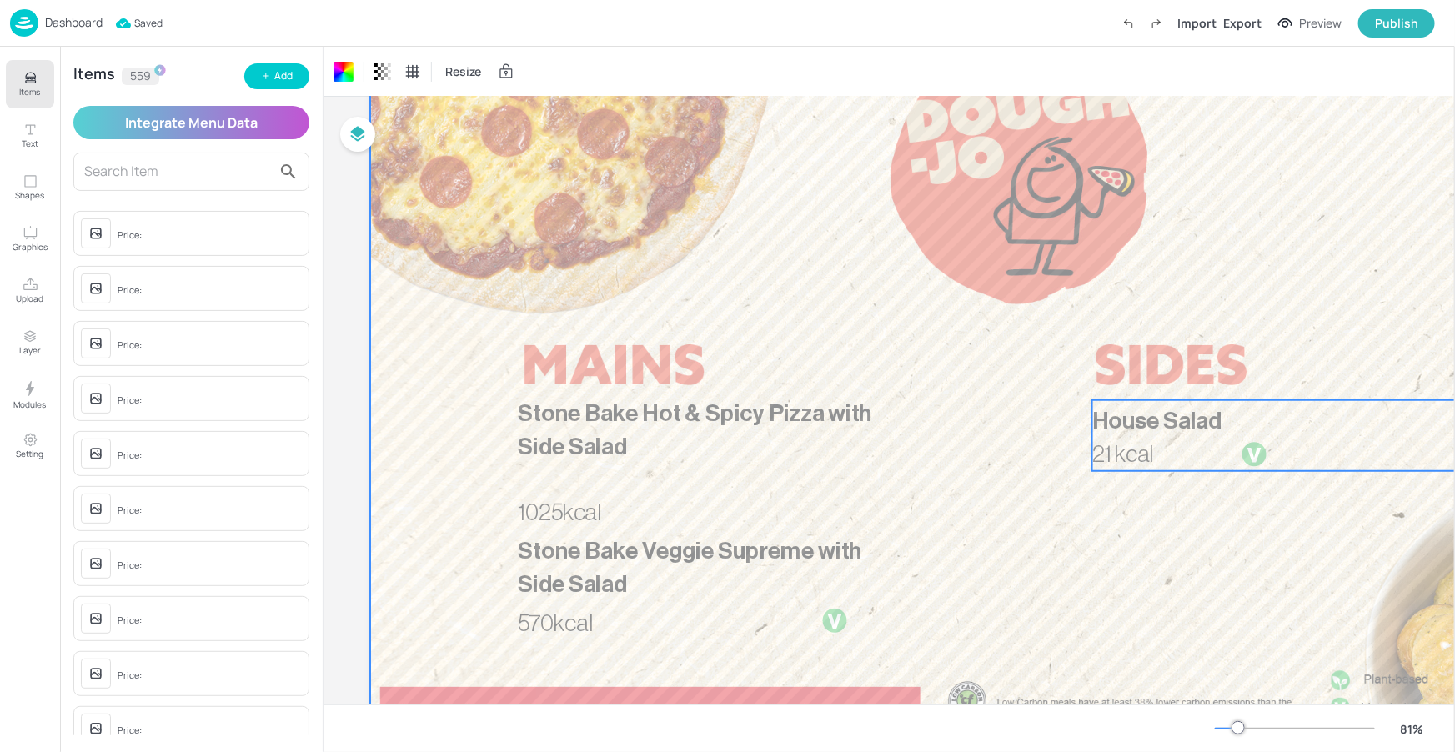
click at [1209, 412] on span "House Salad" at bounding box center [1157, 420] width 130 height 23
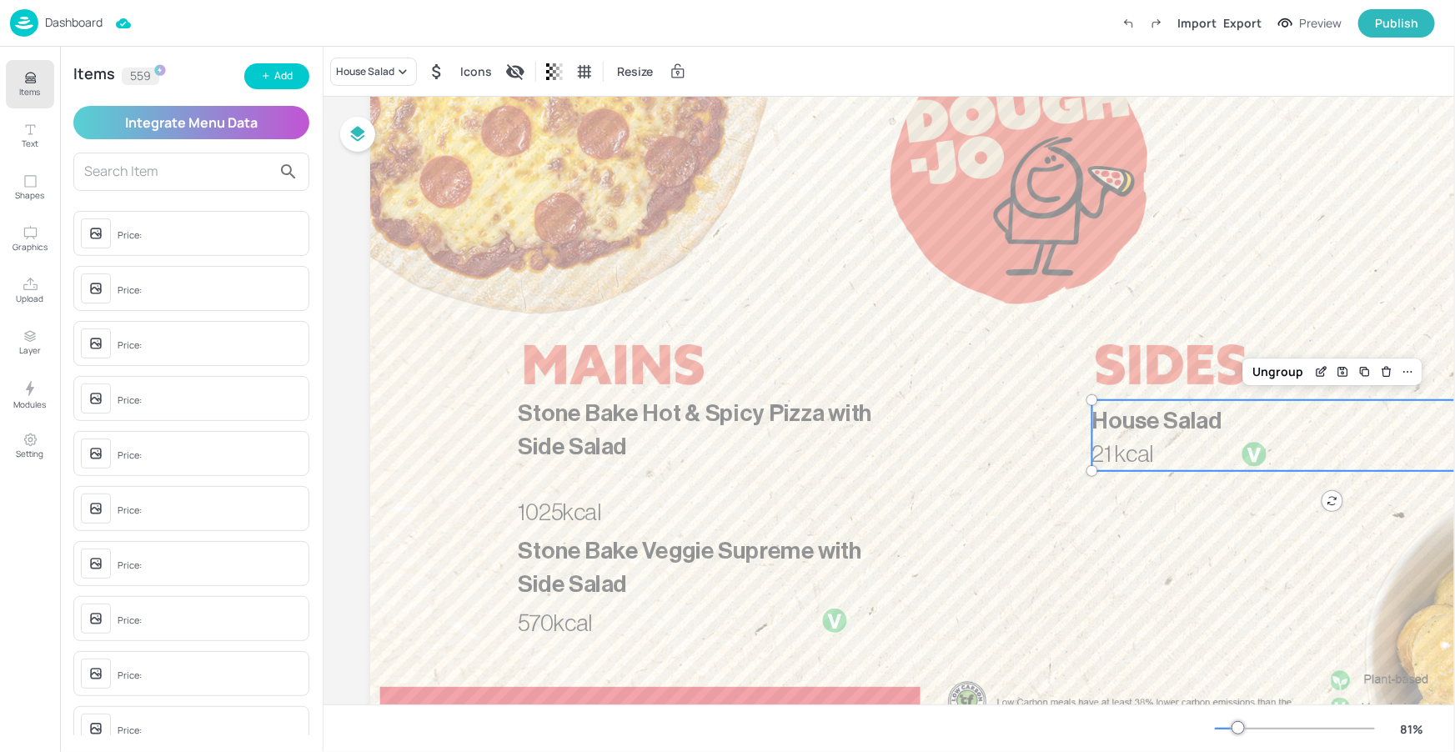
click at [364, 55] on div "House Salad Icons Resize" at bounding box center [890, 71] width 1132 height 49
click at [371, 63] on div "House Salad" at bounding box center [373, 72] width 87 height 28
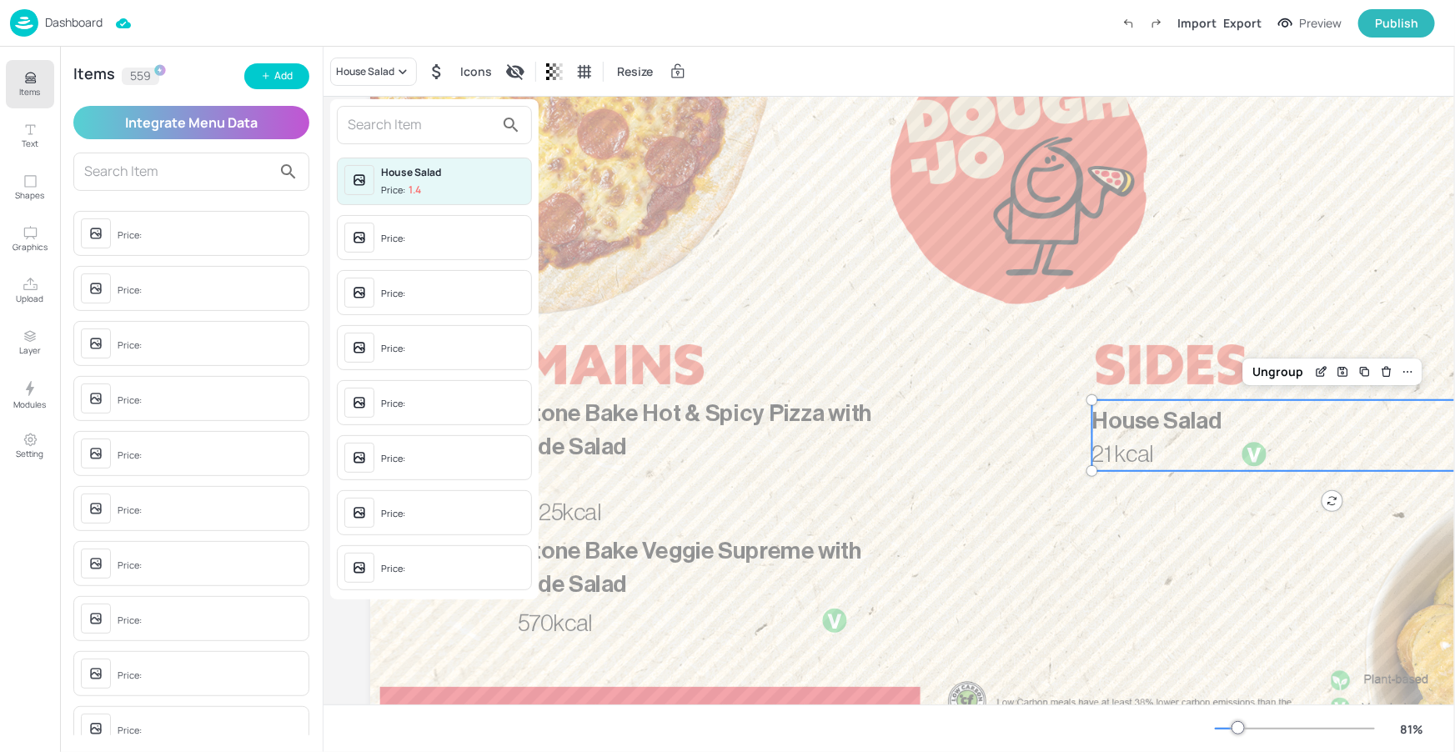
drag, startPoint x: 406, startPoint y: 119, endPoint x: 547, endPoint y: 118, distance: 140.9
click at [407, 119] on input "text" at bounding box center [421, 125] width 147 height 27
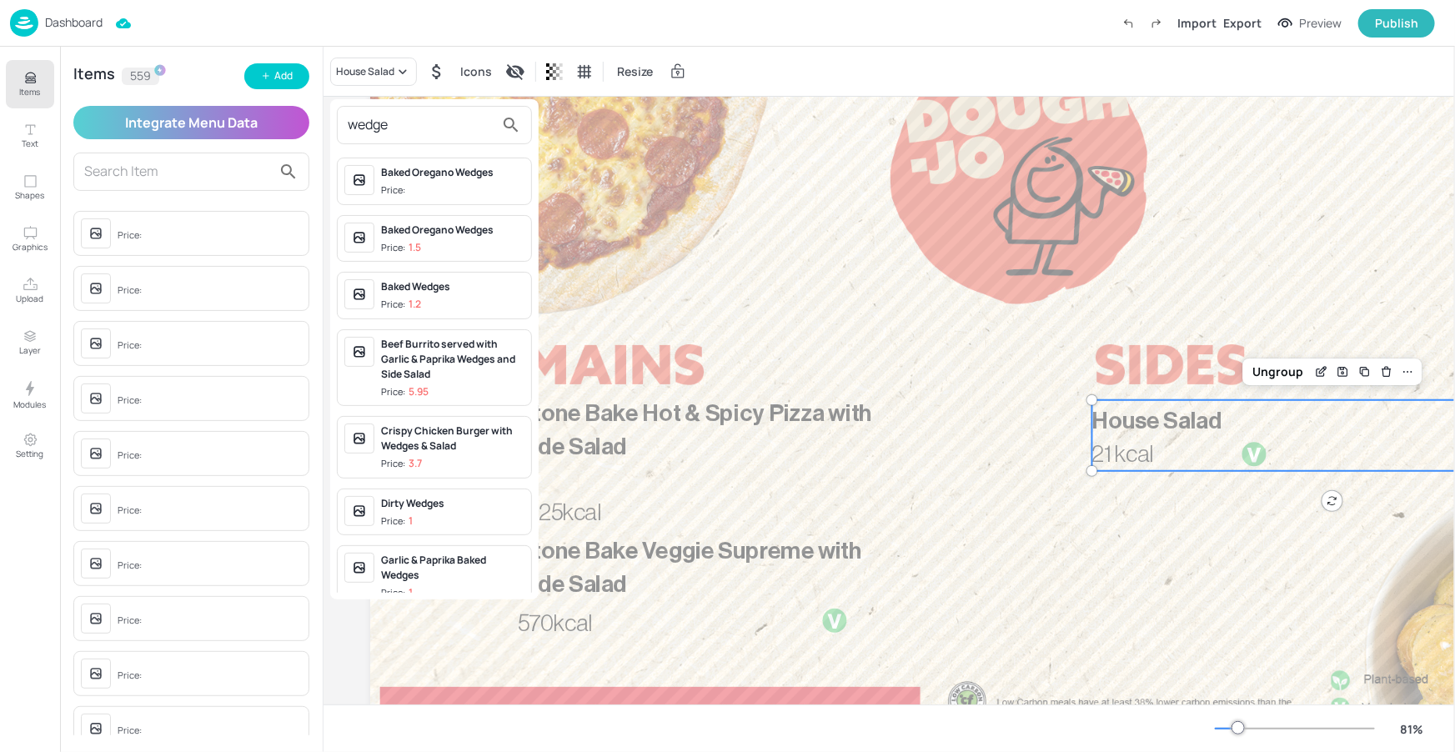
type input "wedge"
click at [1235, 530] on div at bounding box center [727, 376] width 1455 height 752
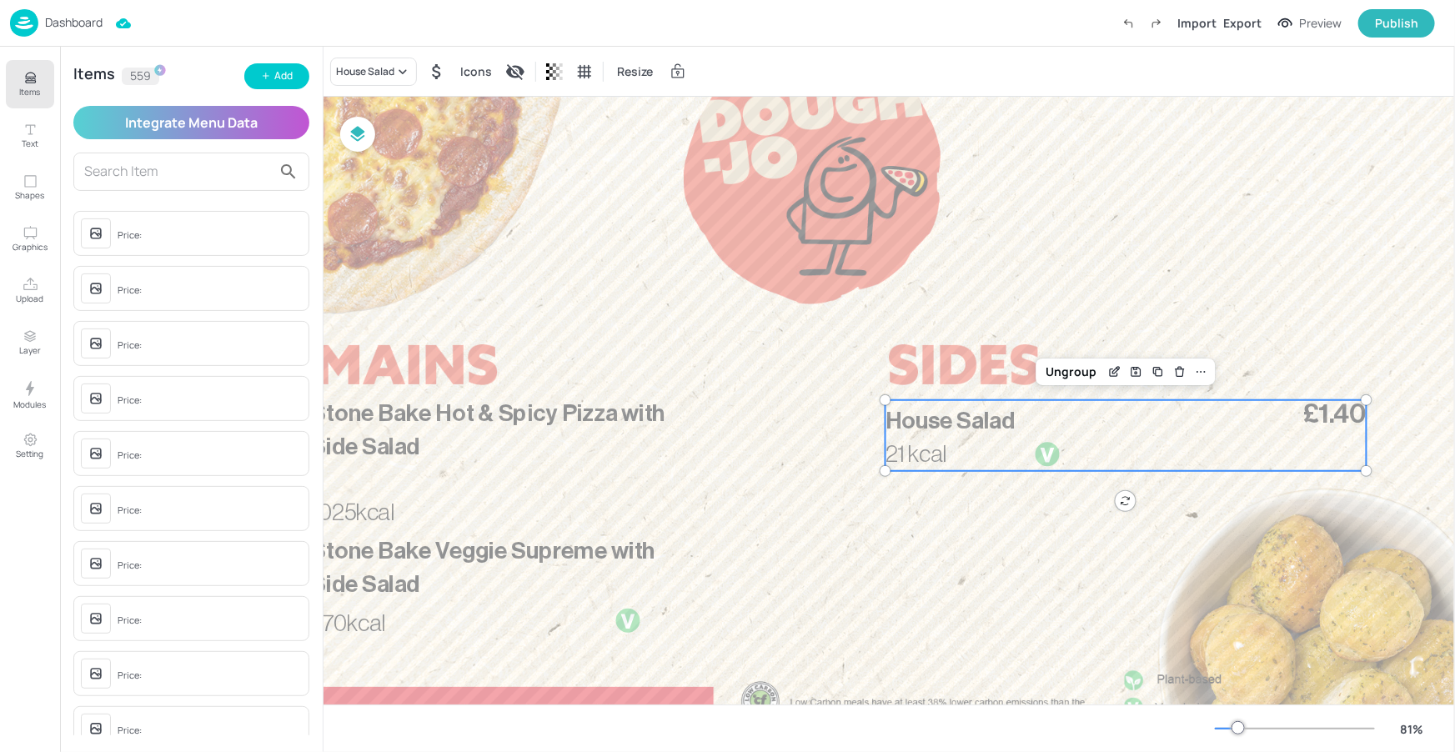
click at [1228, 728] on div at bounding box center [1226, 729] width 23 height 2
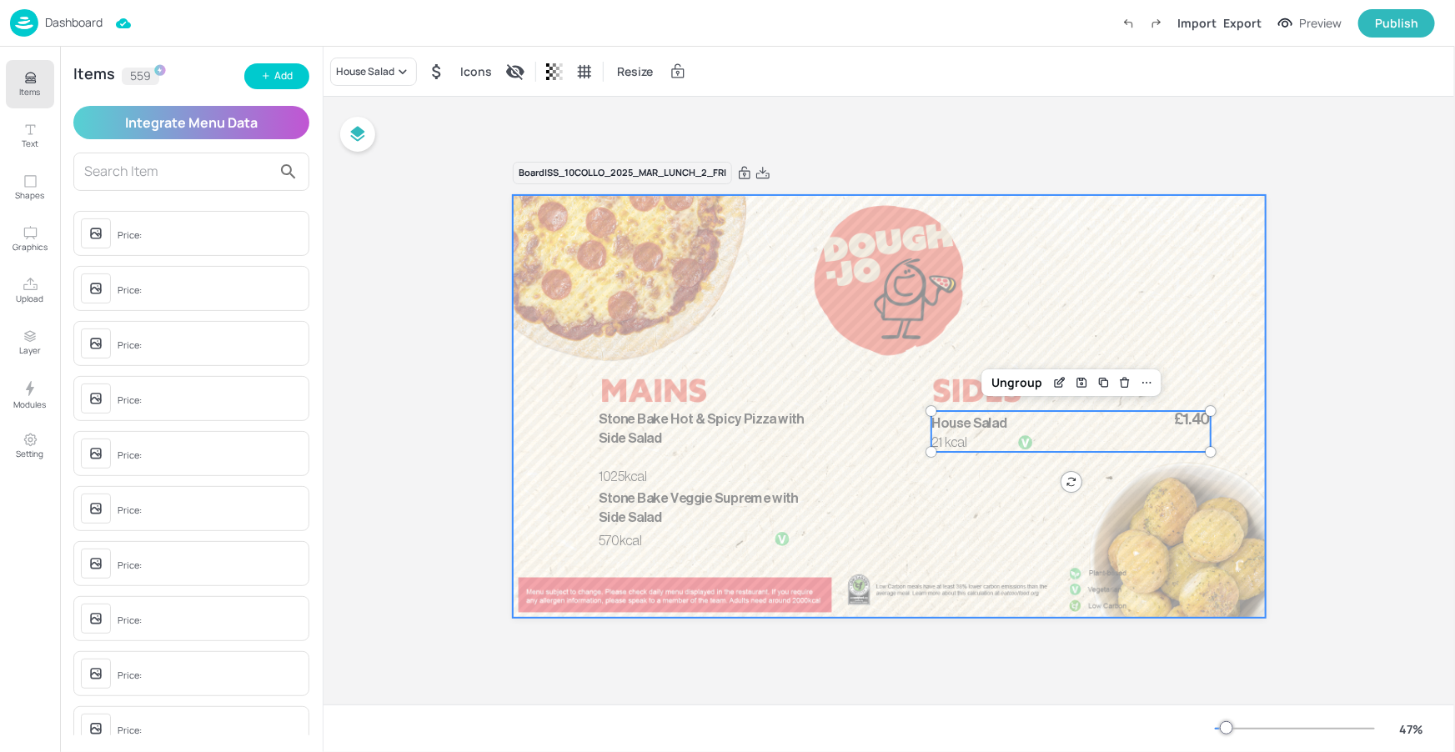
click at [749, 419] on span "Stone Bake Hot & Spicy Pizza with Side Salad" at bounding box center [701, 428] width 205 height 33
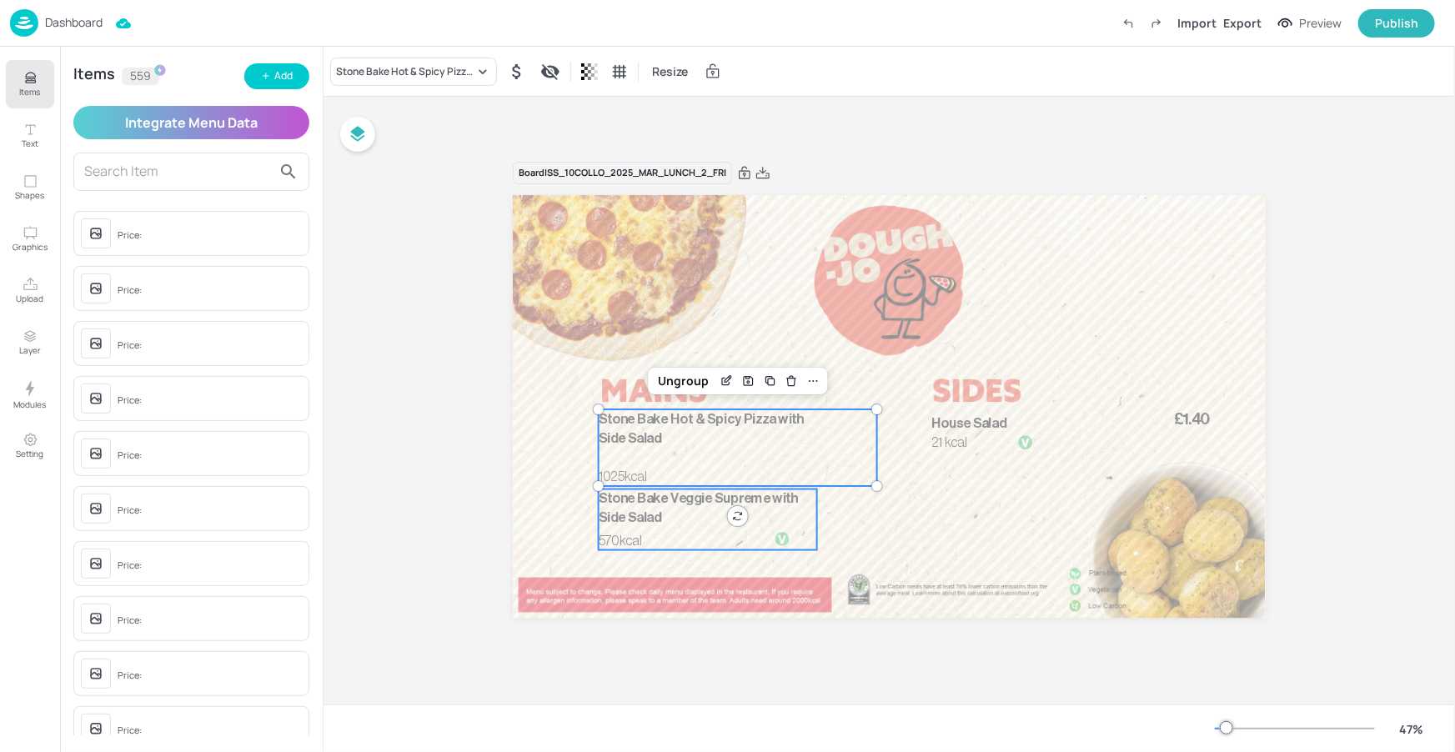
click at [653, 508] on p "Stone Bake Veggie Supreme with Side Salad" at bounding box center [708, 508] width 218 height 38
click at [846, 462] on div "1025kcal Stone Bake Hot & Spicy Pizza with Side Salad" at bounding box center [738, 447] width 279 height 77
click at [733, 378] on div "Edit Item" at bounding box center [727, 381] width 22 height 22
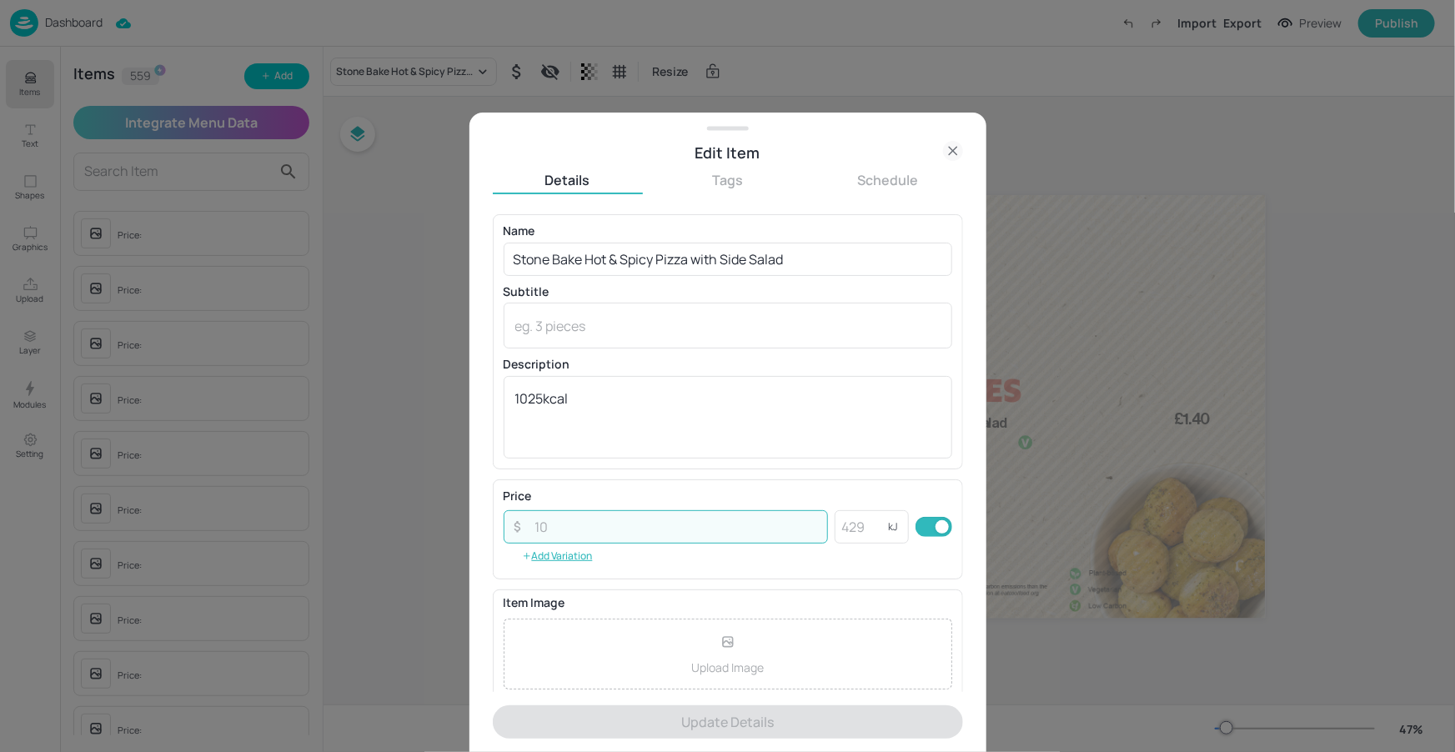
drag, startPoint x: 619, startPoint y: 530, endPoint x: 932, endPoint y: 480, distance: 317.5
click at [619, 530] on input "number" at bounding box center [677, 526] width 304 height 33
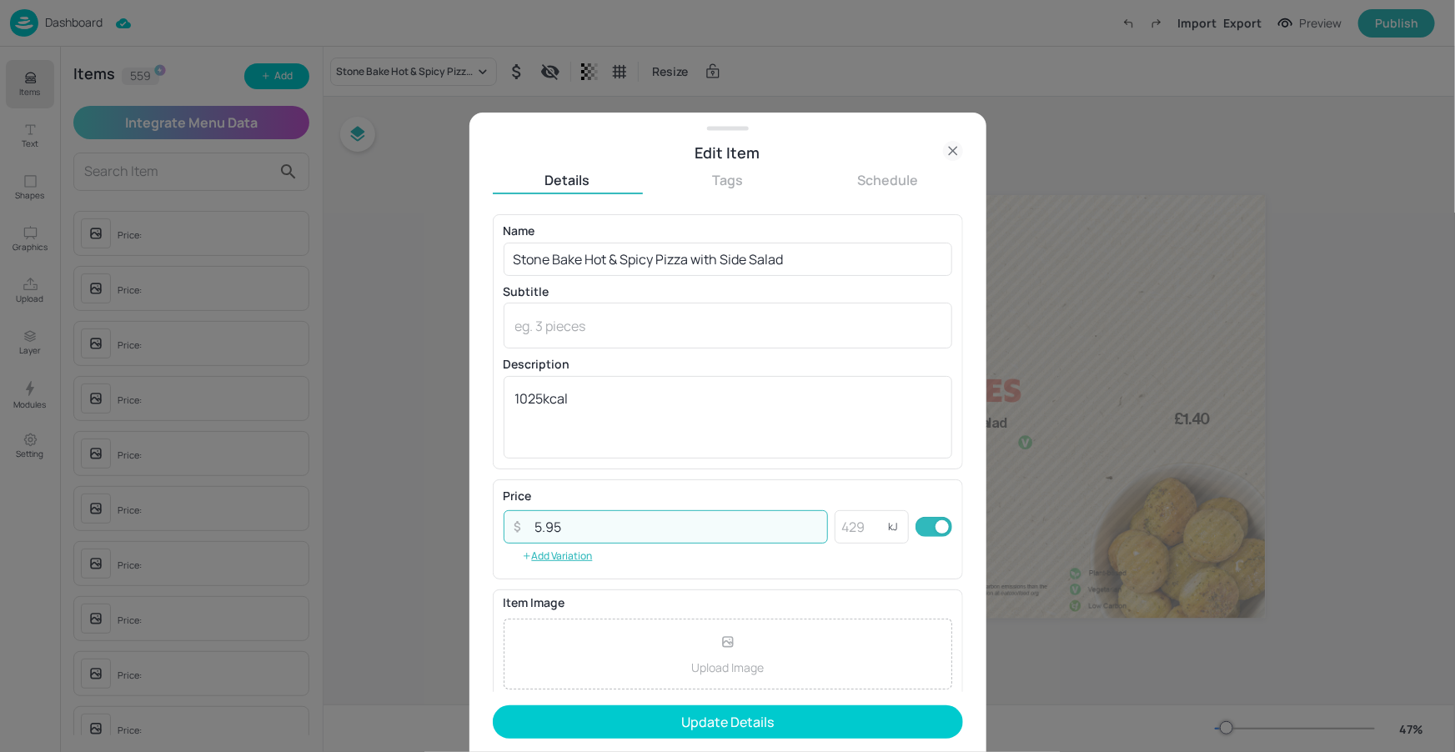
type input "5.95"
click at [639, 719] on button "Update Details" at bounding box center [728, 722] width 470 height 33
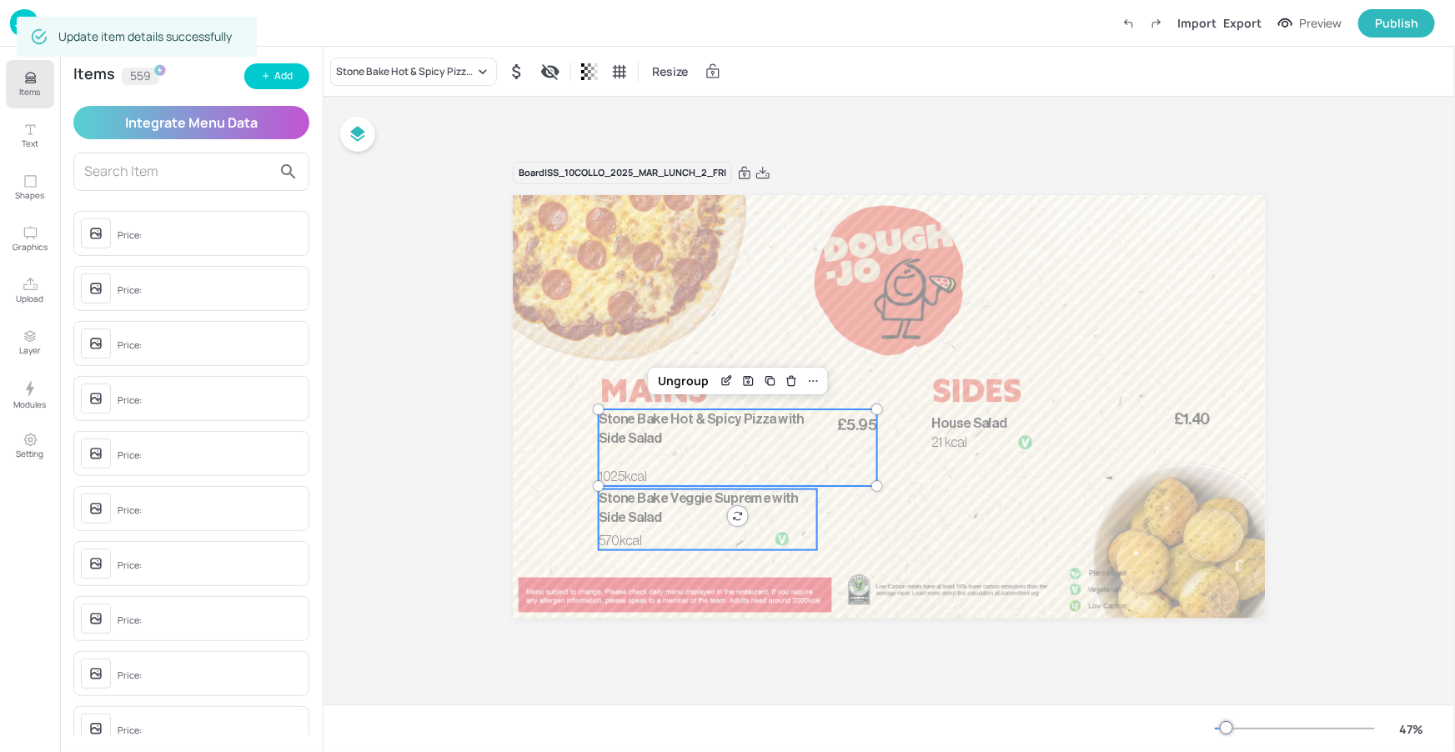
click at [761, 500] on span "Stone Bake Veggie Supreme with Side Salad" at bounding box center [698, 508] width 199 height 33
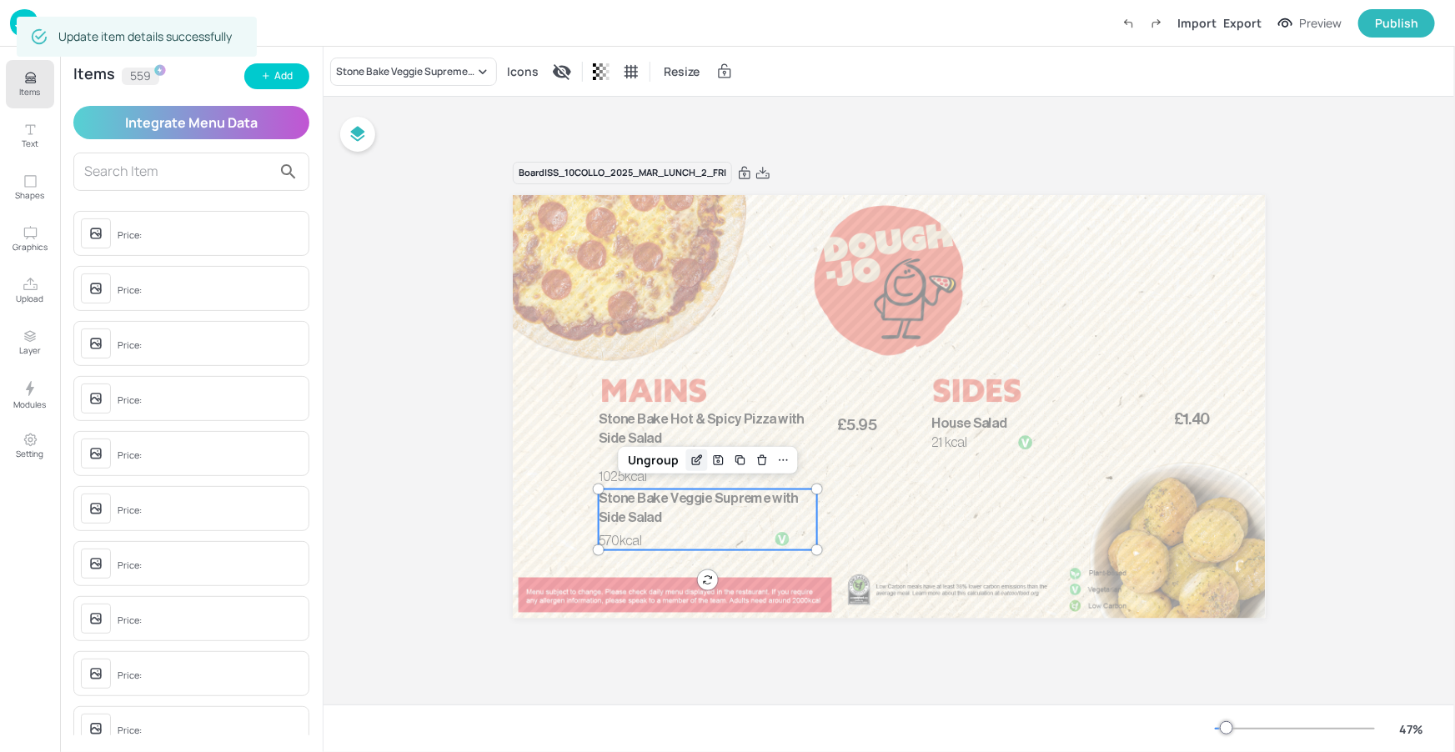
click at [690, 464] on icon "Edit Item" at bounding box center [697, 460] width 14 height 13
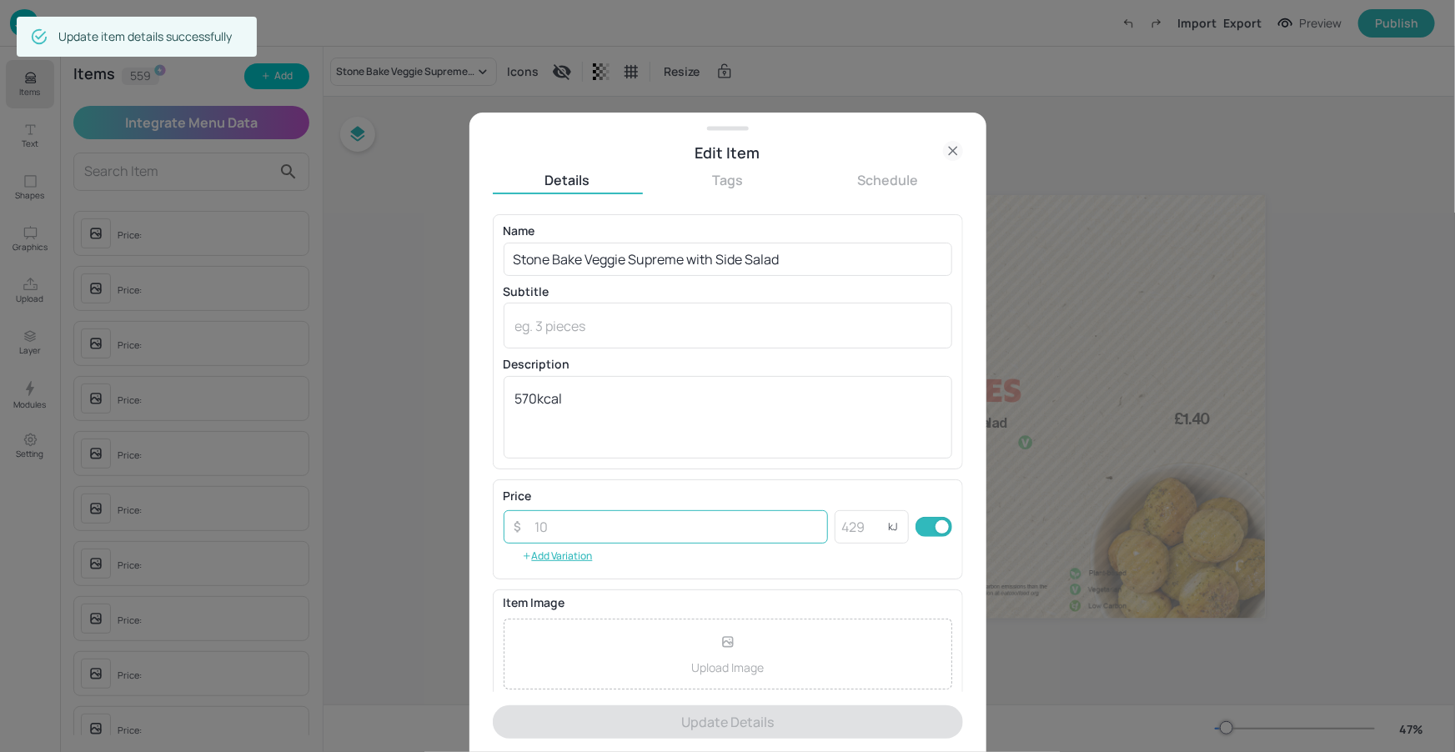
drag, startPoint x: 697, startPoint y: 518, endPoint x: 707, endPoint y: 528, distance: 14.2
click at [698, 518] on input "number" at bounding box center [677, 526] width 304 height 33
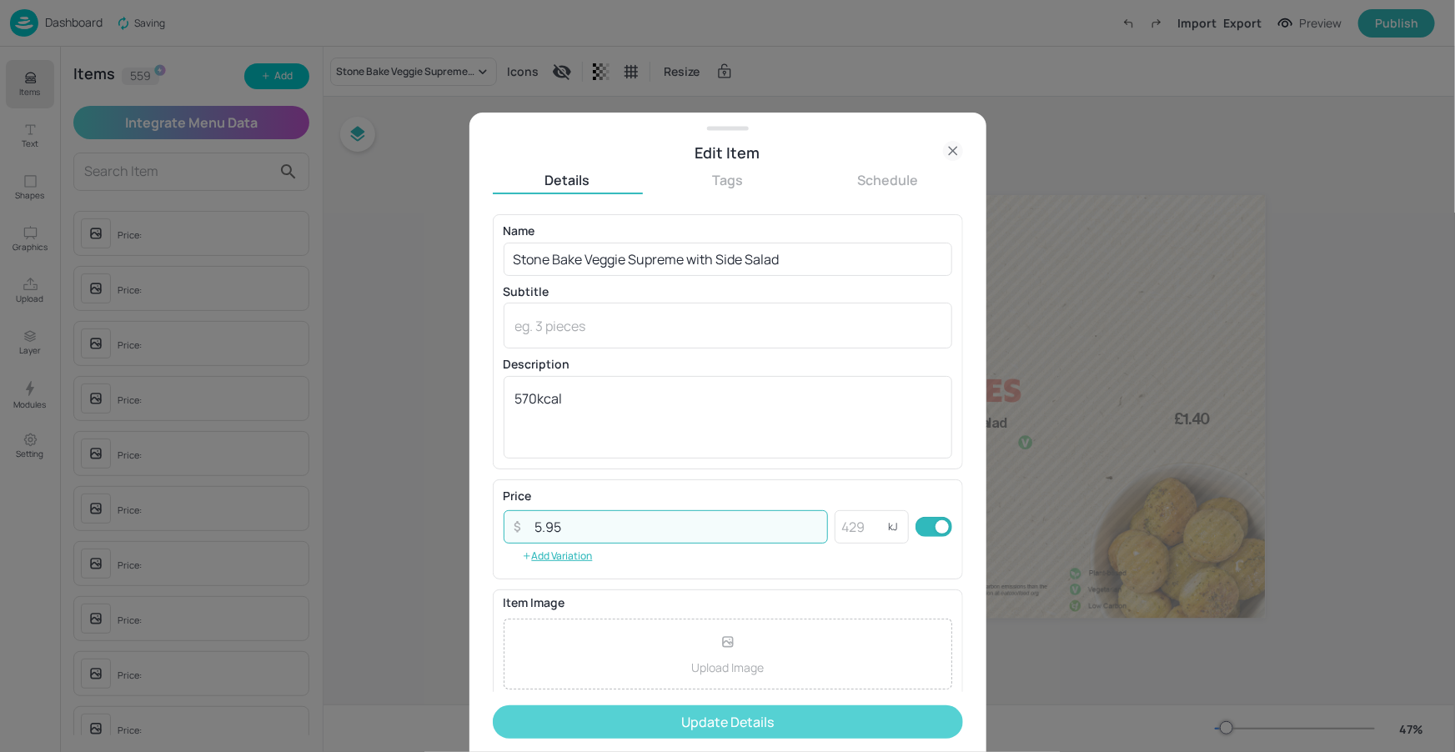
type input "5.95"
click at [705, 724] on button "Update Details" at bounding box center [728, 722] width 470 height 33
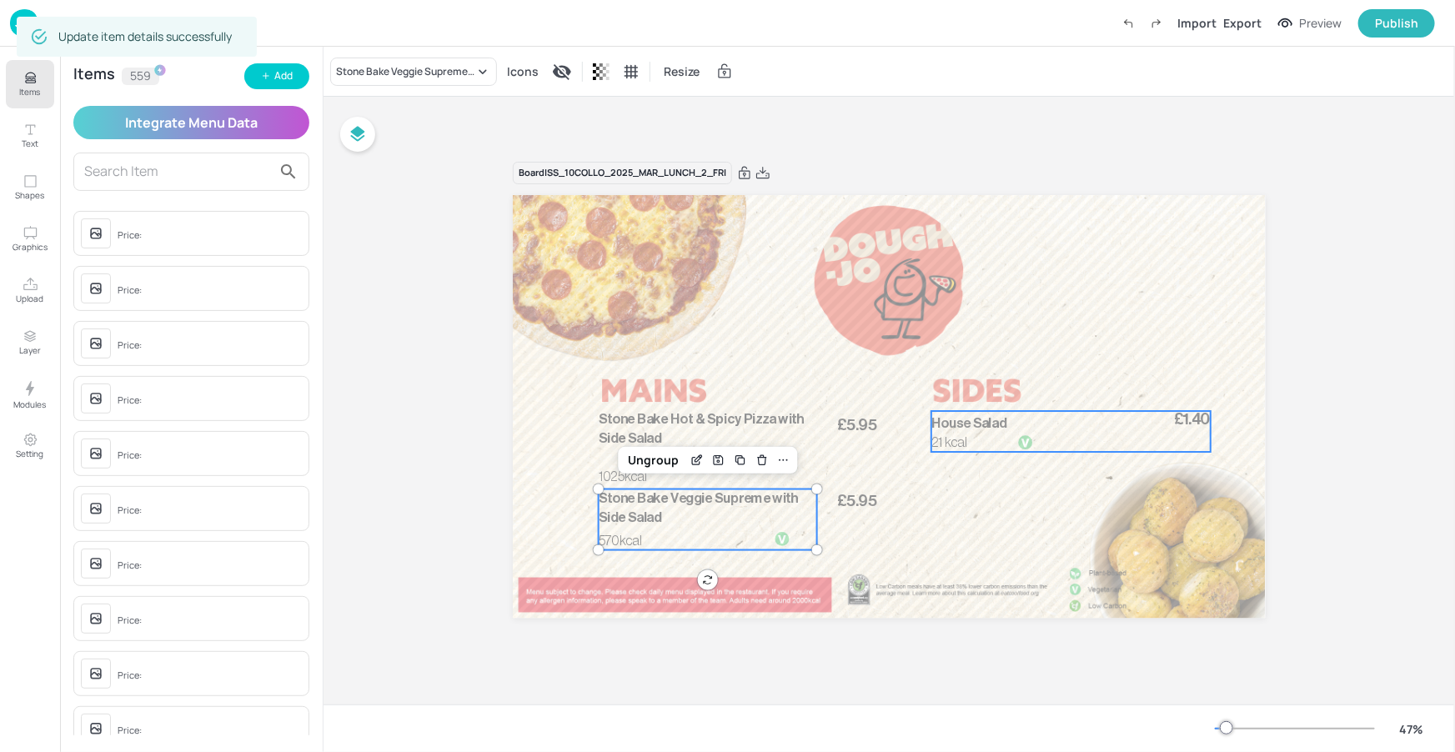
click at [1046, 444] on div at bounding box center [1026, 441] width 71 height 15
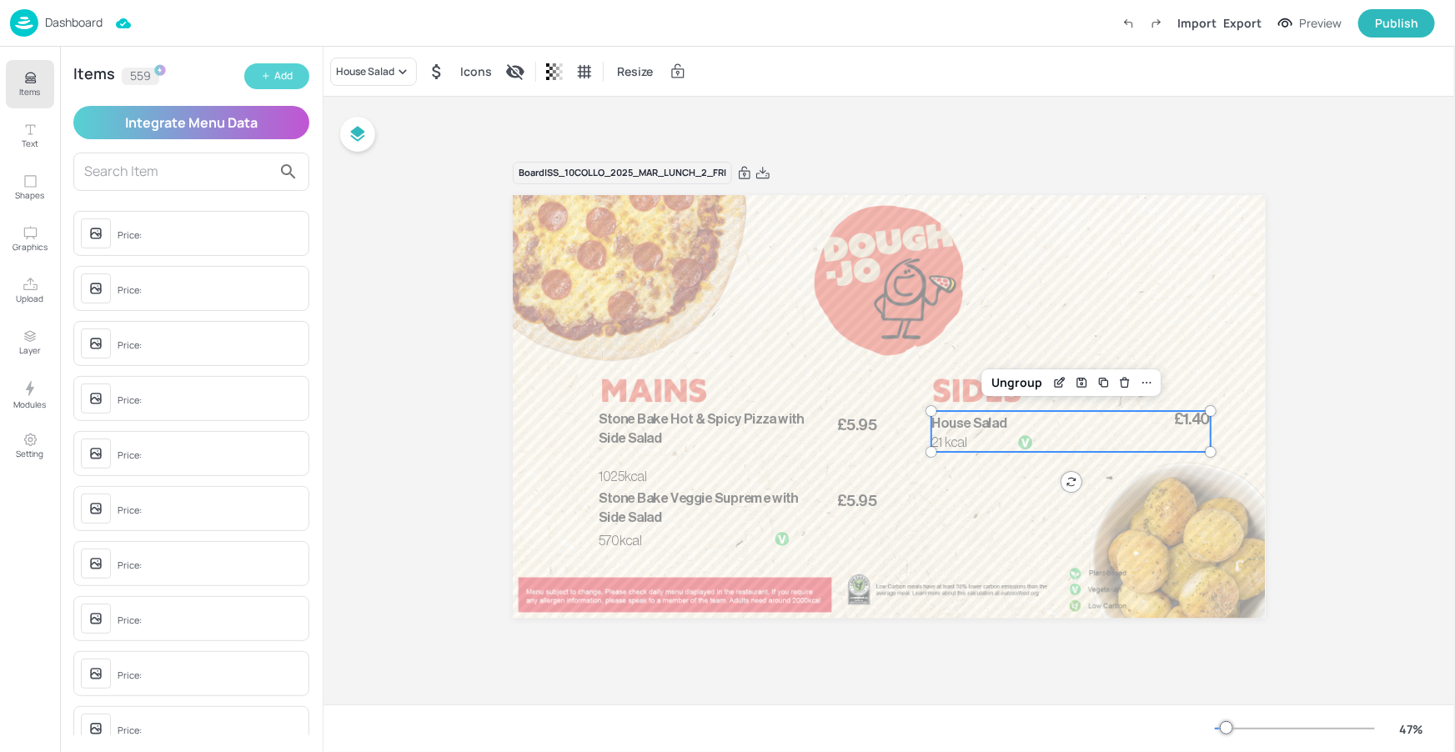
click at [253, 71] on button "Add" at bounding box center [276, 76] width 65 height 26
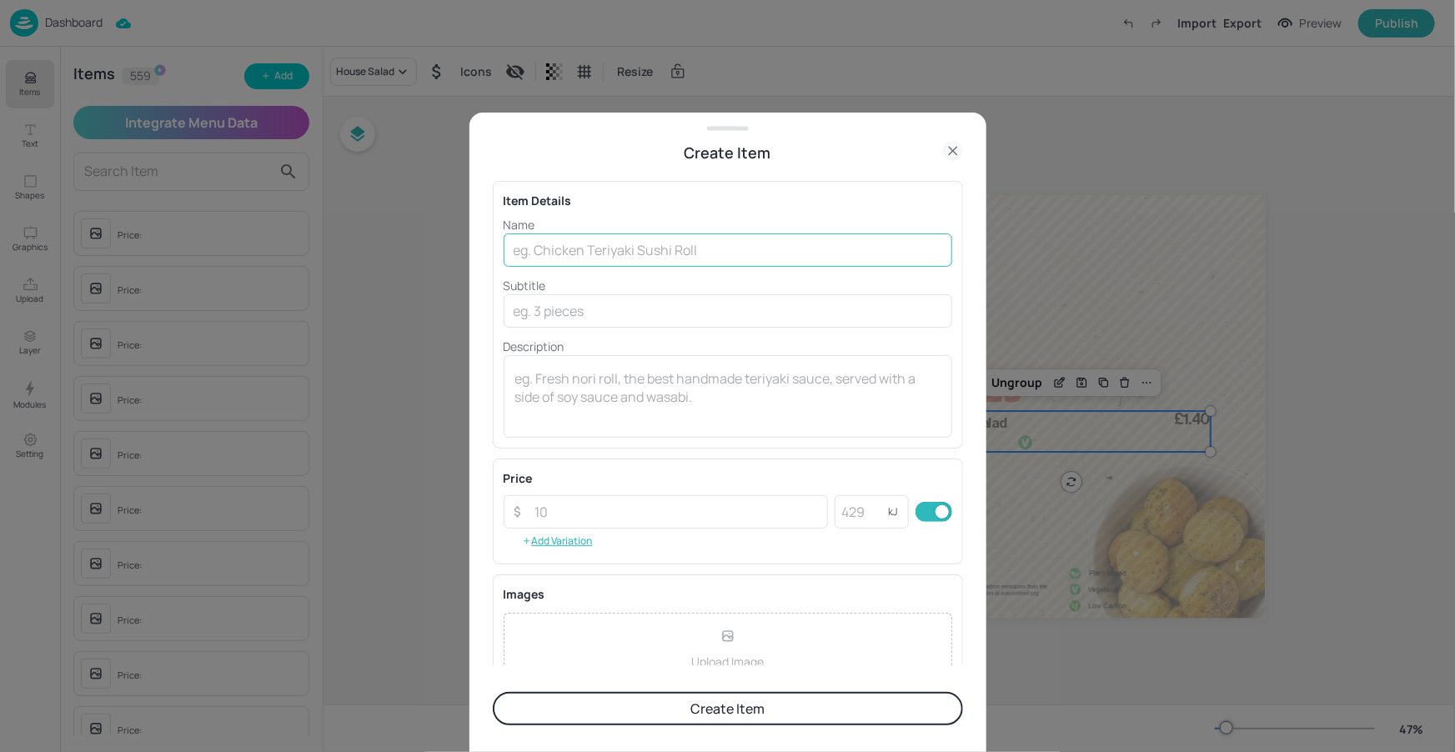
click at [575, 257] on input "text" at bounding box center [728, 250] width 449 height 33
type input "Potato Wedges"
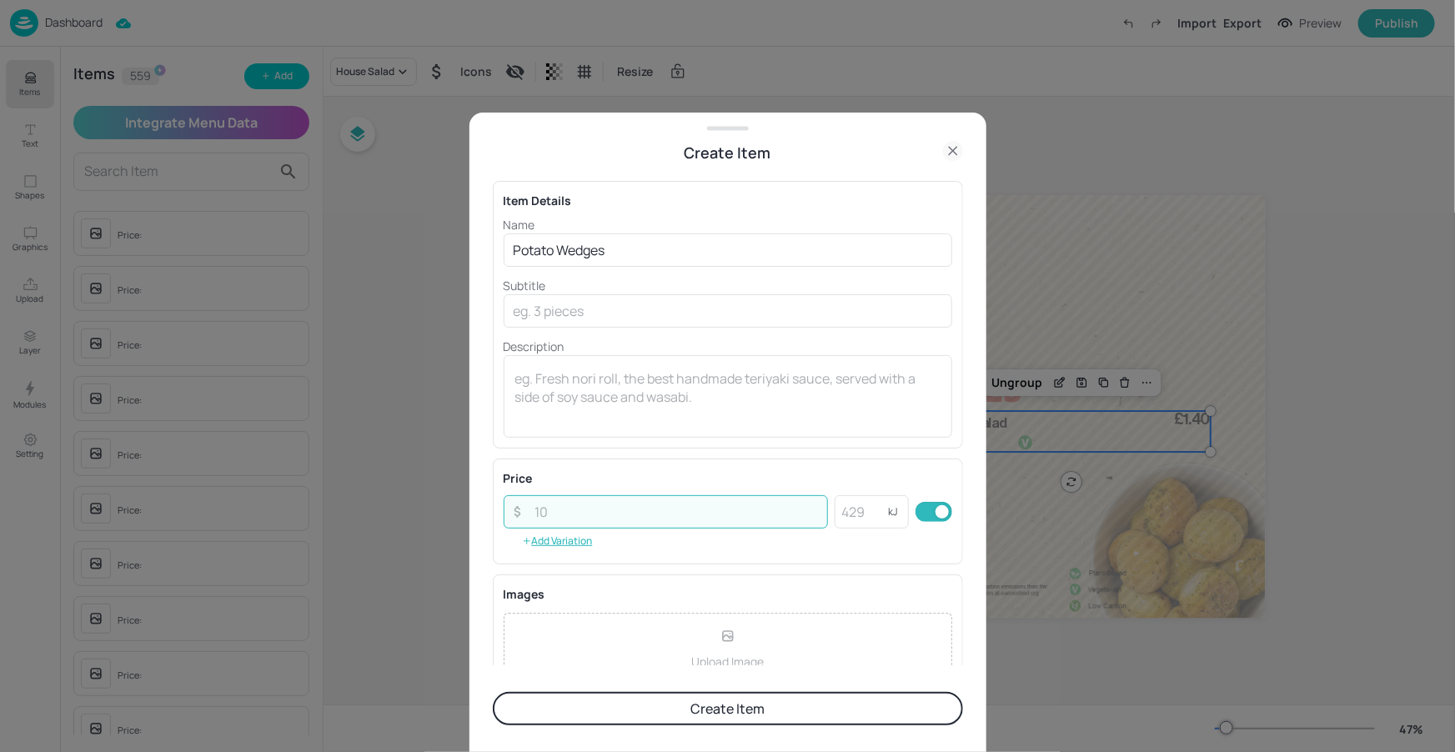
drag, startPoint x: 642, startPoint y: 515, endPoint x: 736, endPoint y: 499, distance: 95.7
click at [643, 515] on input "number" at bounding box center [677, 511] width 304 height 33
type input "1.50"
click at [844, 386] on textarea at bounding box center [727, 396] width 425 height 55
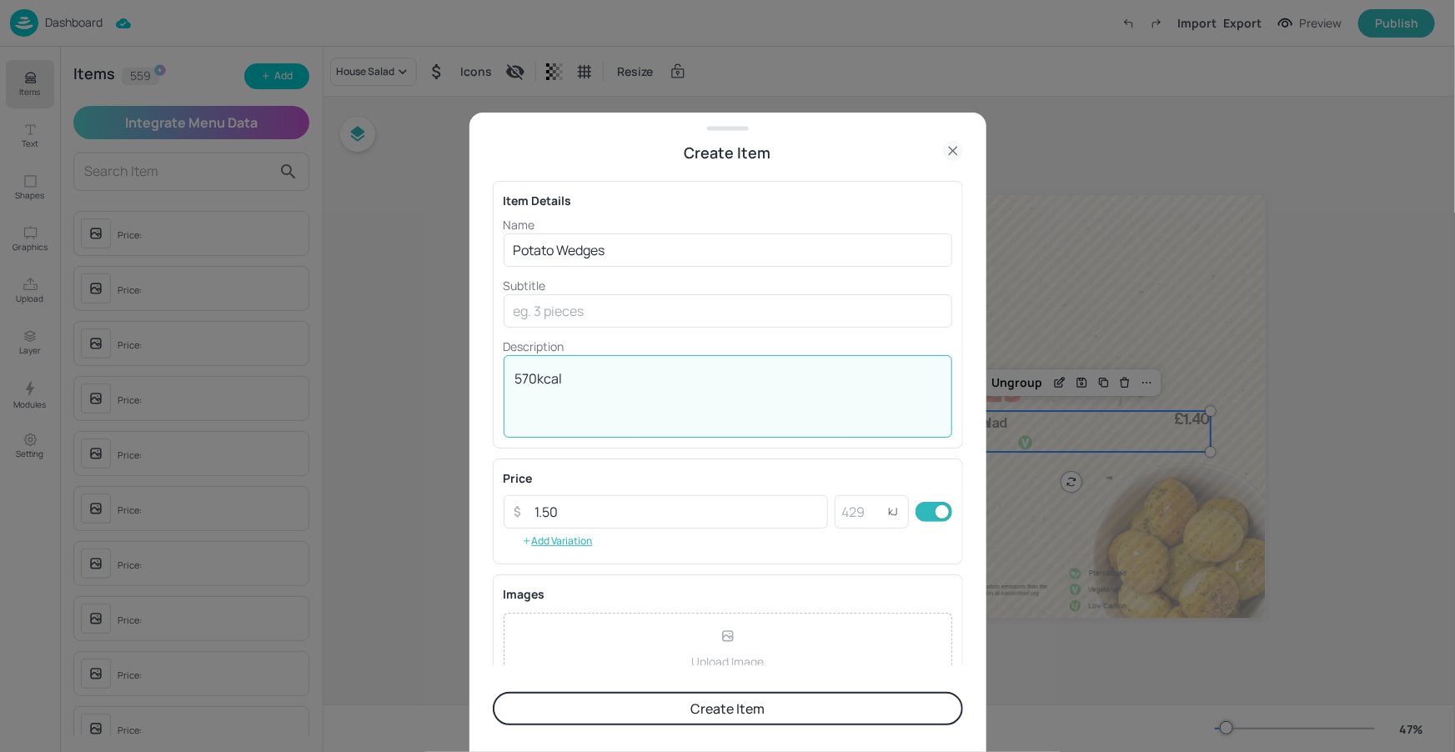
type textarea "570kcal"
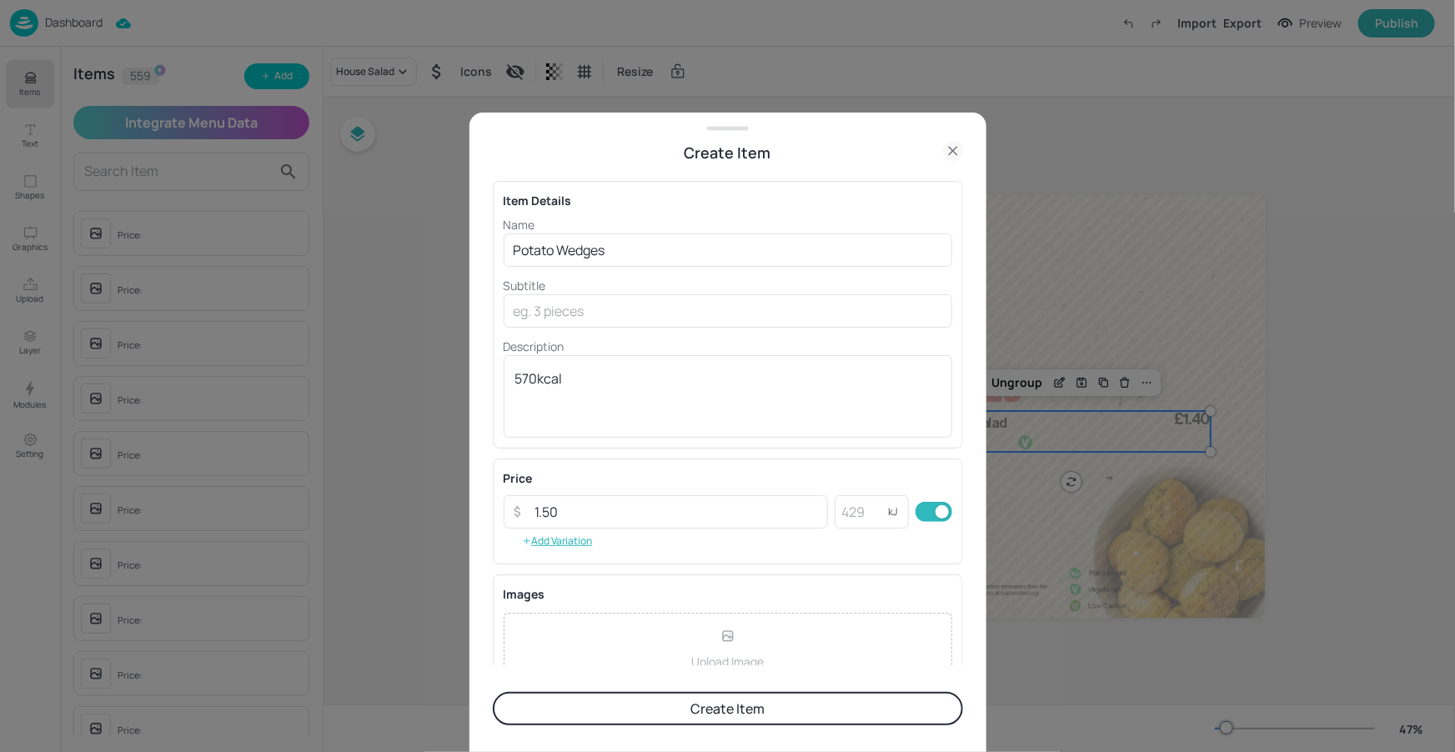
click at [691, 713] on button "Create Item" at bounding box center [728, 708] width 470 height 33
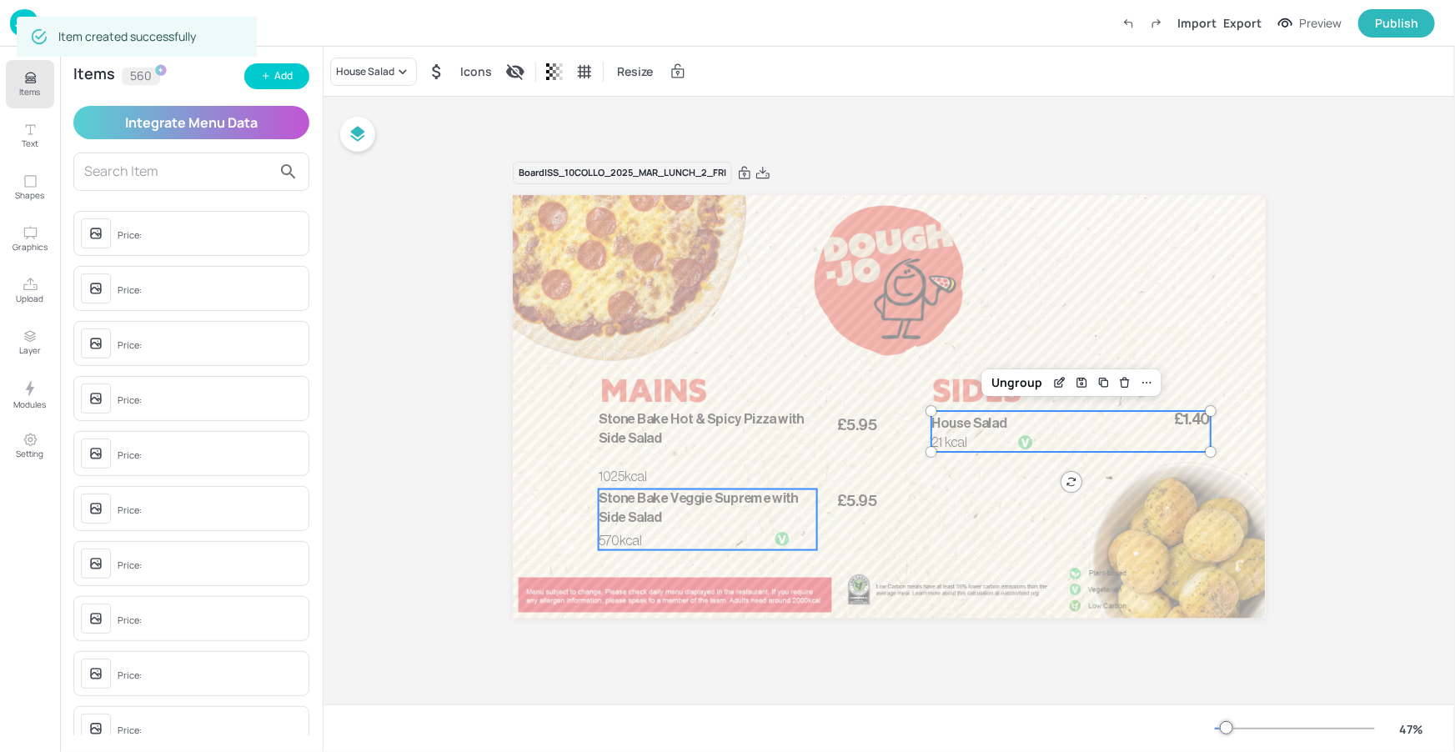
click at [785, 510] on p "Stone Bake Veggie Supreme with Side Salad" at bounding box center [708, 508] width 218 height 38
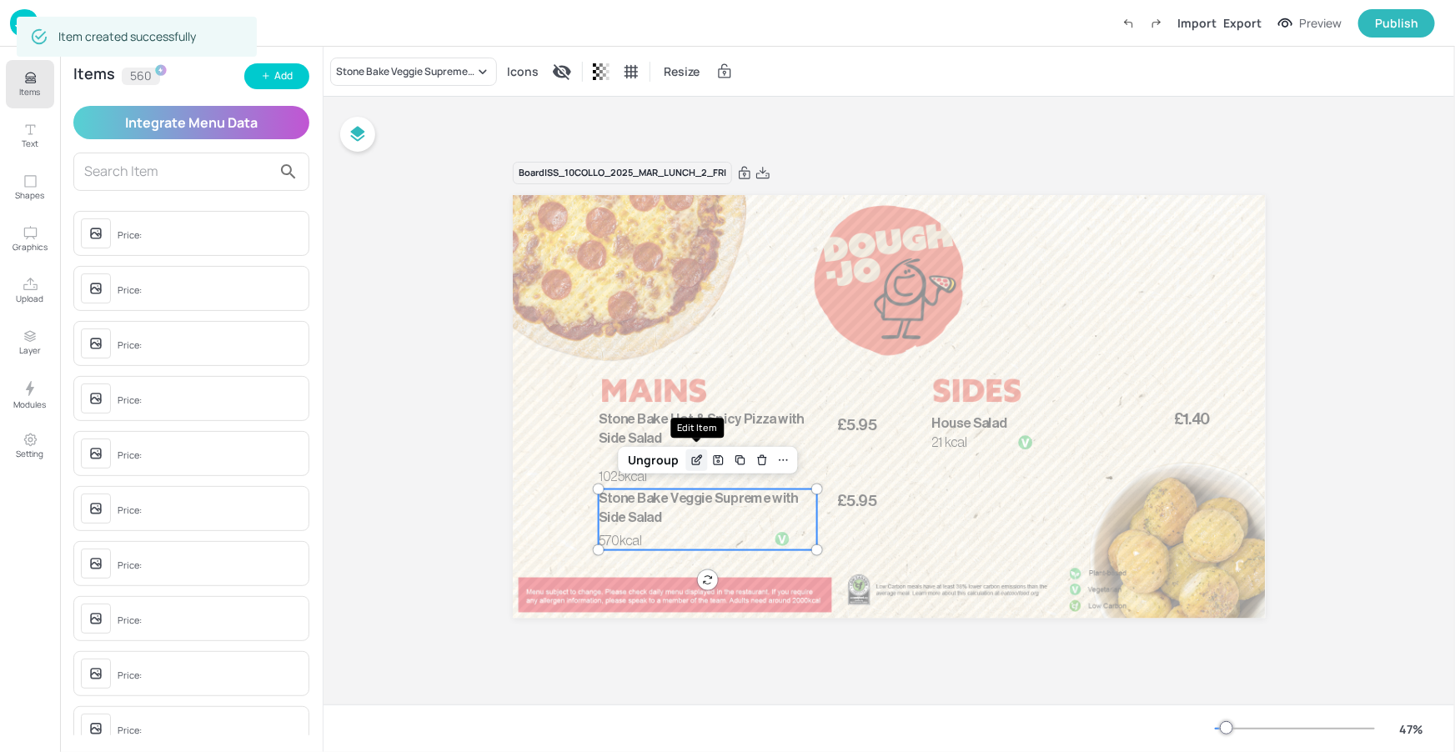
click at [695, 455] on icon "Edit Item" at bounding box center [697, 460] width 14 height 13
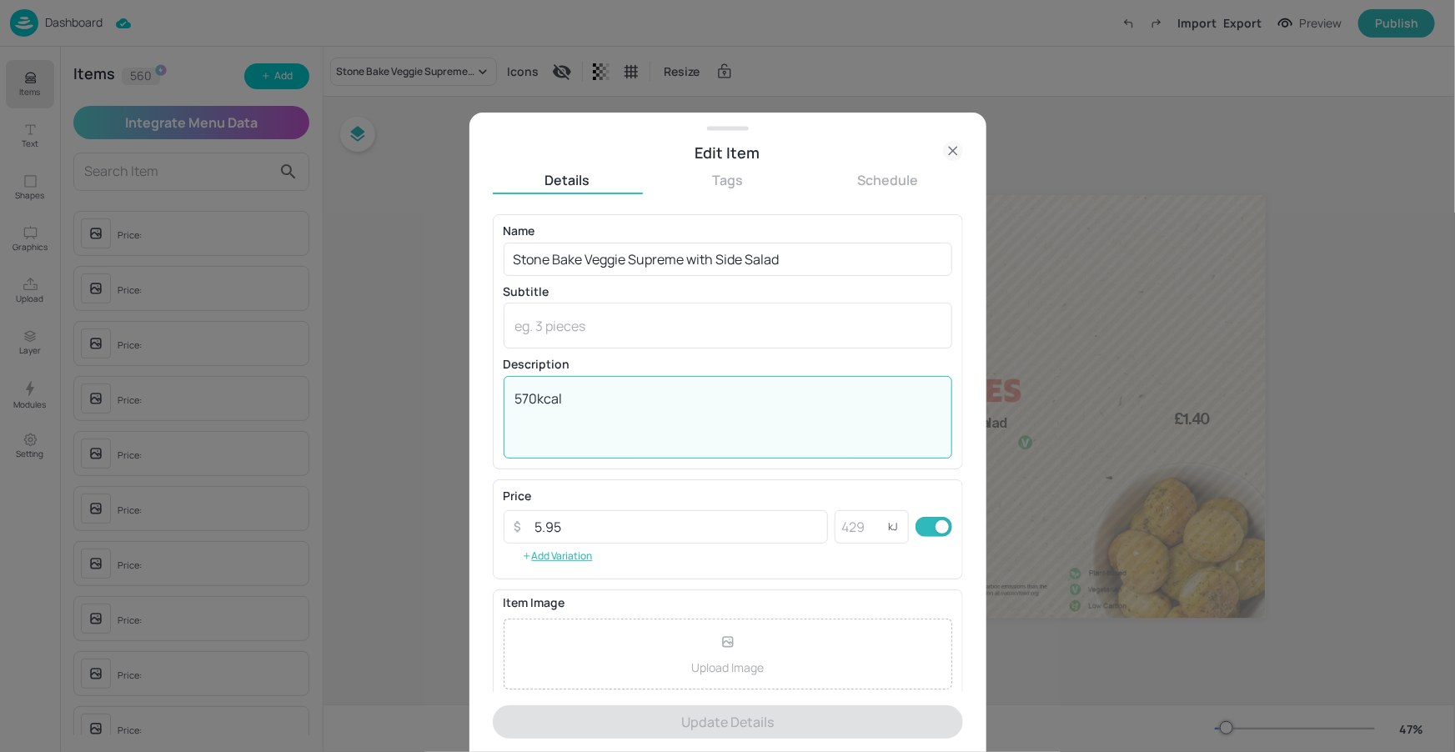
click at [539, 398] on textarea "570kcal" at bounding box center [727, 416] width 425 height 55
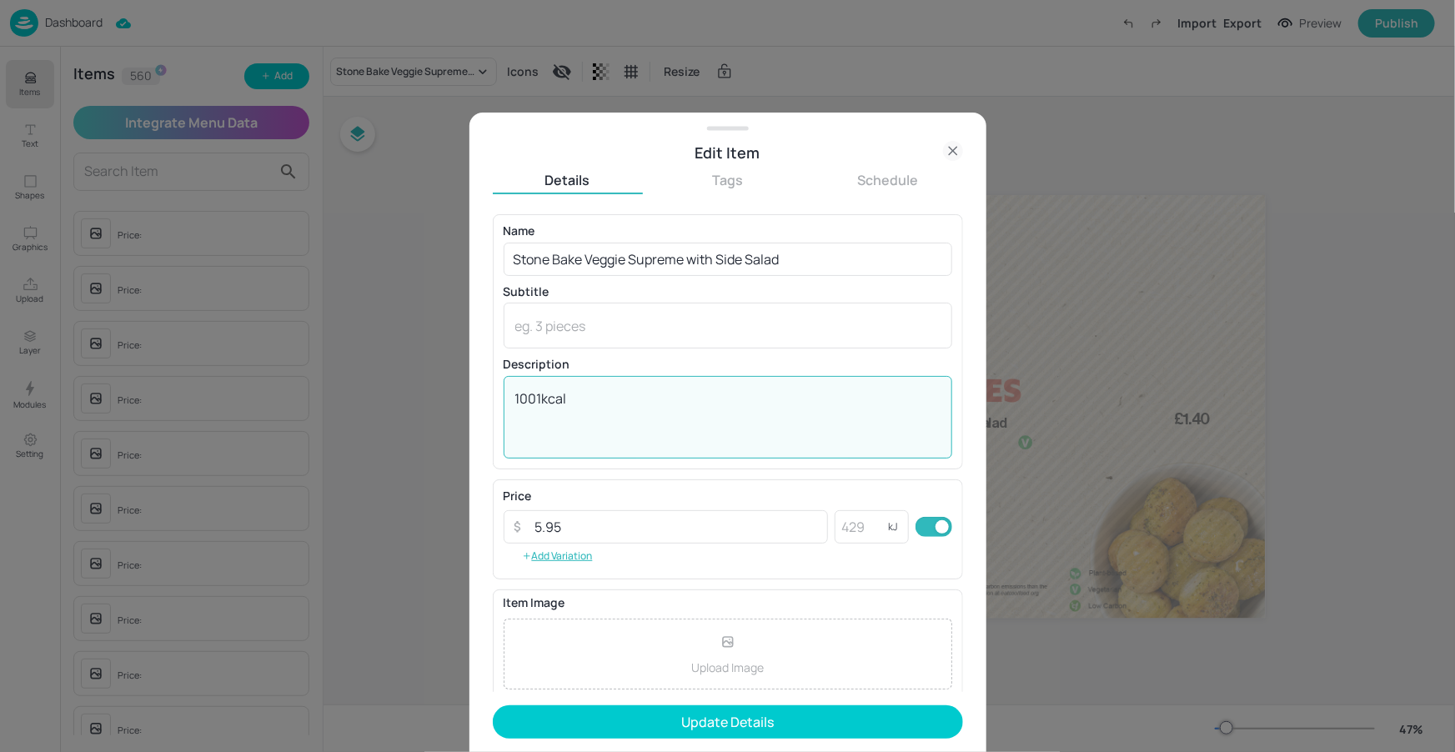
type textarea "1001kcal"
click at [761, 700] on form "Name Stone Bake Veggie Supreme with Side Salad ​ Subtitle x ​ Description 1001k…" at bounding box center [728, 483] width 470 height 538
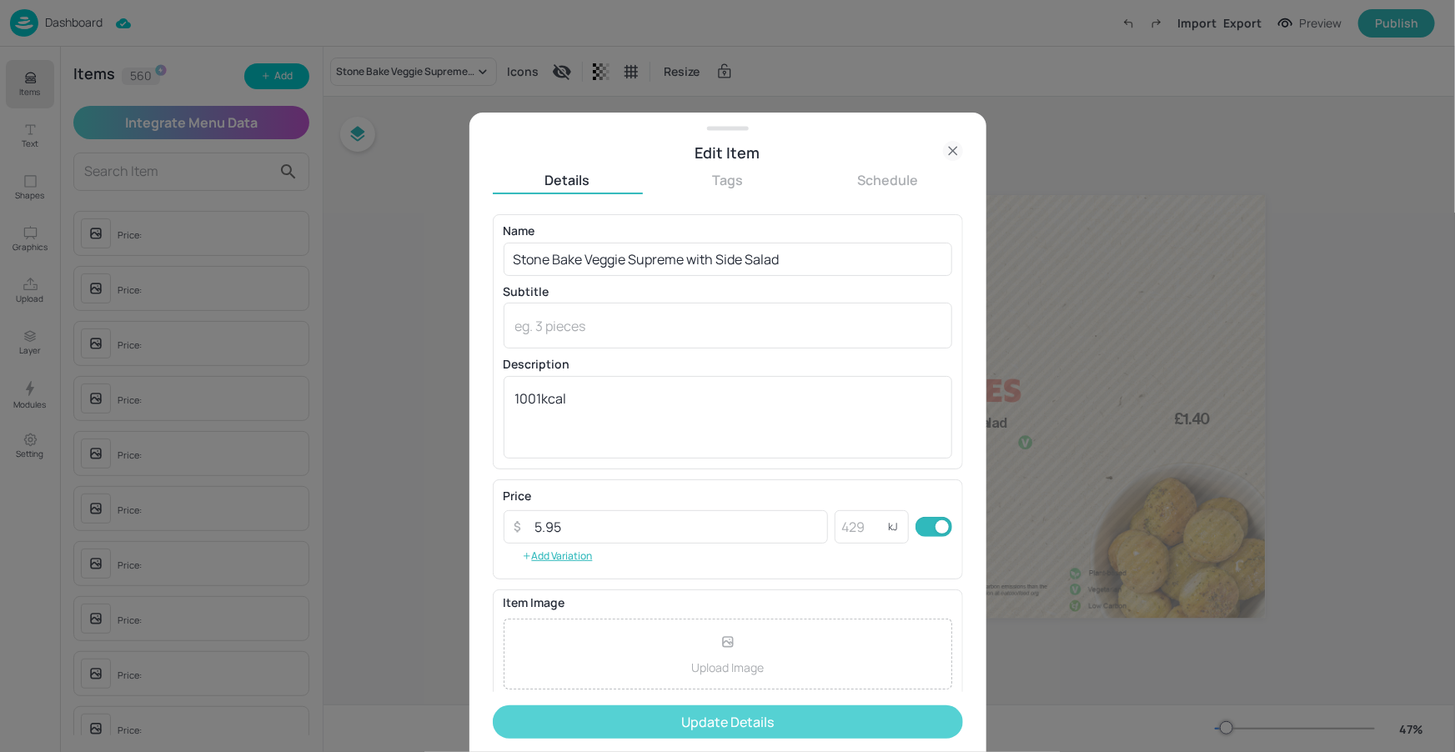
click at [761, 713] on button "Update Details" at bounding box center [728, 722] width 470 height 33
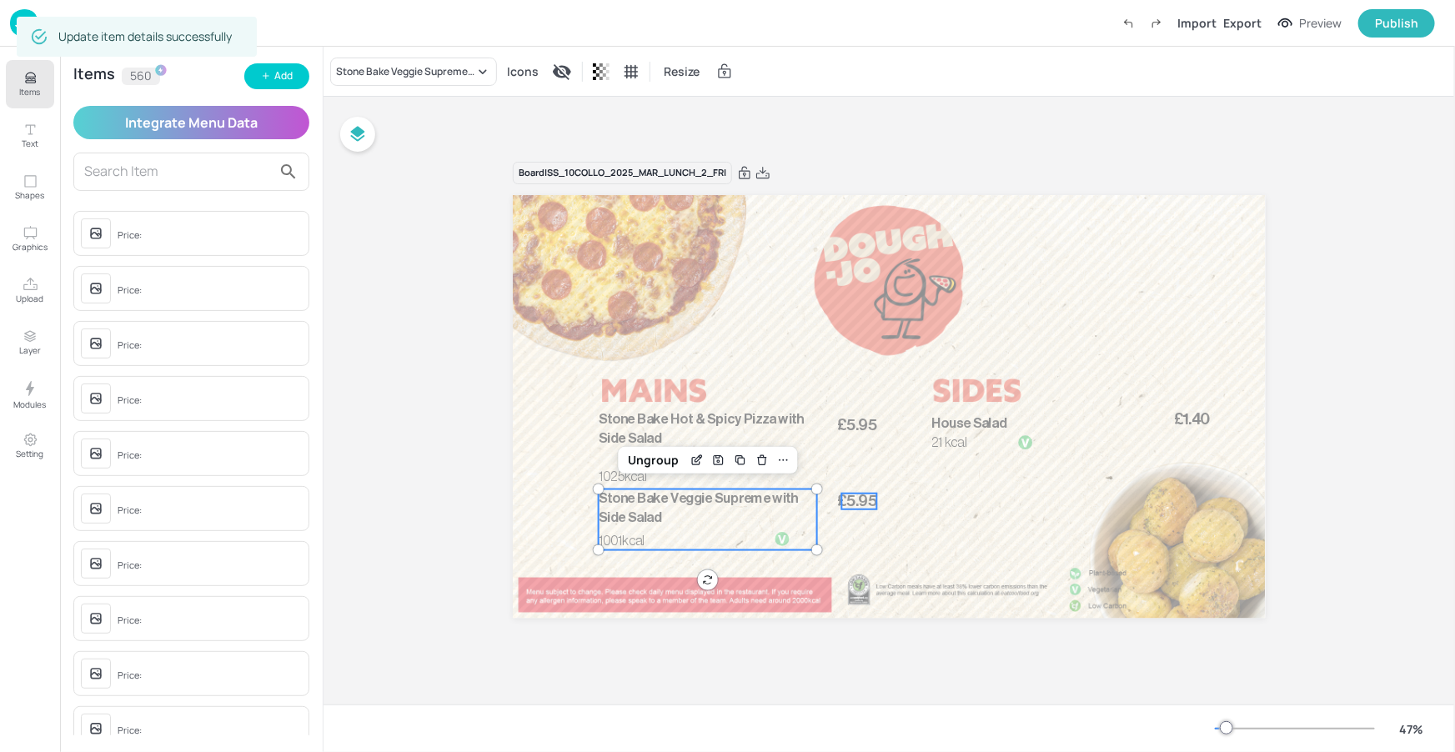
click at [843, 495] on span "£5.95" at bounding box center [857, 502] width 39 height 16
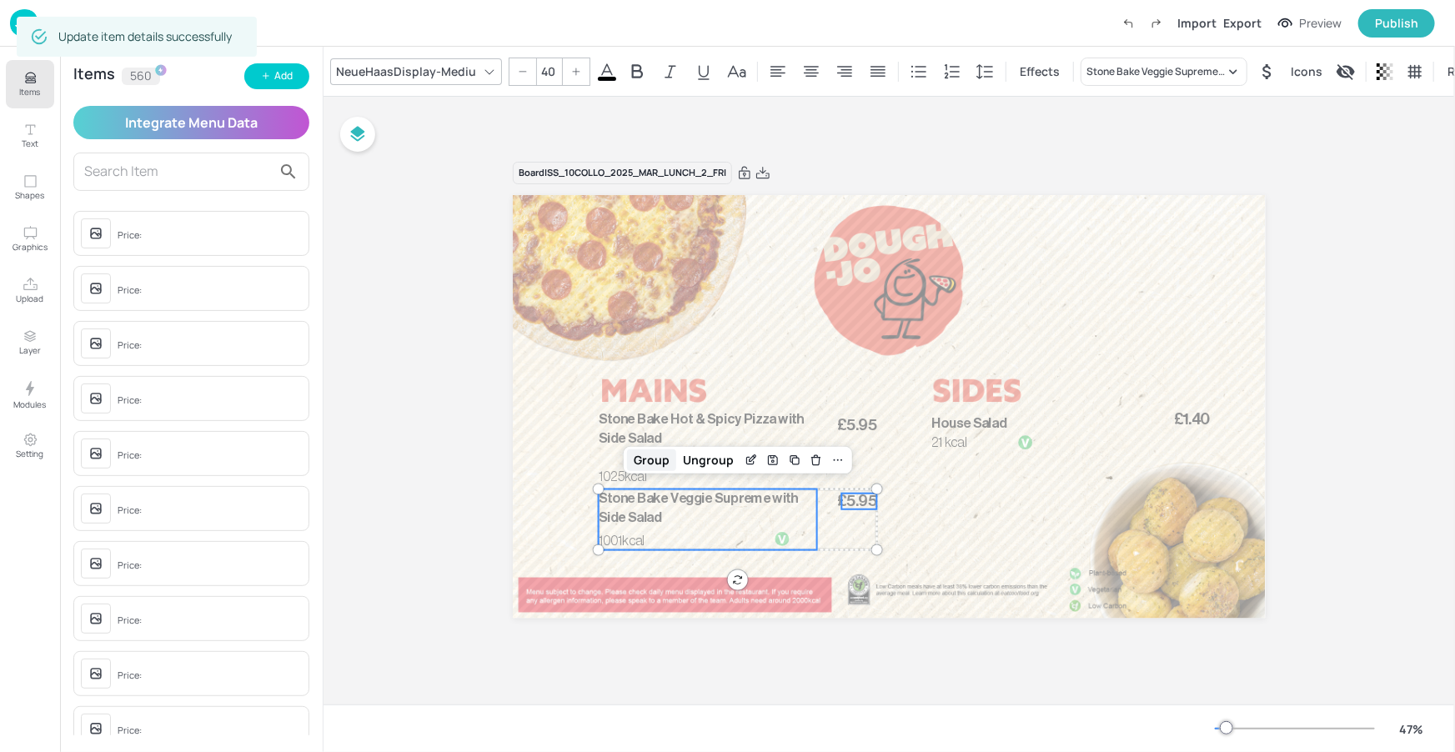
click at [660, 462] on div "Group" at bounding box center [651, 460] width 49 height 22
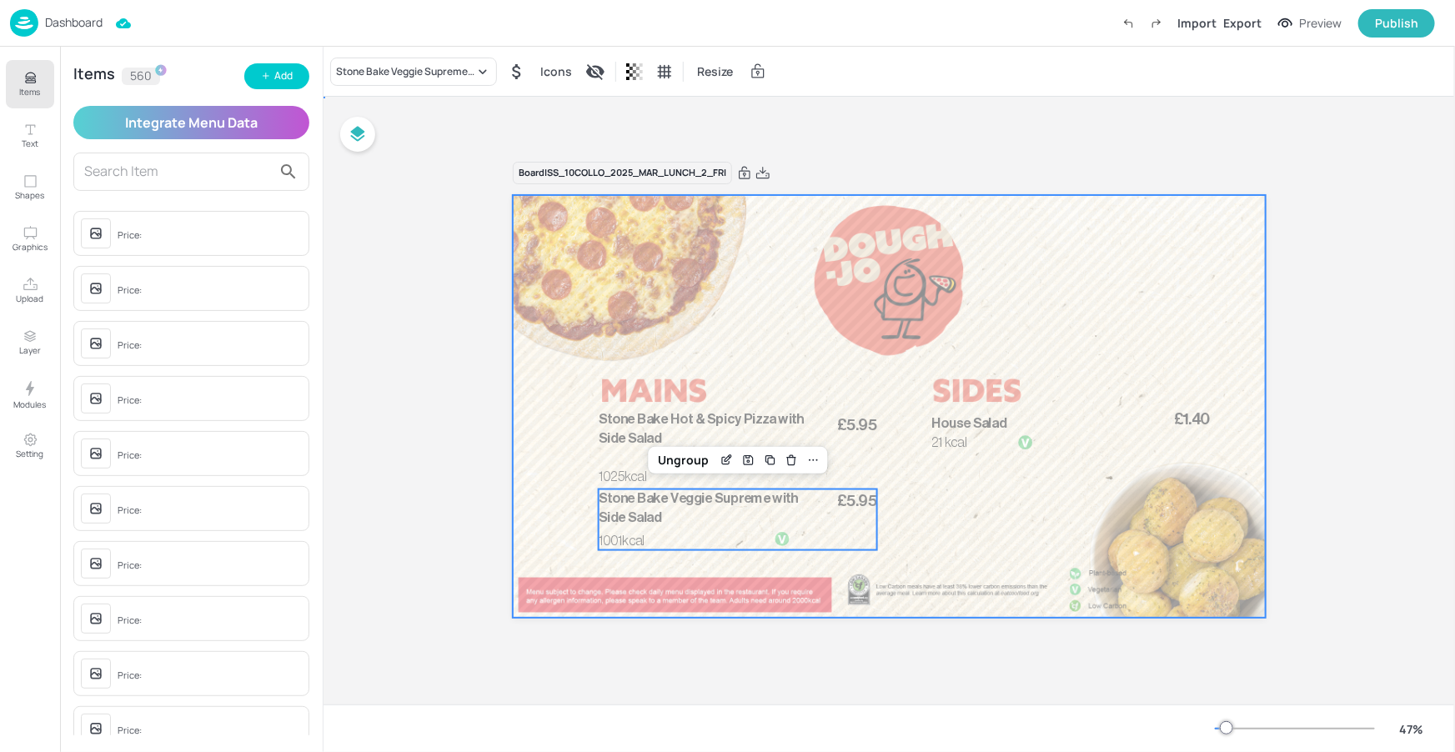
click at [915, 488] on div at bounding box center [889, 407] width 752 height 424
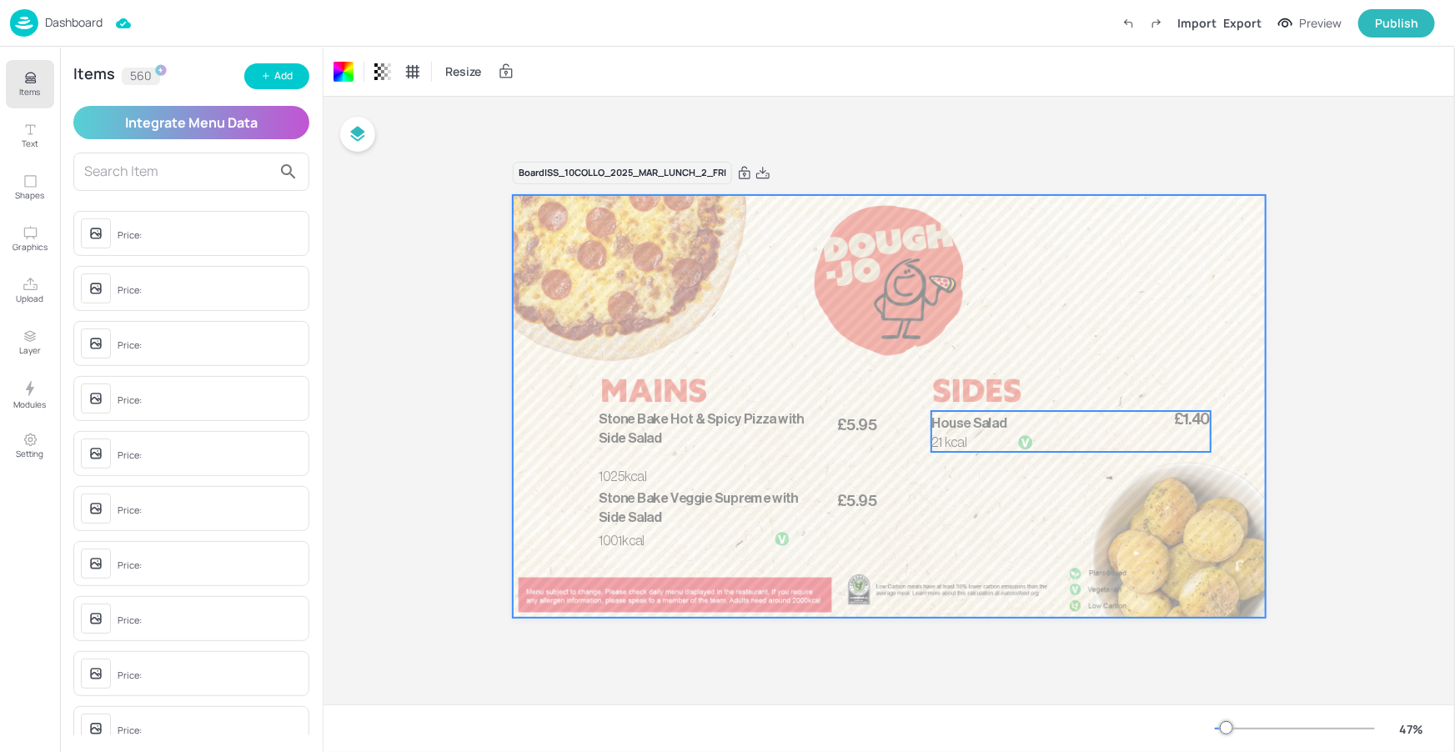
click at [999, 431] on p "House Salad" at bounding box center [1041, 423] width 218 height 19
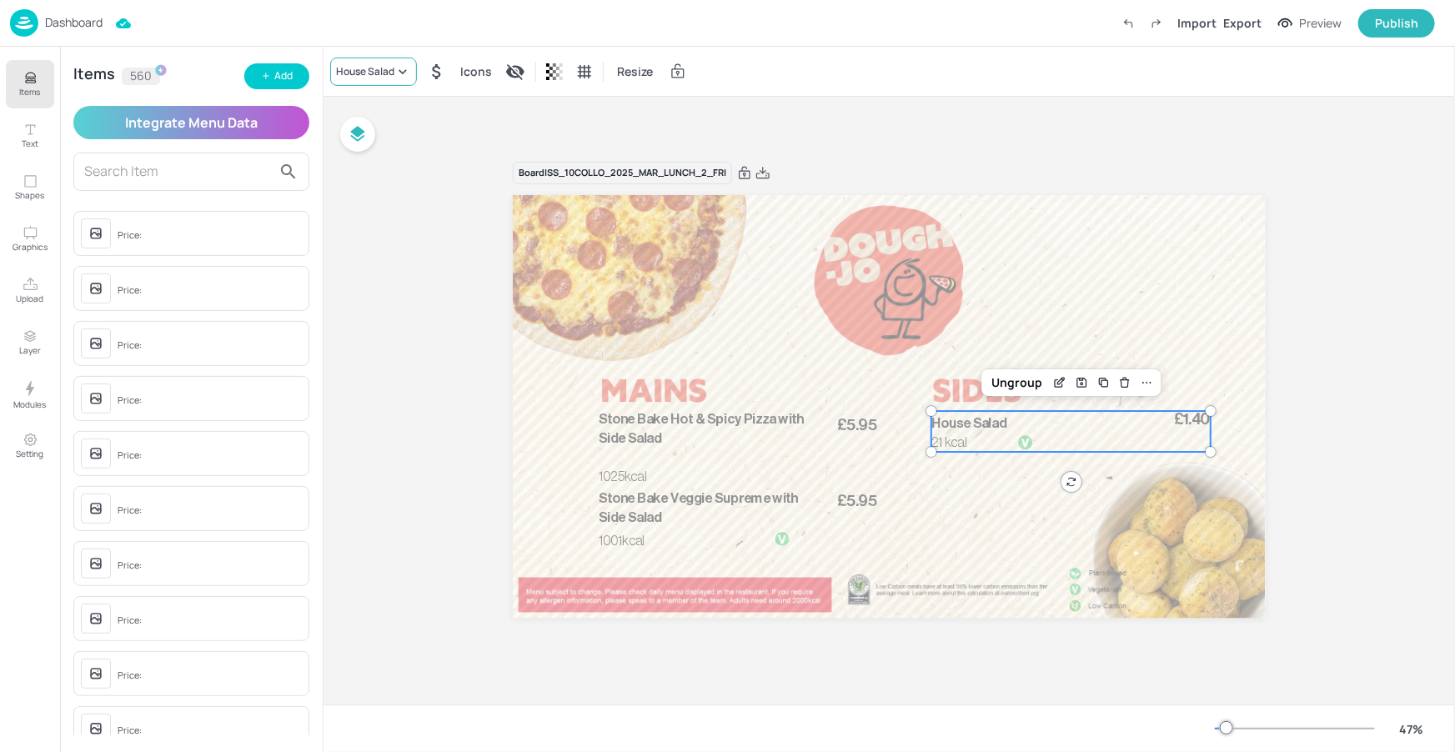
click at [361, 63] on div "House Salad" at bounding box center [373, 72] width 87 height 28
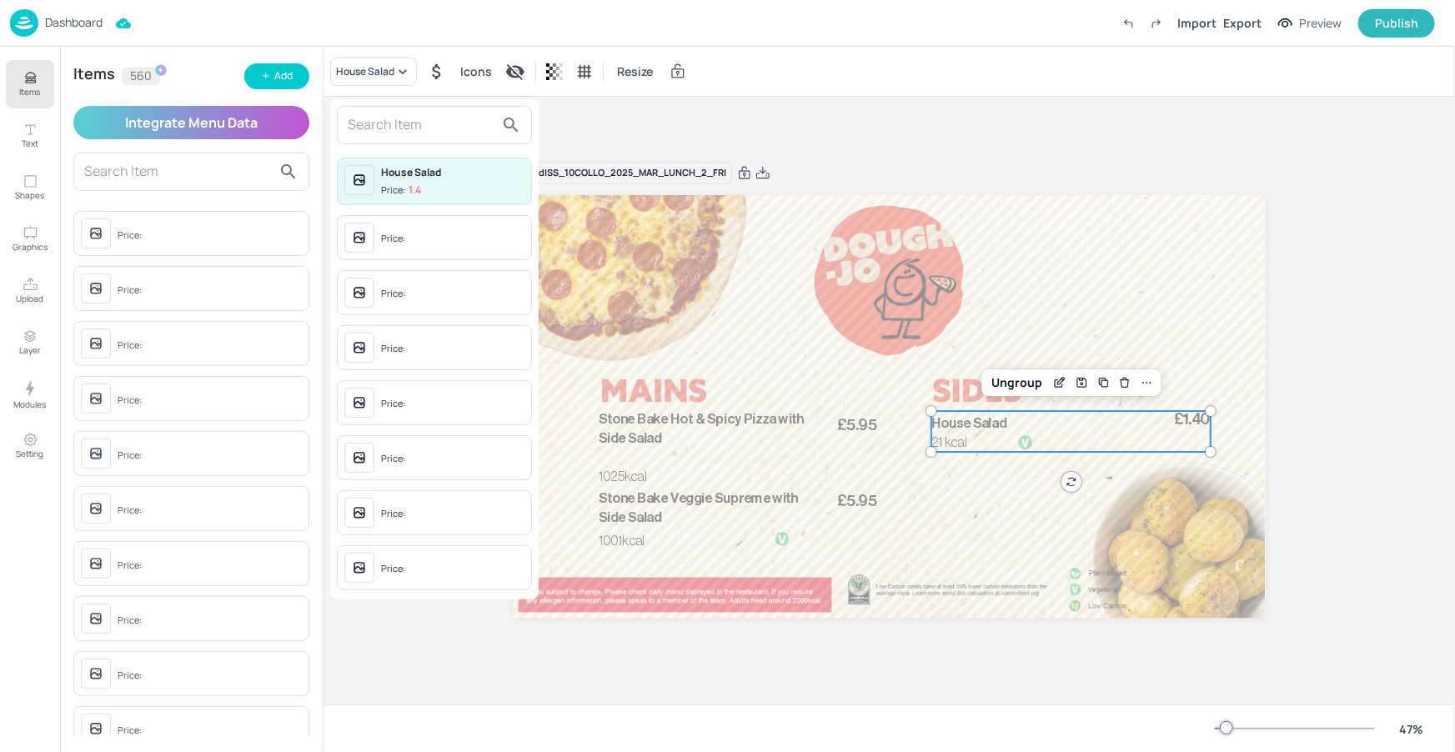
drag, startPoint x: 374, startPoint y: 117, endPoint x: 644, endPoint y: 134, distance: 270.8
click at [374, 117] on input "text" at bounding box center [421, 125] width 147 height 27
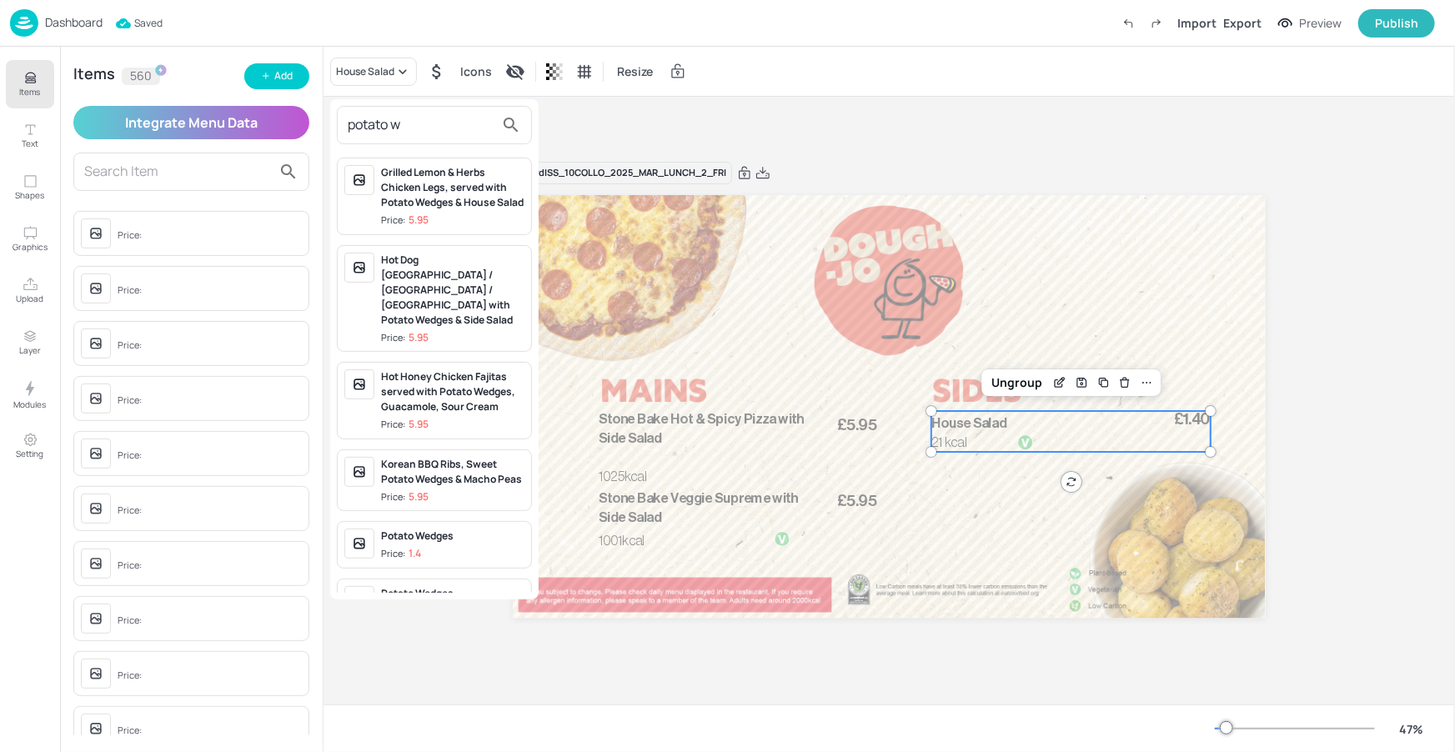
type input "potato w"
drag, startPoint x: 416, startPoint y: 537, endPoint x: 500, endPoint y: 356, distance: 199.6
click at [510, 369] on div "Grilled Lemon & Herbs Chicken Legs, served with Potato Wedges & House Salad Pri…" at bounding box center [434, 372] width 208 height 442
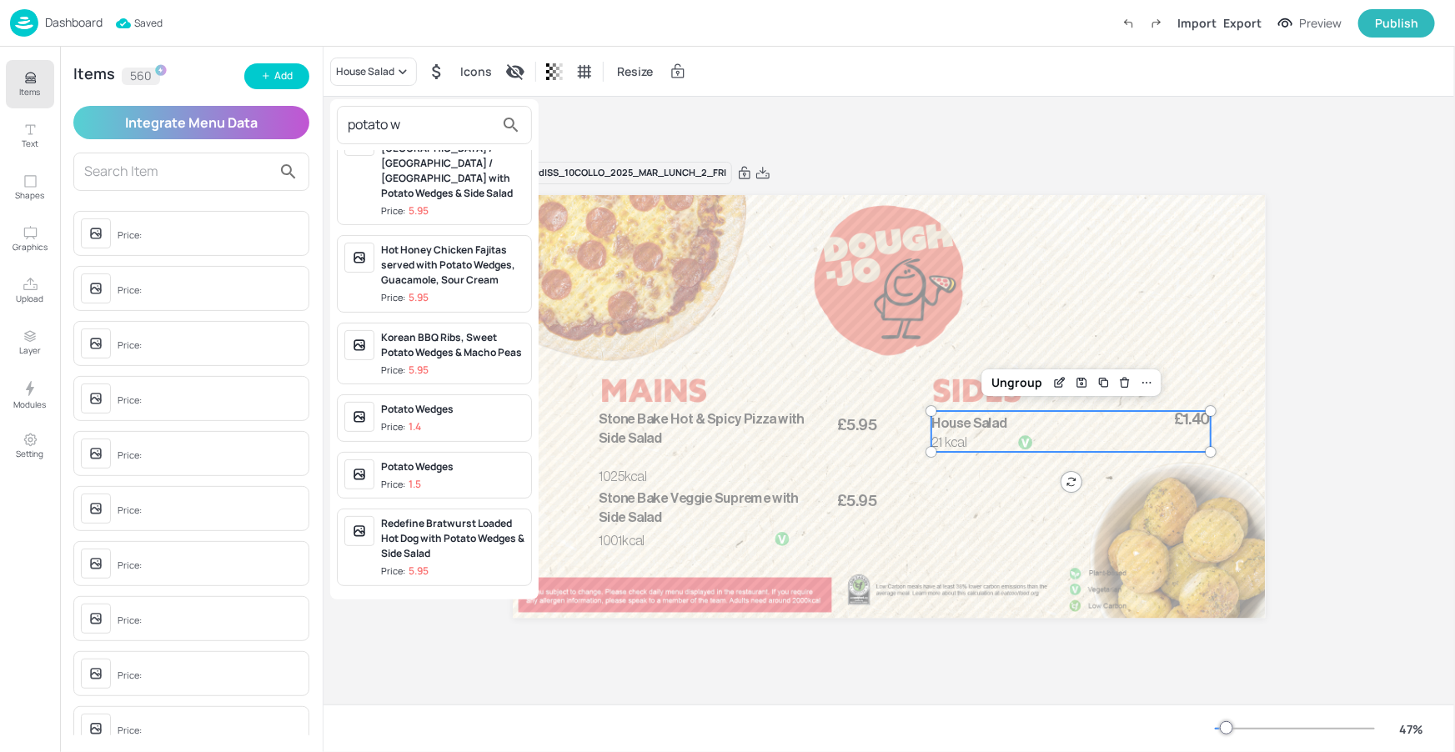
scroll to position [133, 0]
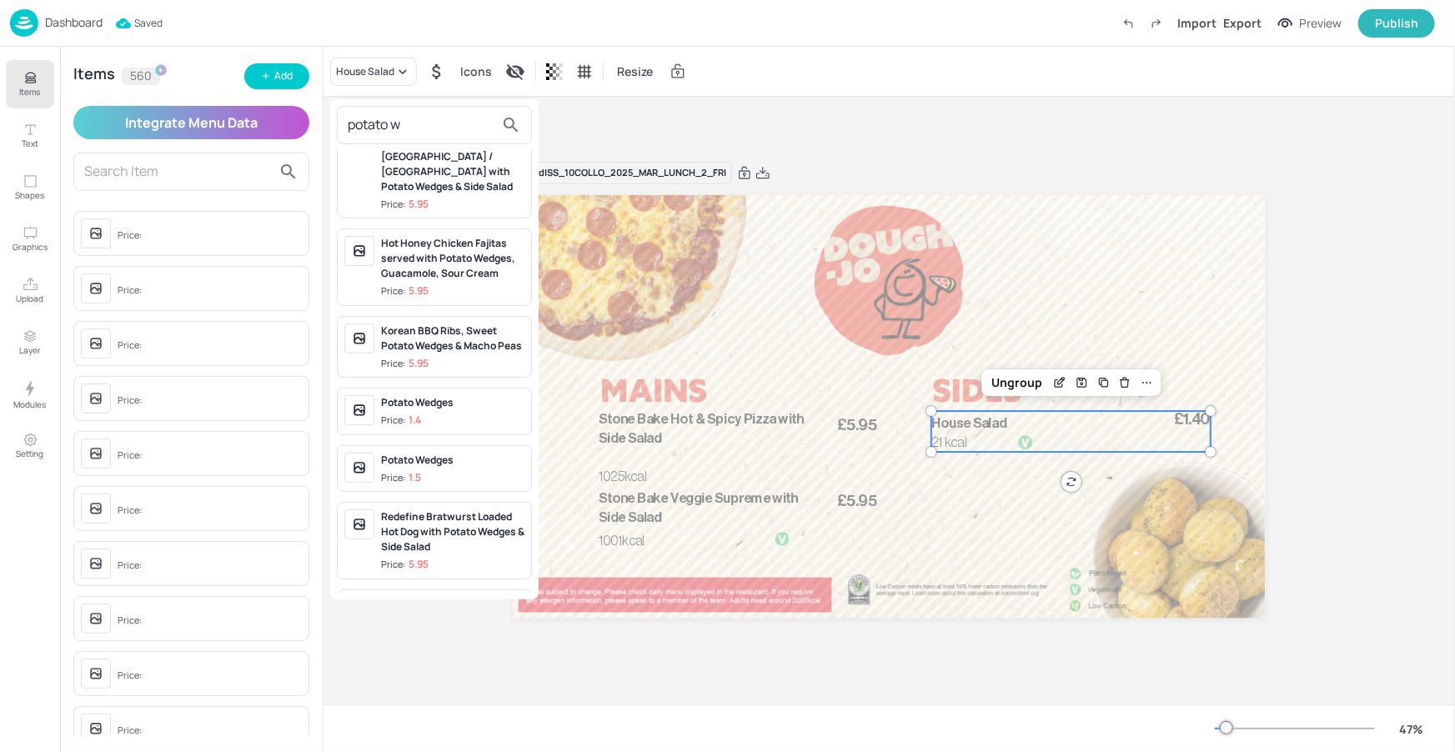
click at [430, 460] on div "Potato Wedges" at bounding box center [452, 460] width 143 height 15
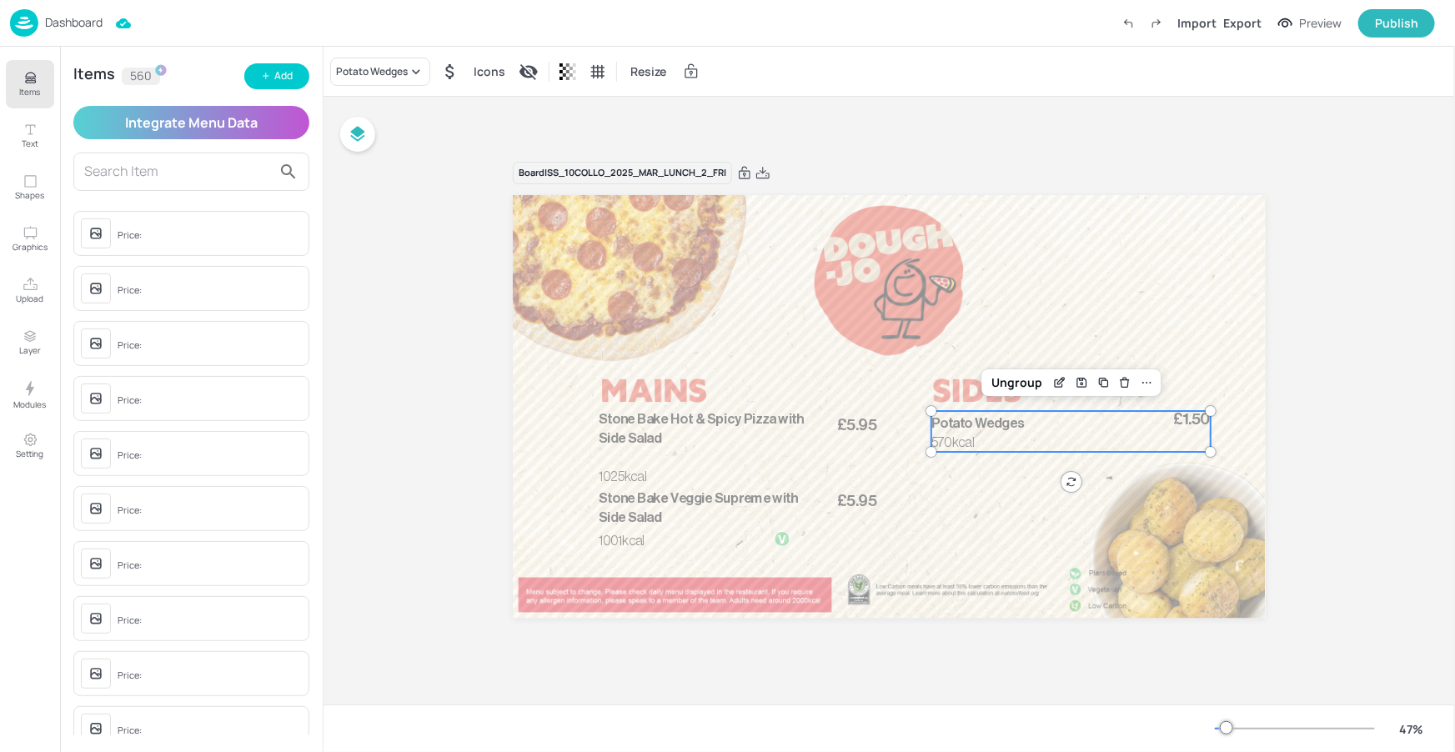
click at [37, 73] on icon "Items" at bounding box center [31, 78] width 16 height 16
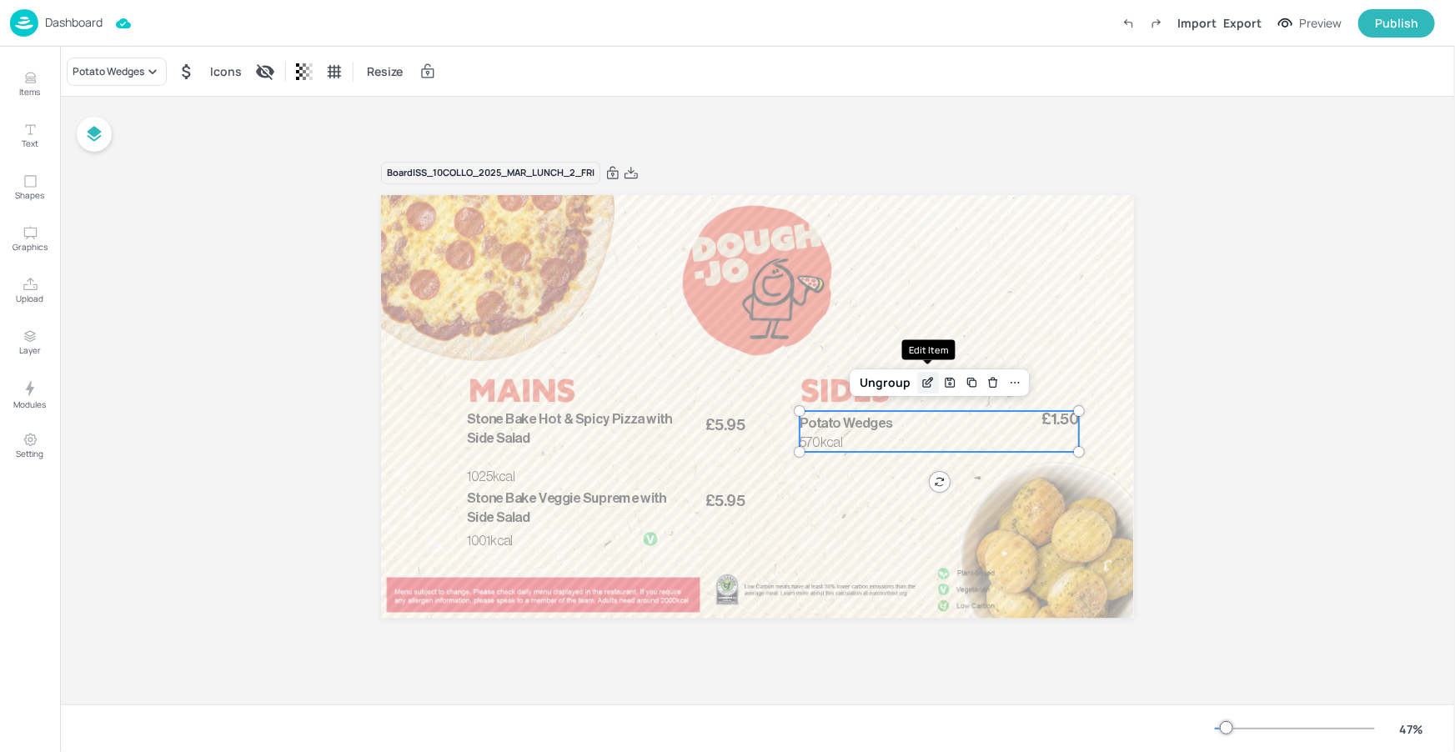
click at [935, 376] on div "Edit Item" at bounding box center [928, 383] width 22 height 22
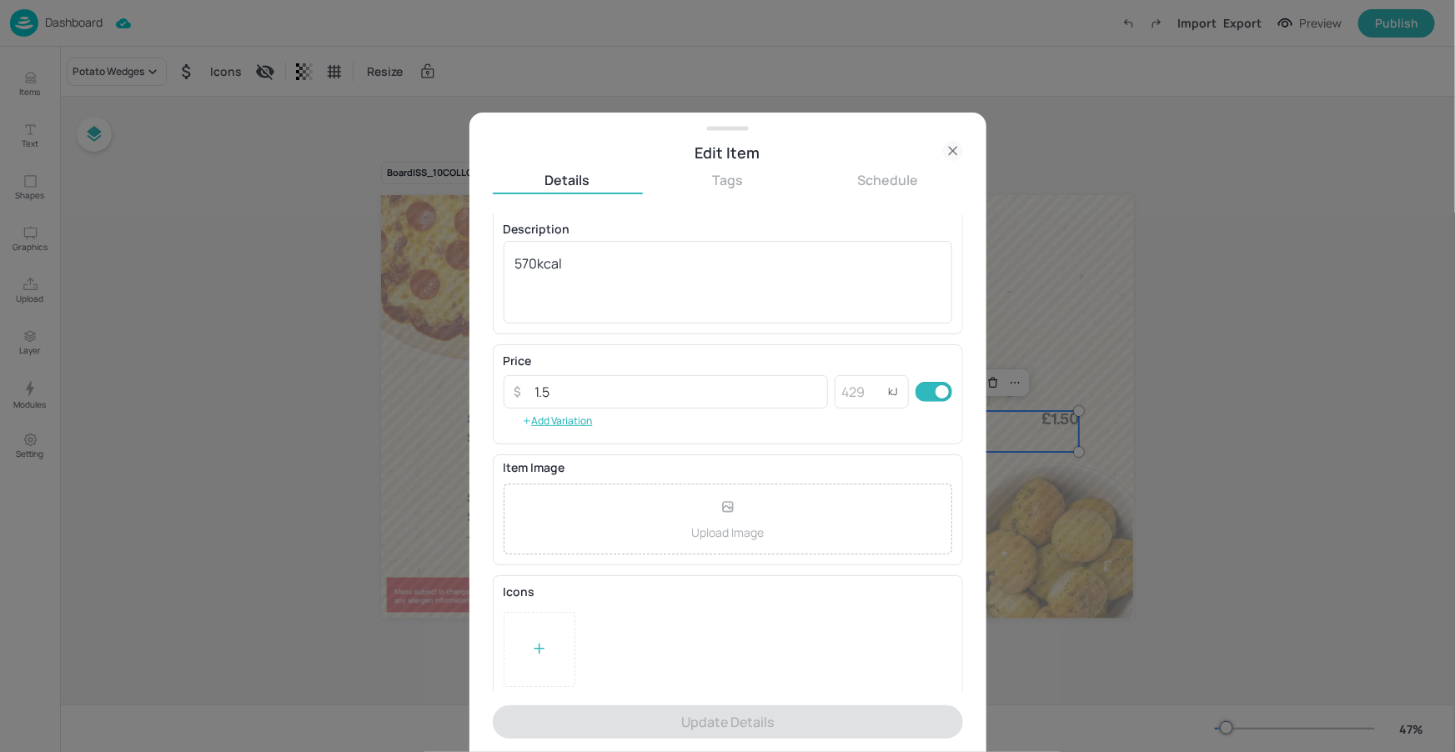
scroll to position [139, 0]
click at [533, 636] on icon at bounding box center [539, 644] width 17 height 17
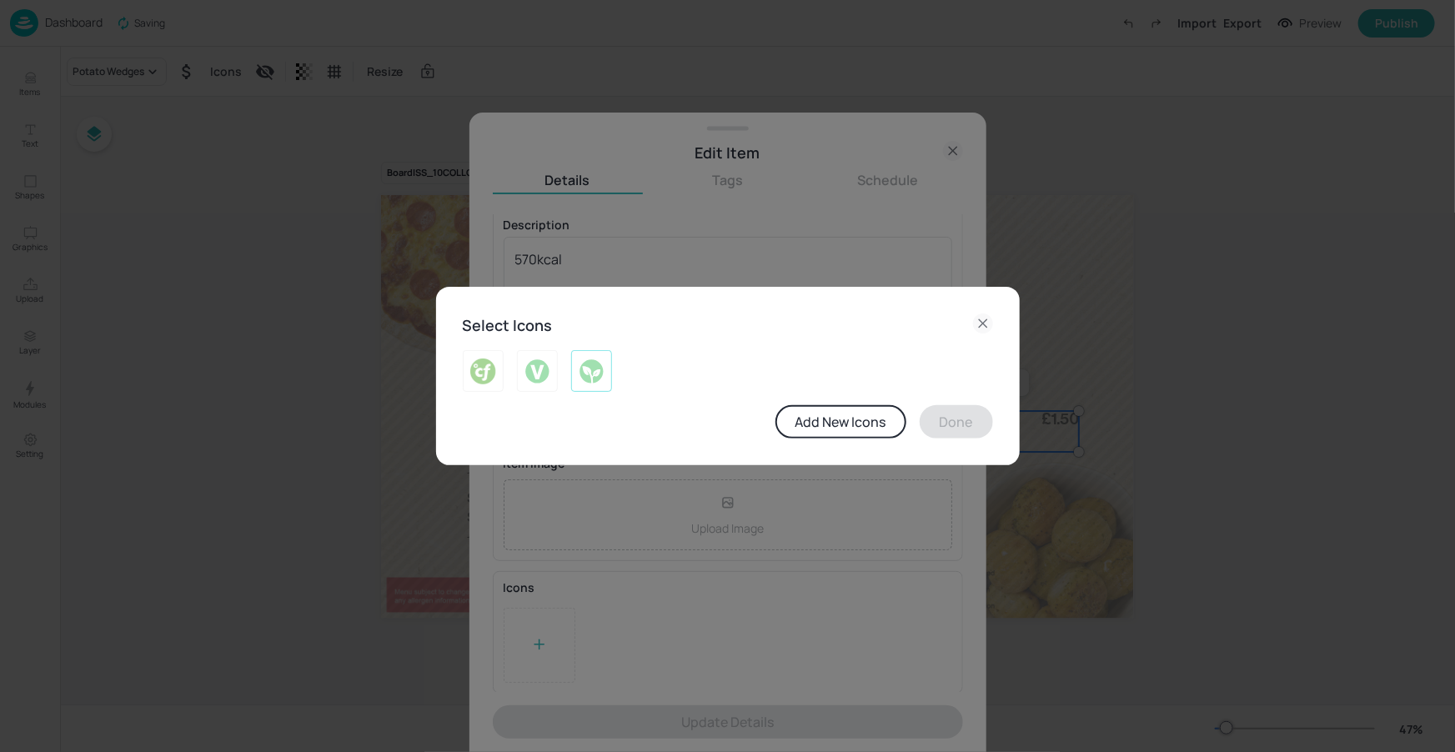
drag, startPoint x: 539, startPoint y: 372, endPoint x: 578, endPoint y: 362, distance: 40.5
click at [540, 371] on img at bounding box center [538, 371] width 26 height 27
click at [935, 423] on button "Done" at bounding box center [956, 421] width 73 height 33
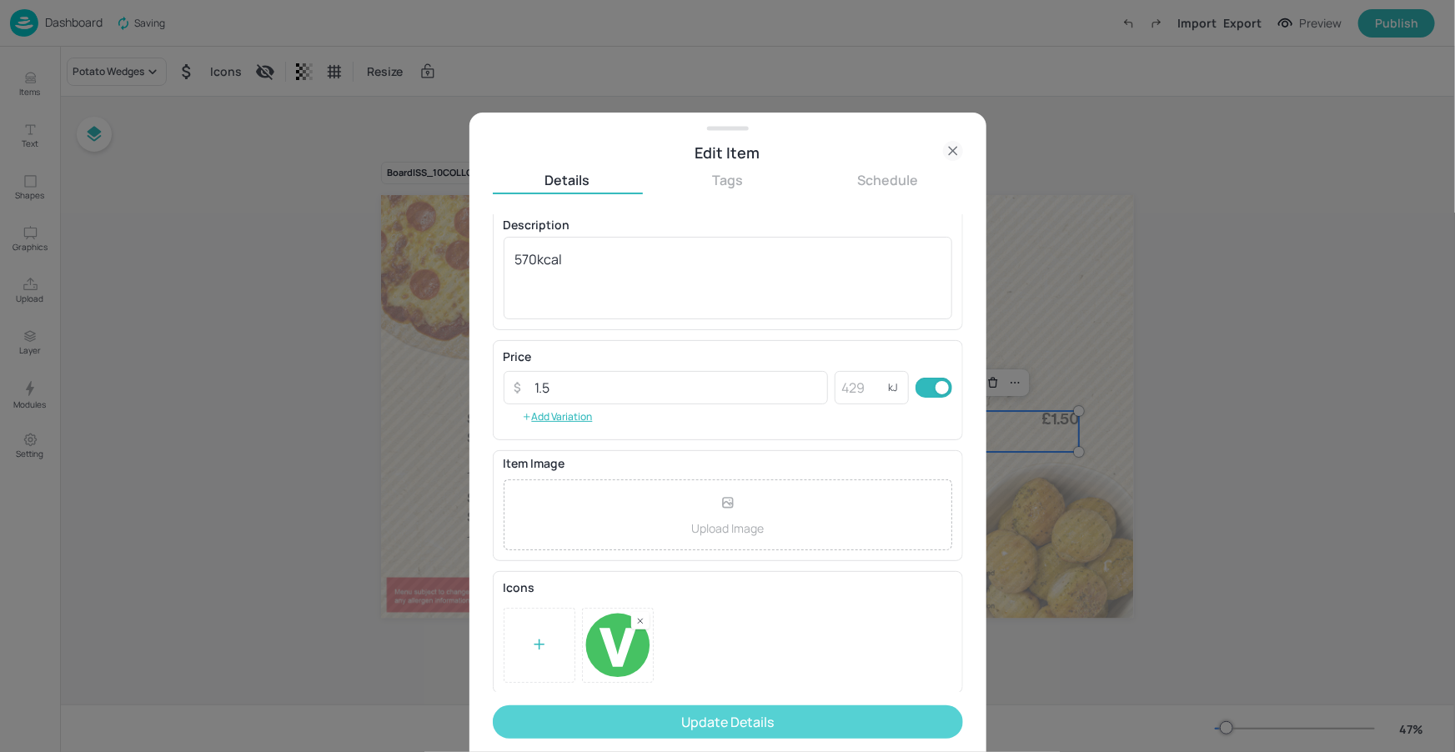
click at [846, 730] on button "Update Details" at bounding box center [728, 722] width 470 height 33
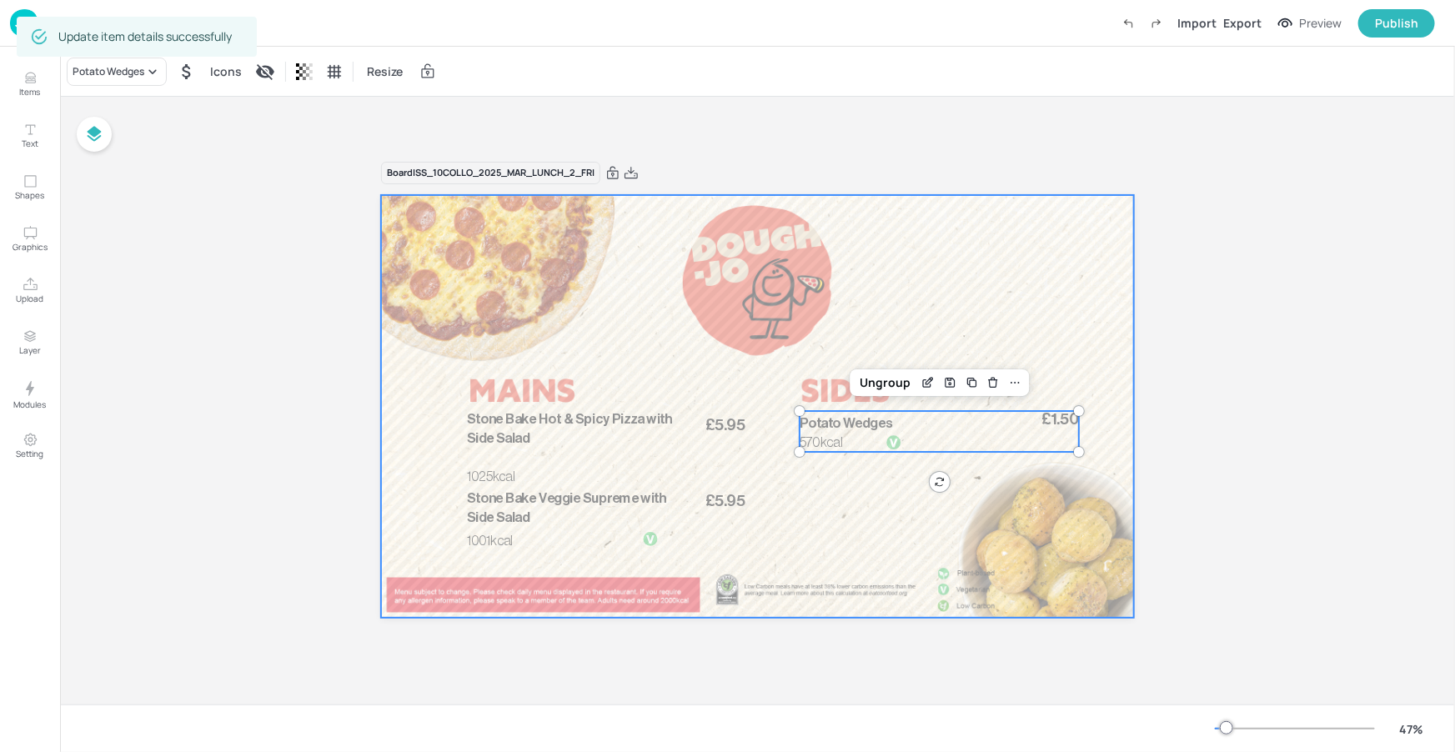
click at [965, 501] on div at bounding box center [757, 407] width 752 height 424
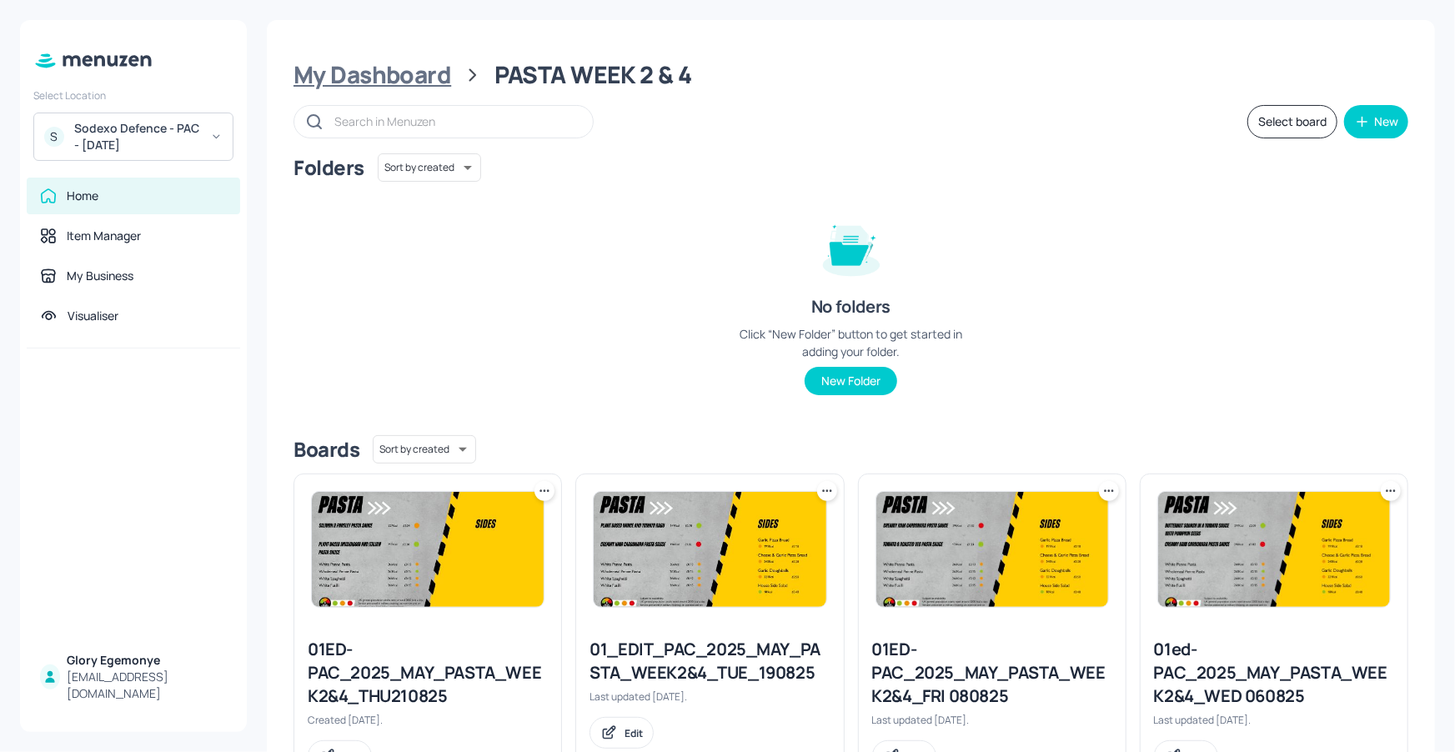
click at [329, 72] on div "My Dashboard" at bounding box center [373, 75] width 158 height 30
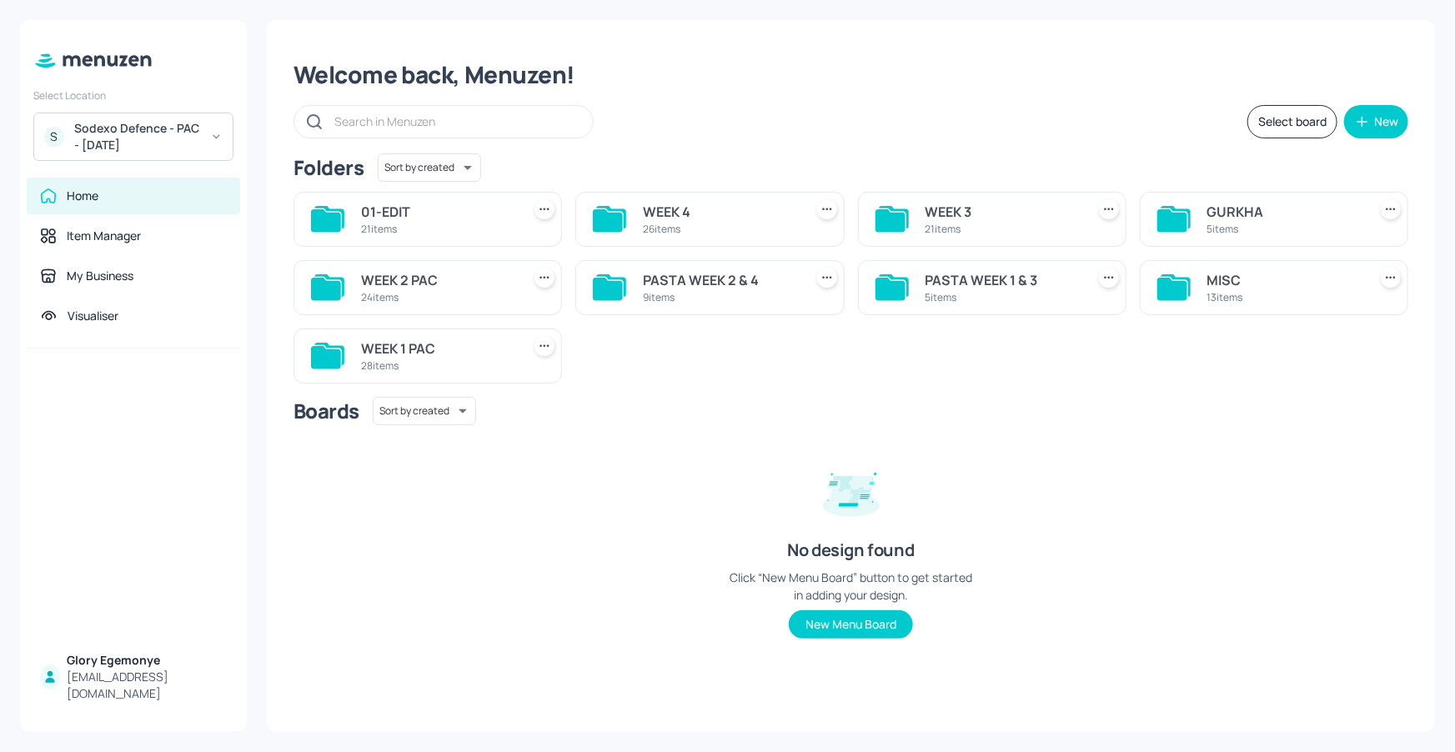
click at [313, 287] on icon at bounding box center [326, 289] width 30 height 23
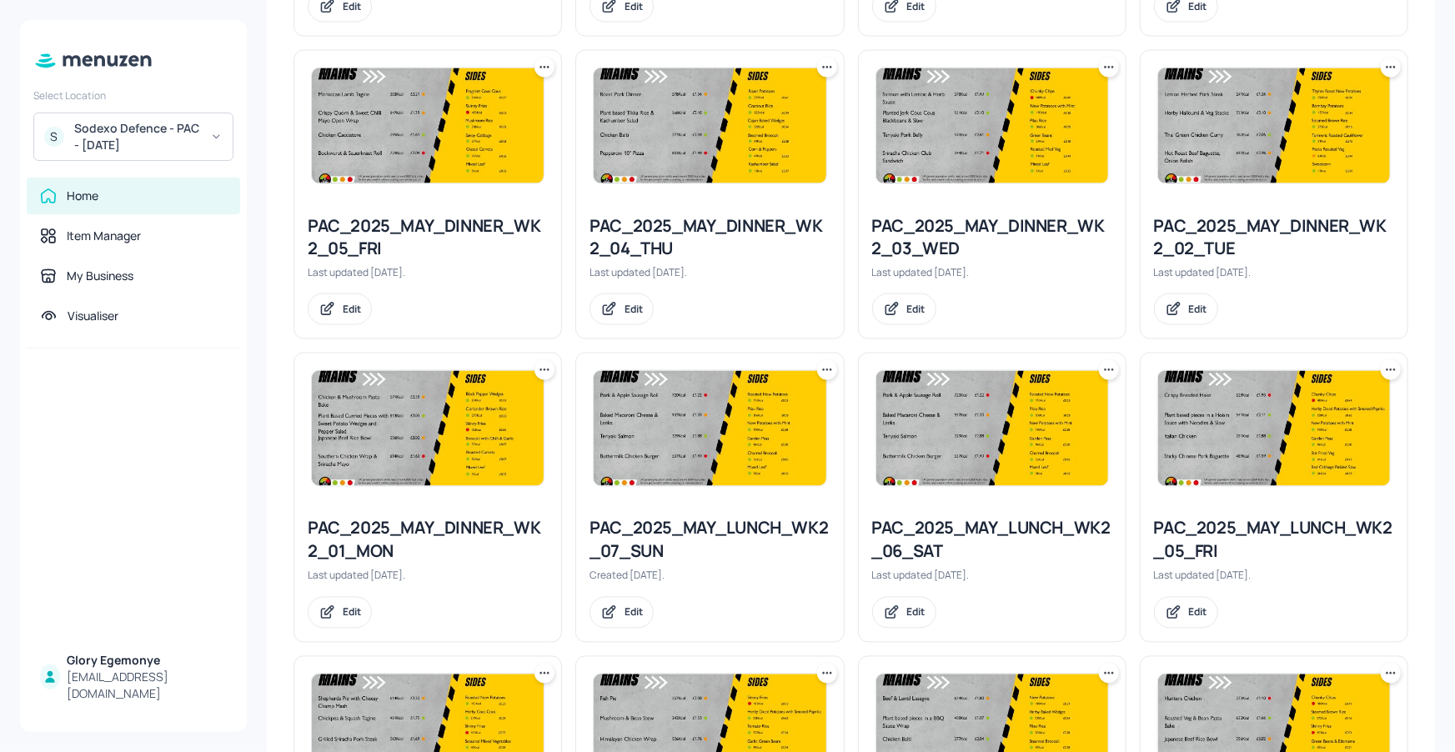
scroll to position [1587, 0]
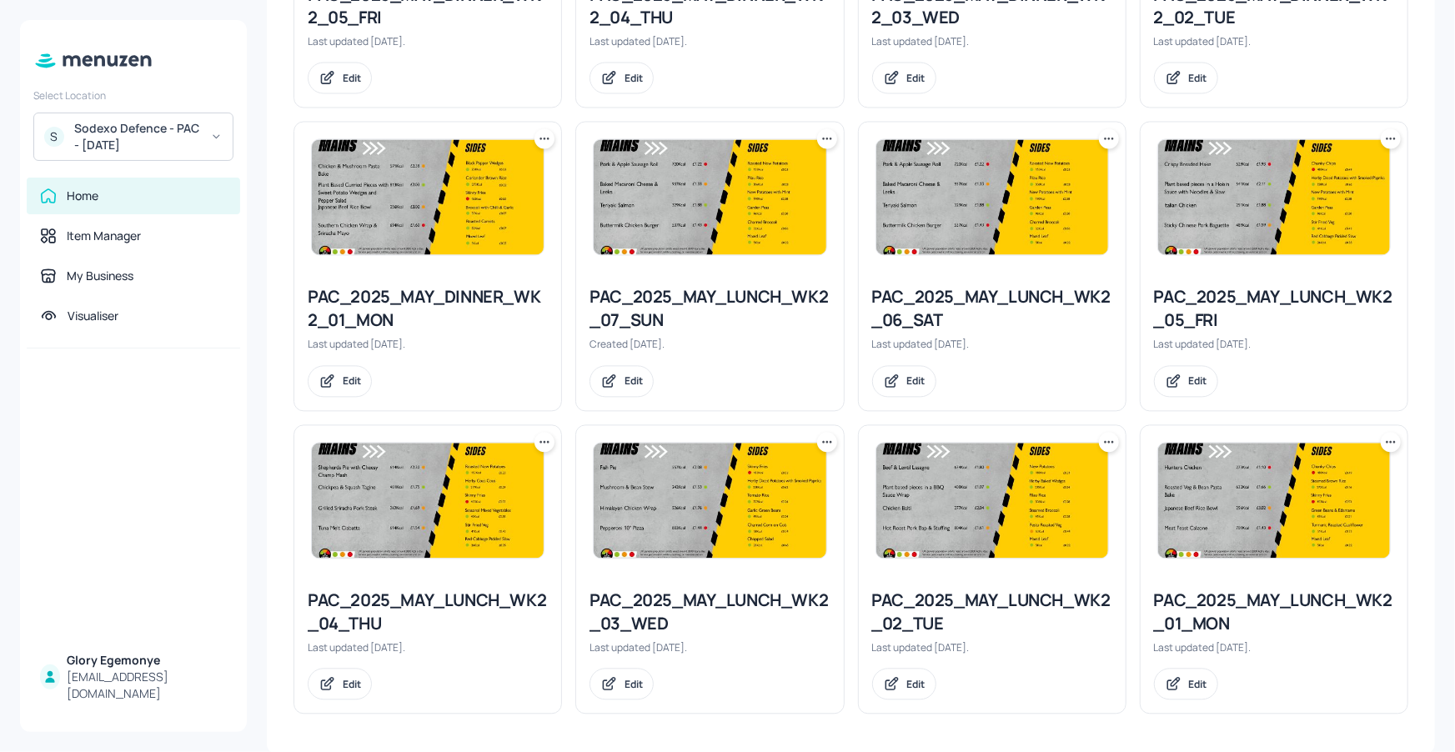
click at [1389, 133] on icon at bounding box center [1391, 139] width 17 height 17
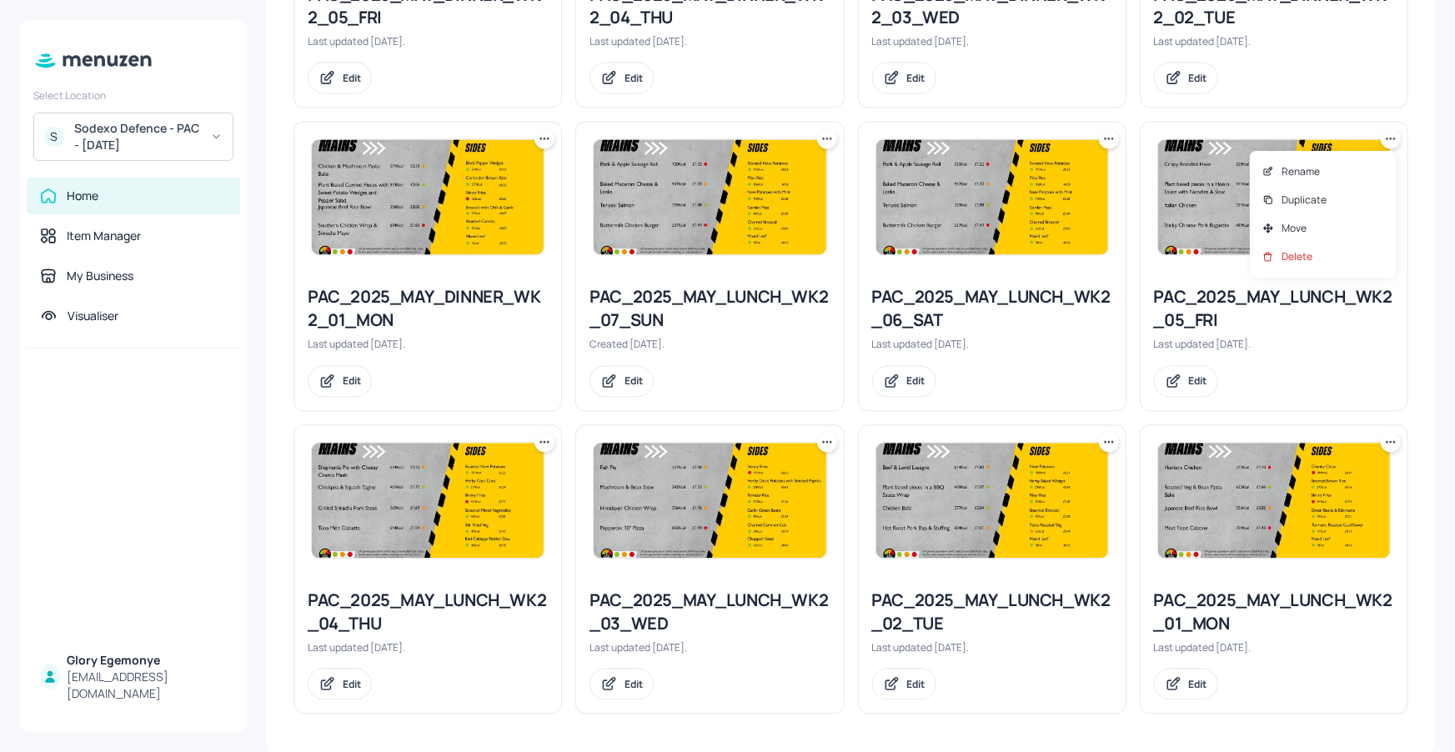
drag, startPoint x: 1318, startPoint y: 207, endPoint x: 1259, endPoint y: 213, distance: 58.7
click at [1318, 206] on p "Duplicate" at bounding box center [1304, 200] width 45 height 15
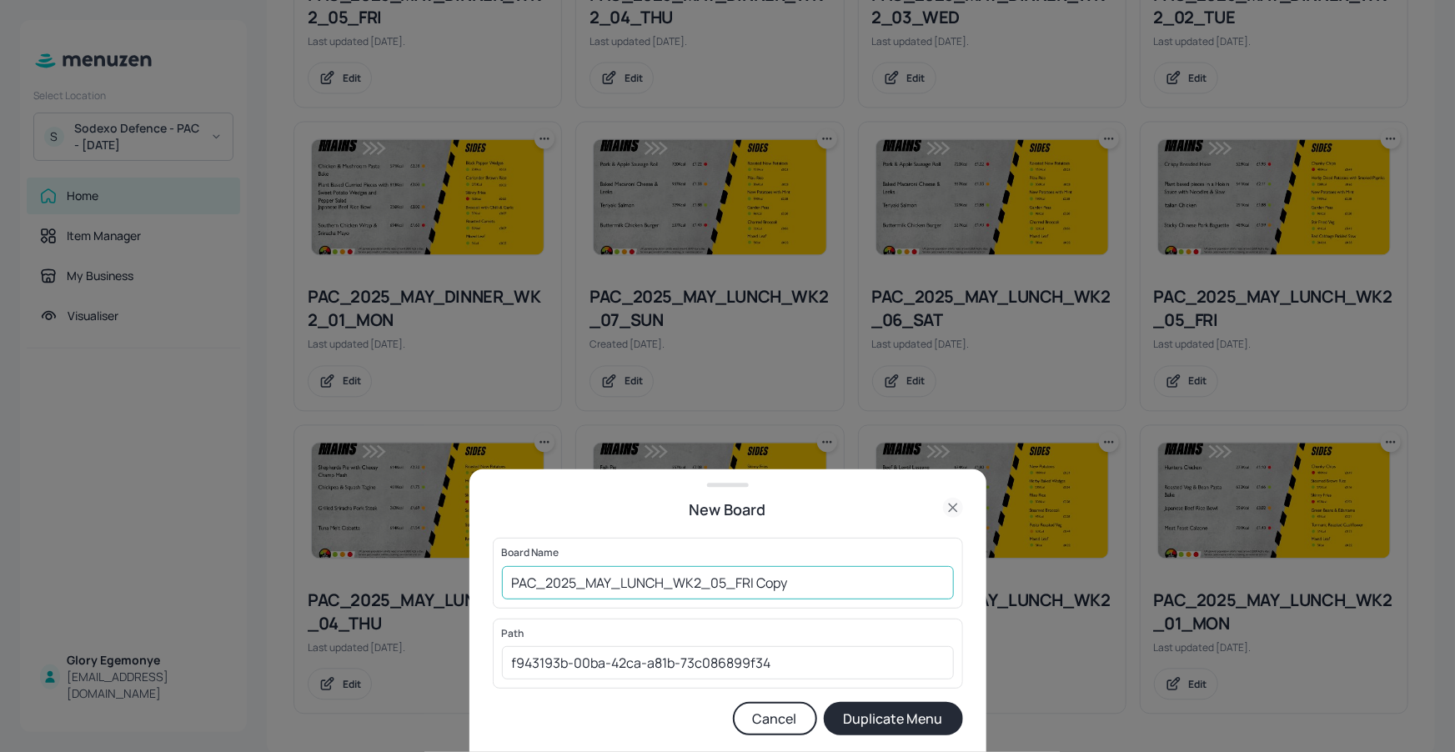
click at [841, 590] on input "PAC_2025_MAY_LUNCH_WK2_05_FRI Copy" at bounding box center [728, 582] width 452 height 33
click at [510, 582] on input "PAC_2025_MAY_LUNCH_WK2_05_FRI220825" at bounding box center [728, 582] width 452 height 33
type input "01ED-PAC_2025_MAY_LUNCH_WK2_05_FRI220825"
click at [885, 716] on button "Duplicate Menu" at bounding box center [893, 718] width 139 height 33
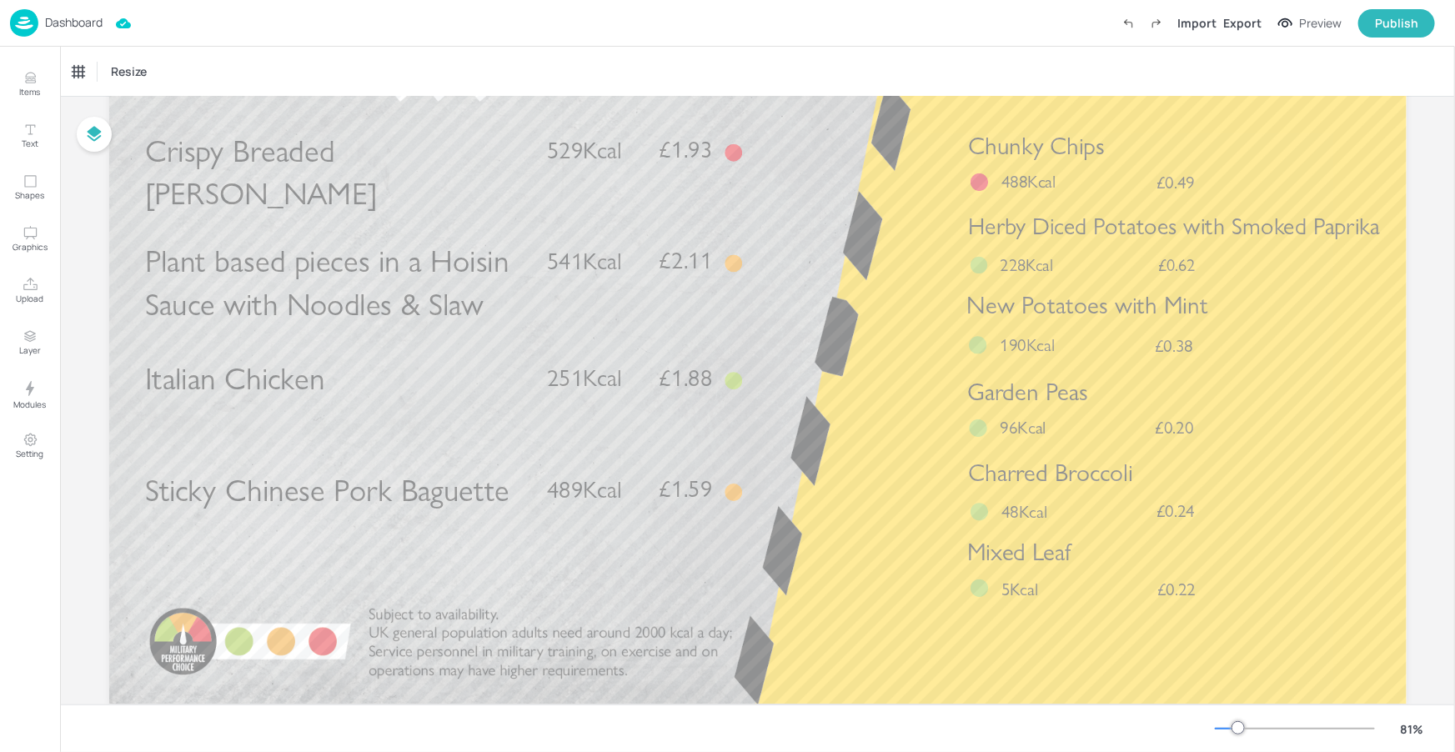
scroll to position [217, 0]
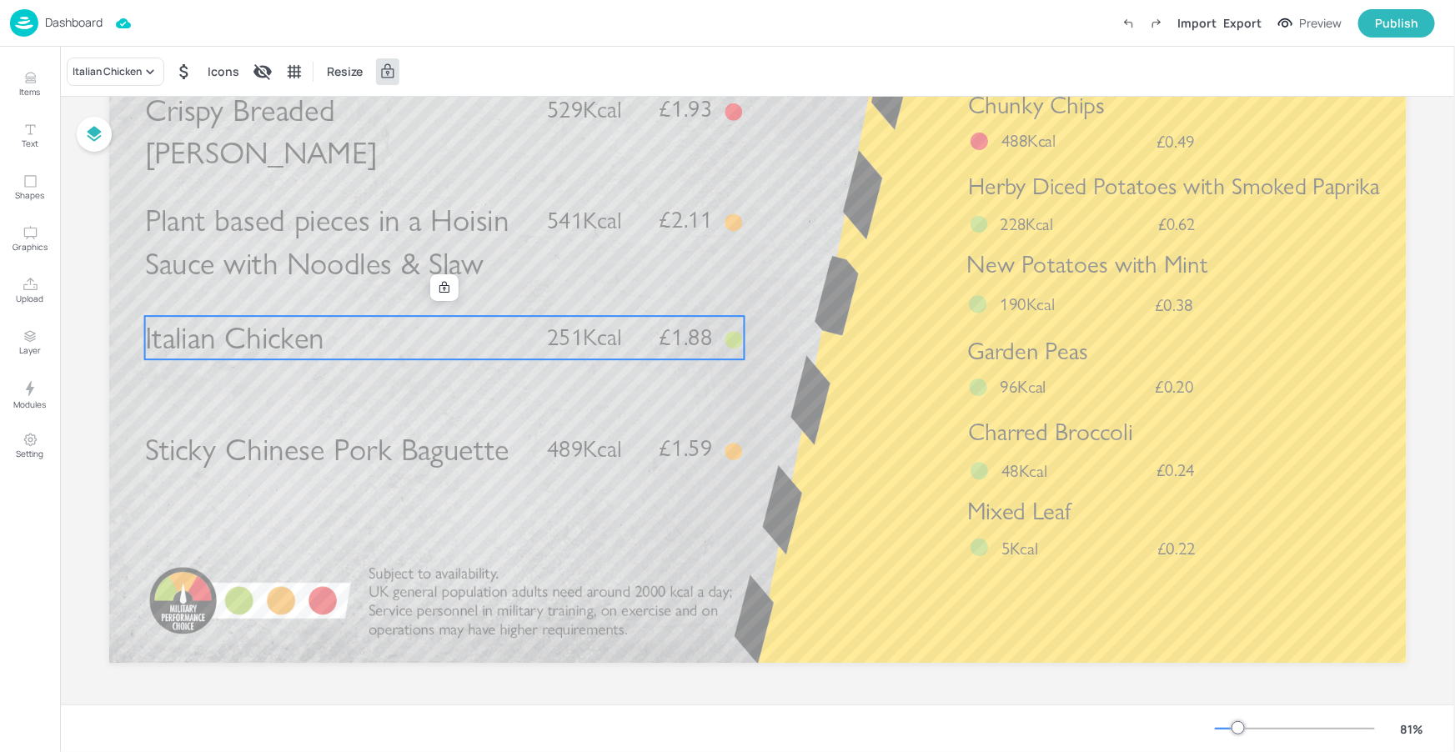
click at [255, 356] on span "Italian Chicken" at bounding box center [234, 338] width 180 height 38
click at [89, 73] on div "Italian Chicken" at bounding box center [107, 71] width 69 height 15
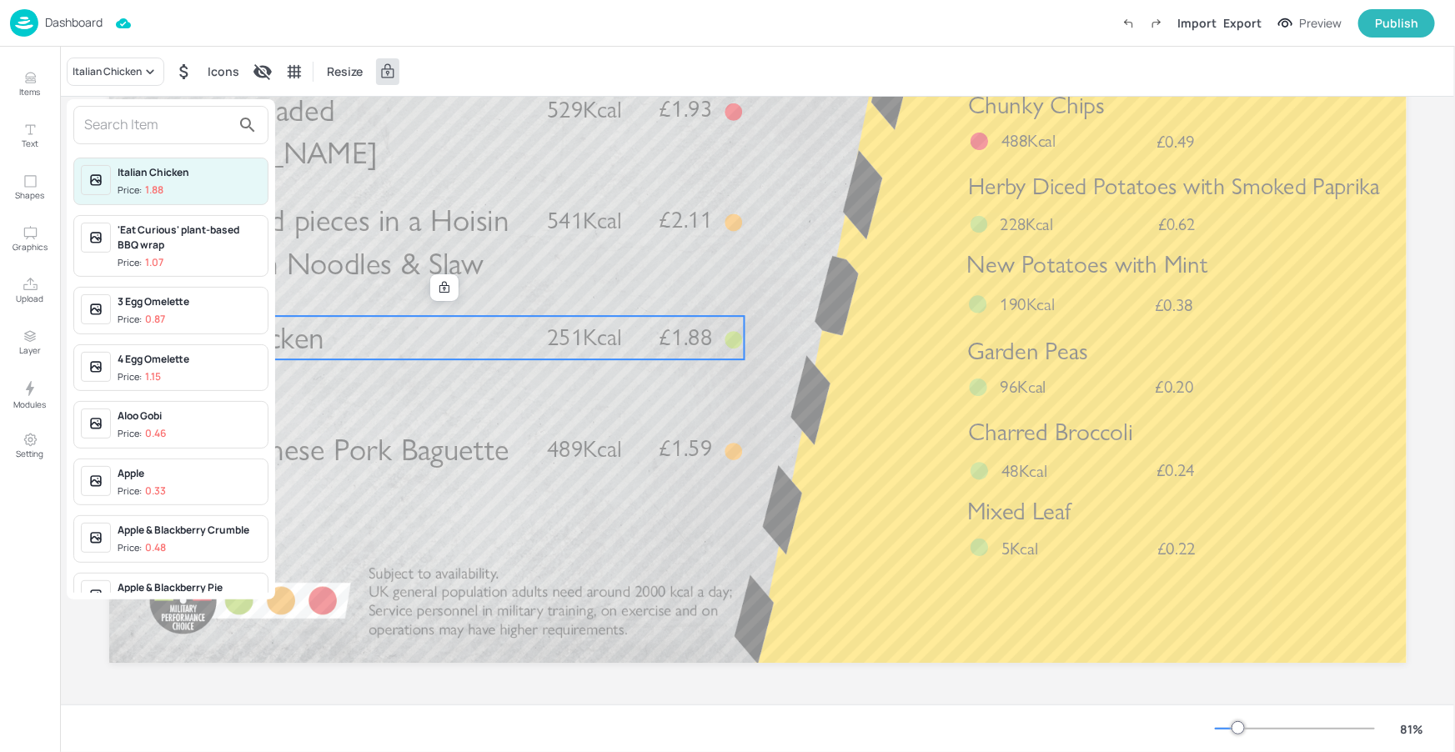
drag, startPoint x: 133, startPoint y: 124, endPoint x: 239, endPoint y: 83, distance: 114.3
click at [134, 123] on input "text" at bounding box center [157, 125] width 147 height 27
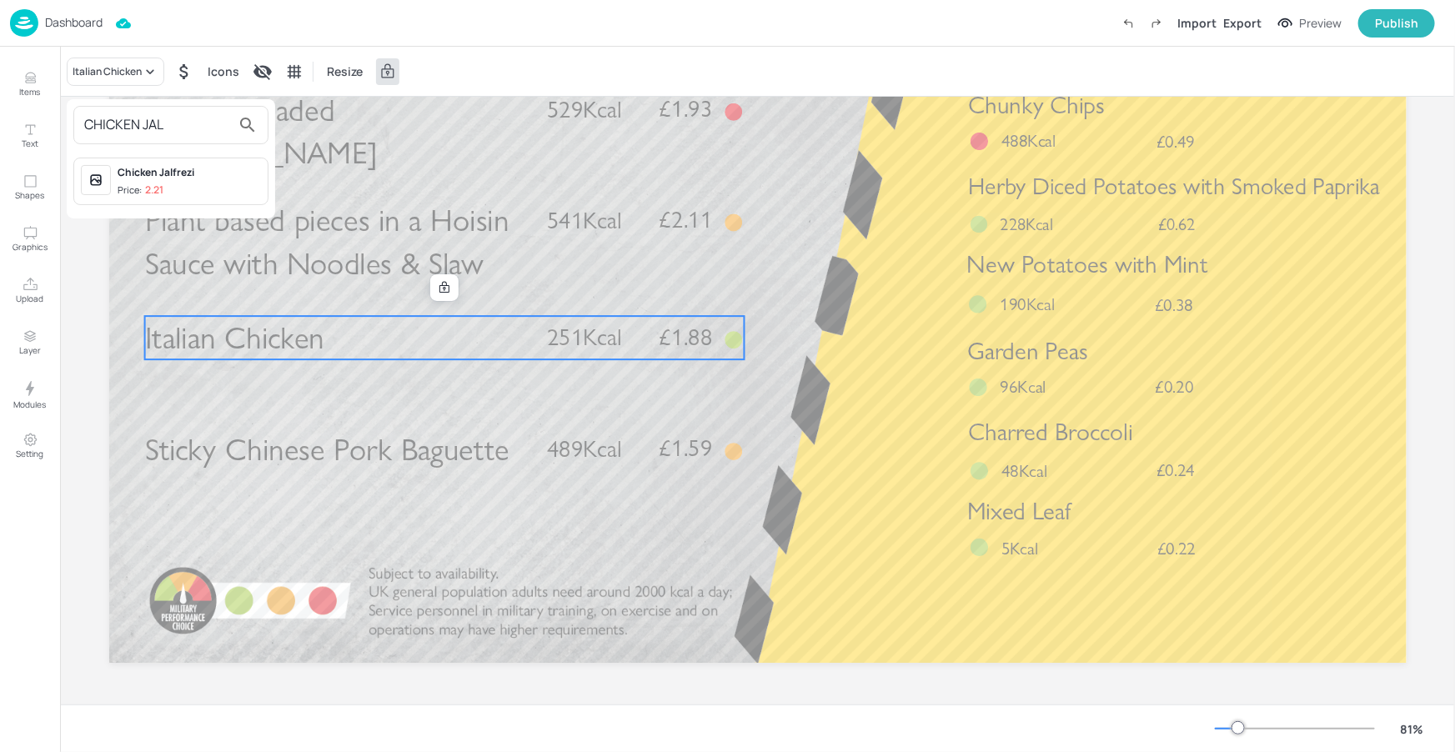
type input "CHICKEN JAL"
click at [213, 169] on div "Chicken Jalfrezi" at bounding box center [189, 172] width 143 height 15
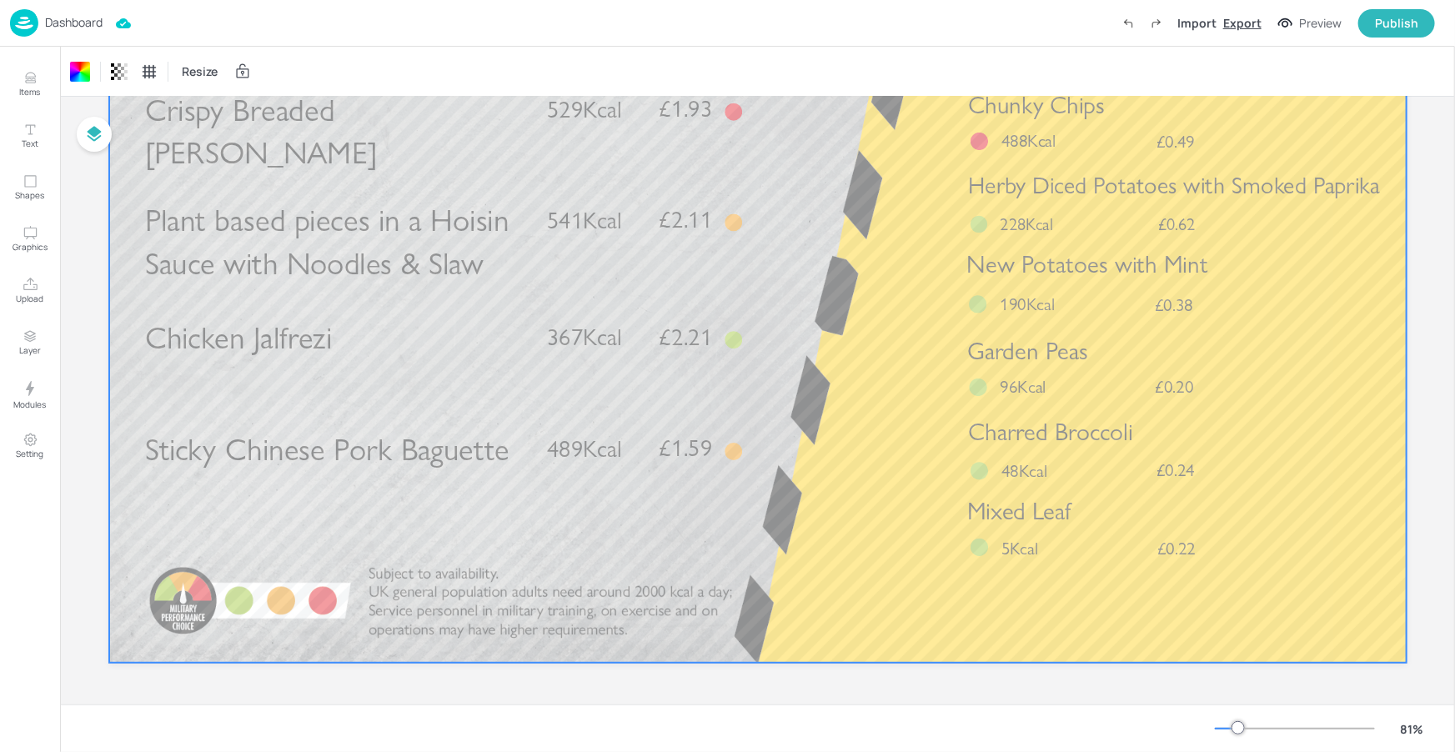
click at [1253, 25] on div "Export" at bounding box center [1242, 23] width 38 height 18
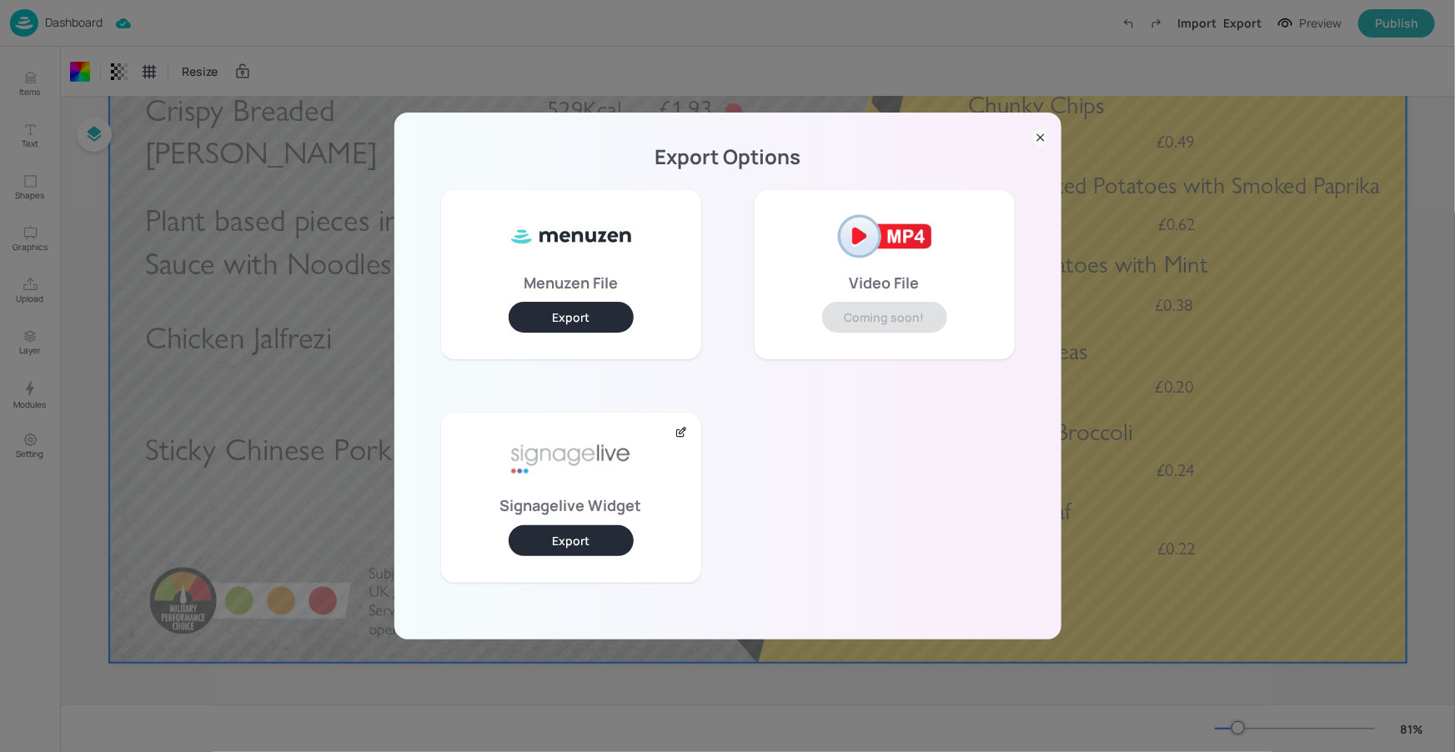
click at [569, 536] on button "Export" at bounding box center [571, 540] width 125 height 31
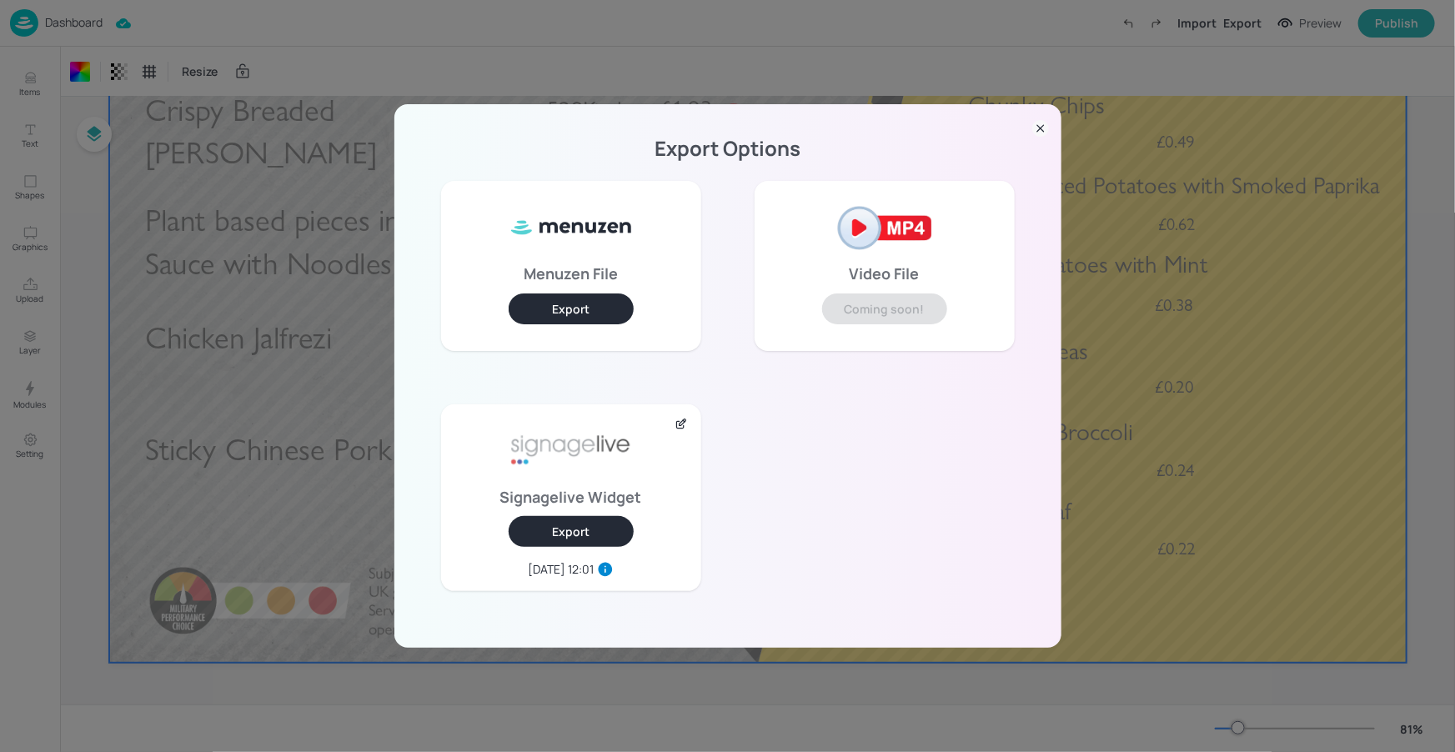
click at [1050, 129] on div "Export Options Menuzen File Export Video File Coming soon! Signagelive Widget E…" at bounding box center [727, 376] width 667 height 544
drag, startPoint x: 1032, startPoint y: 132, endPoint x: 1050, endPoint y: 128, distance: 18.8
click at [1032, 132] on icon at bounding box center [1040, 128] width 17 height 17
